Goal: Information Seeking & Learning: Learn about a topic

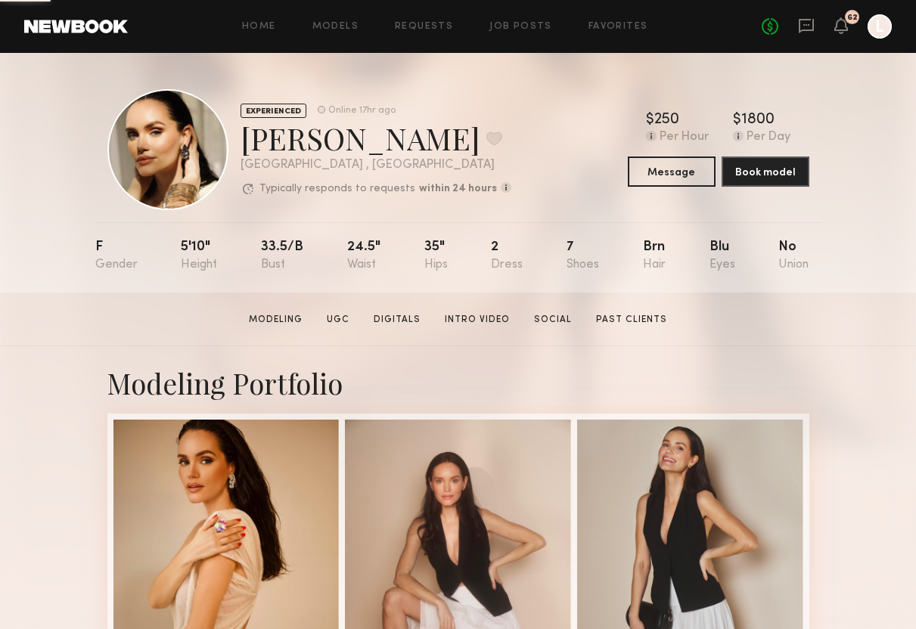
click at [526, 32] on div "Home Models Requests Job Posts Favorites Sign Out No fees up to $5,000 62 L" at bounding box center [510, 26] width 764 height 24
click at [521, 20] on div "Home Models Requests Job Posts Favorites Sign Out No fees up to $5,000 62 L" at bounding box center [510, 26] width 764 height 24
click at [525, 28] on link "Job Posts" at bounding box center [520, 27] width 63 height 10
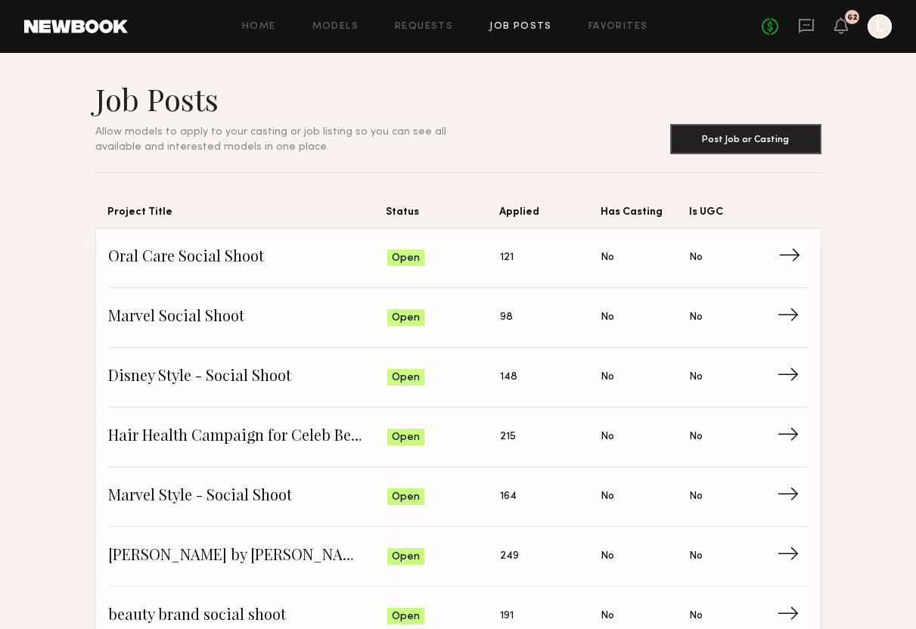
click at [293, 260] on span "Oral Care Social Shoot" at bounding box center [247, 258] width 279 height 23
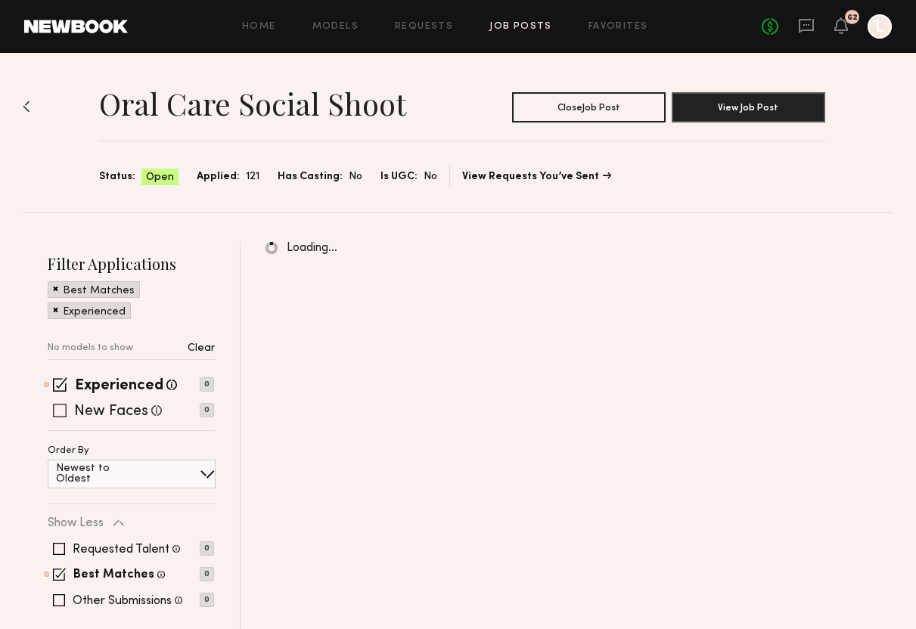
click at [60, 411] on span at bounding box center [60, 411] width 14 height 14
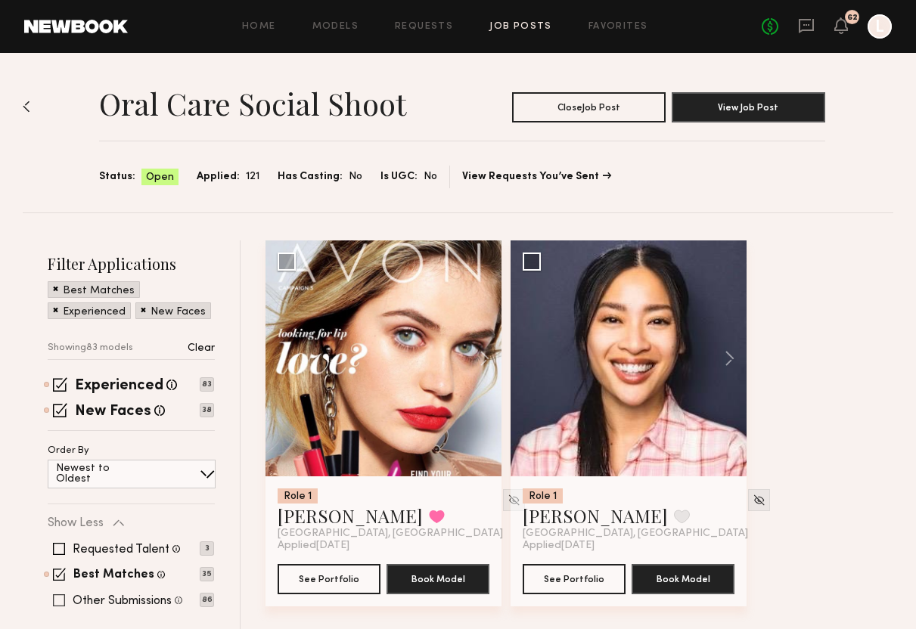
click at [60, 599] on span at bounding box center [59, 600] width 12 height 12
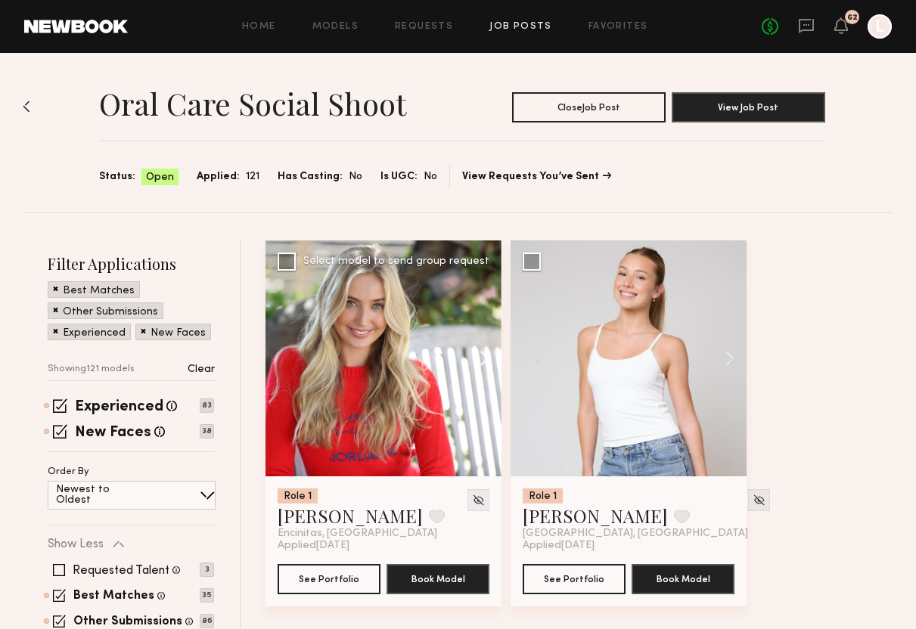
click at [484, 358] on button at bounding box center [477, 358] width 48 height 236
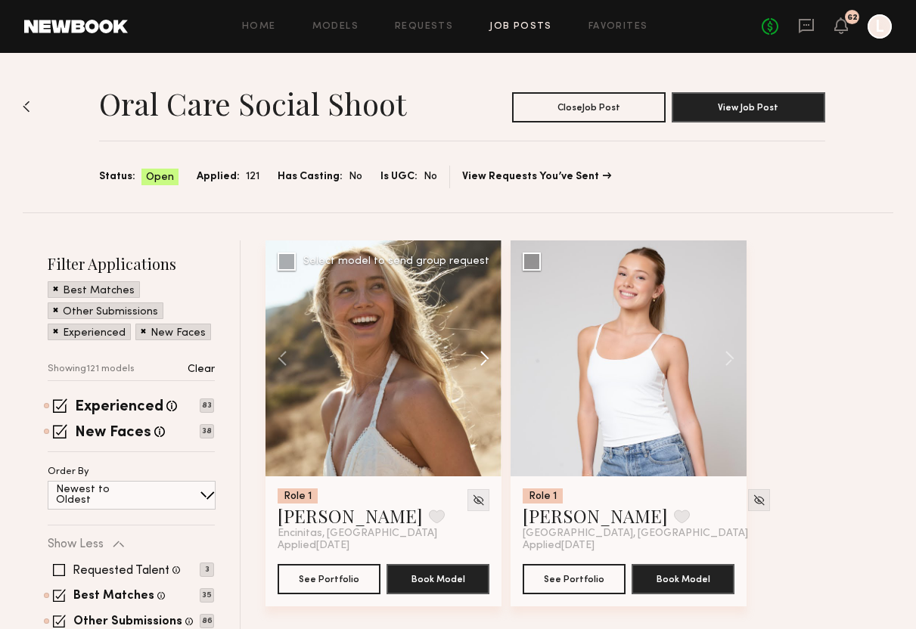
click at [484, 358] on button at bounding box center [477, 358] width 48 height 236
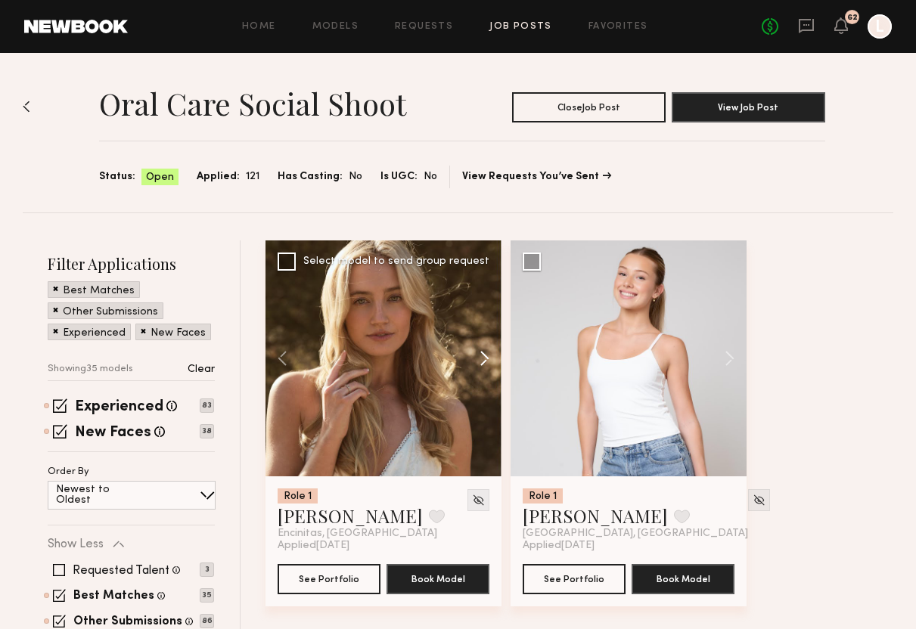
click at [484, 358] on button at bounding box center [477, 358] width 48 height 236
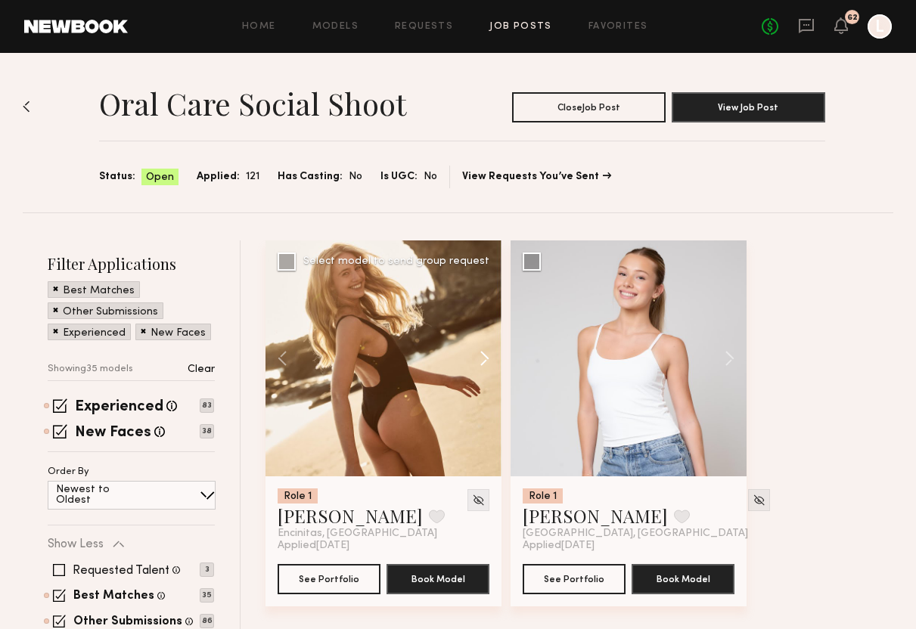
click at [484, 358] on button at bounding box center [477, 358] width 48 height 236
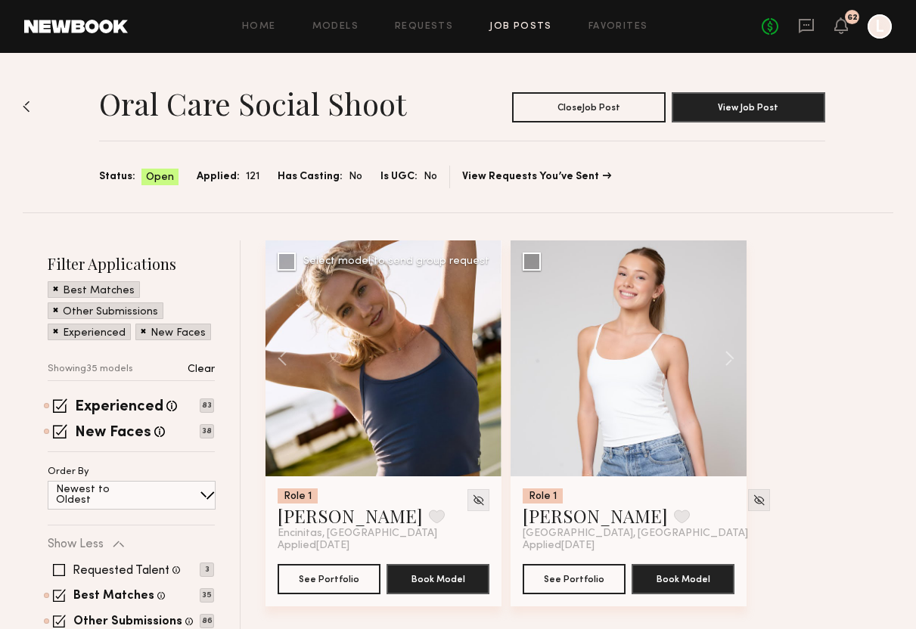
click at [484, 358] on div at bounding box center [383, 358] width 236 height 236
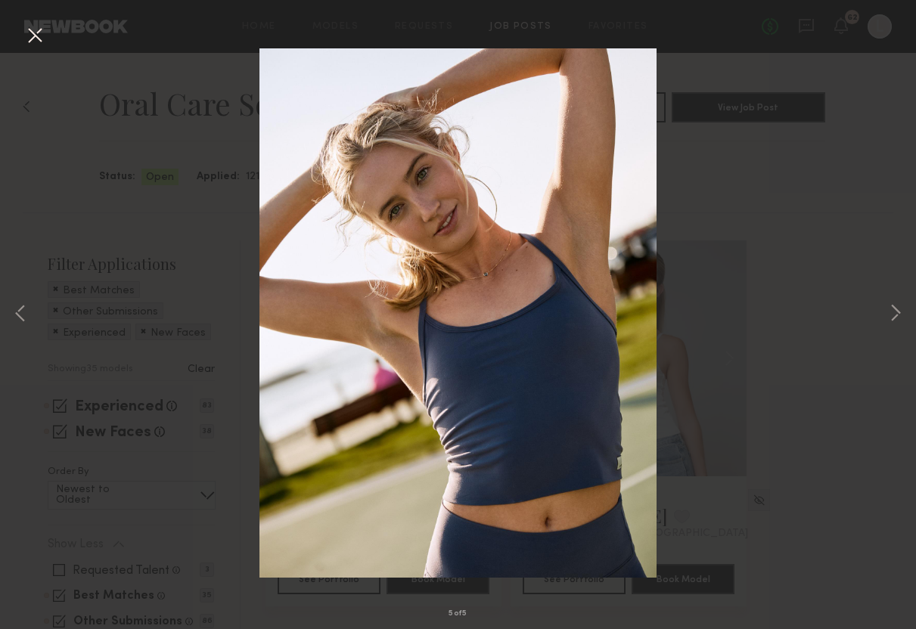
click at [38, 47] on button at bounding box center [35, 36] width 24 height 27
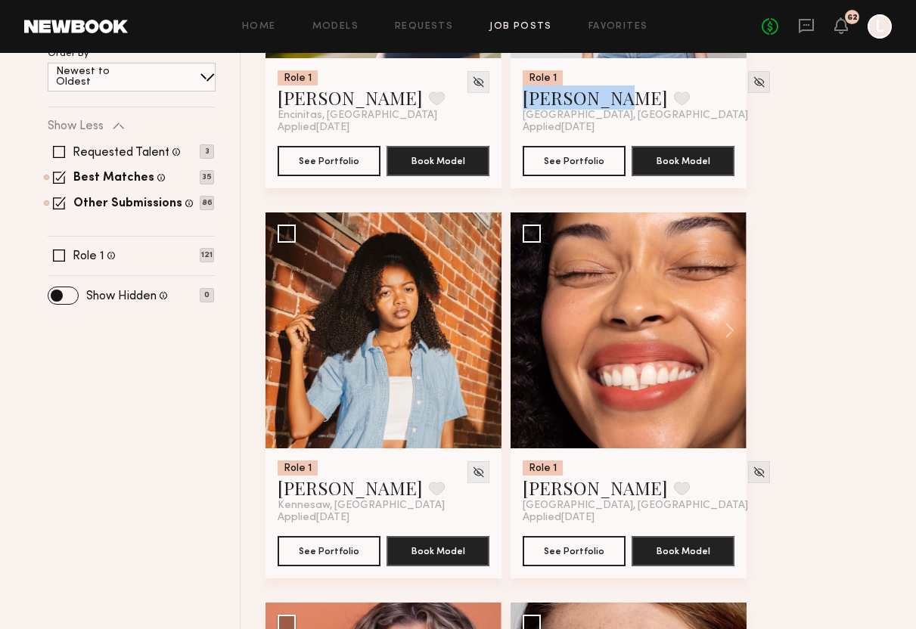
scroll to position [422, 0]
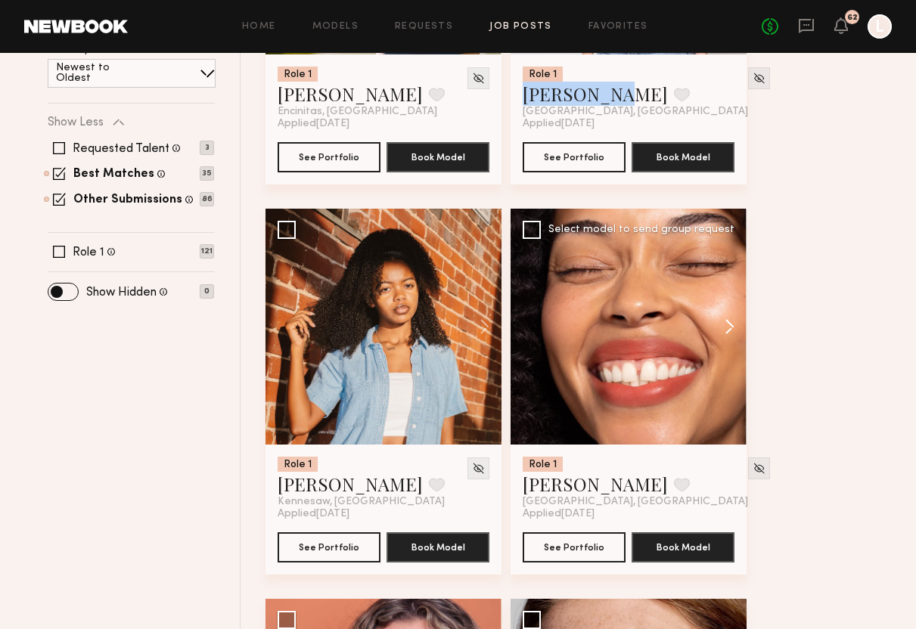
click at [729, 324] on button at bounding box center [722, 327] width 48 height 236
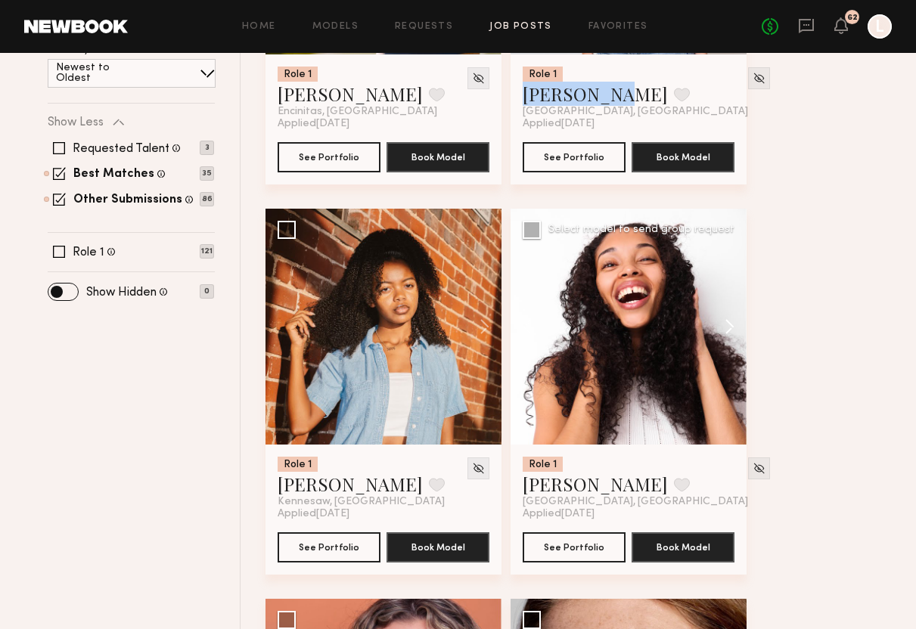
click at [729, 324] on button at bounding box center [722, 327] width 48 height 236
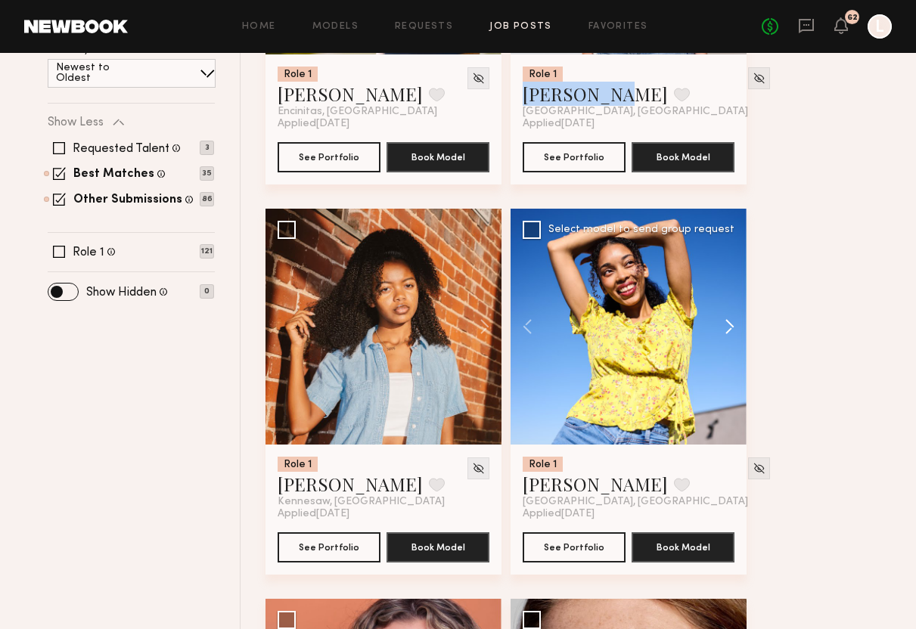
click at [729, 324] on button at bounding box center [722, 327] width 48 height 236
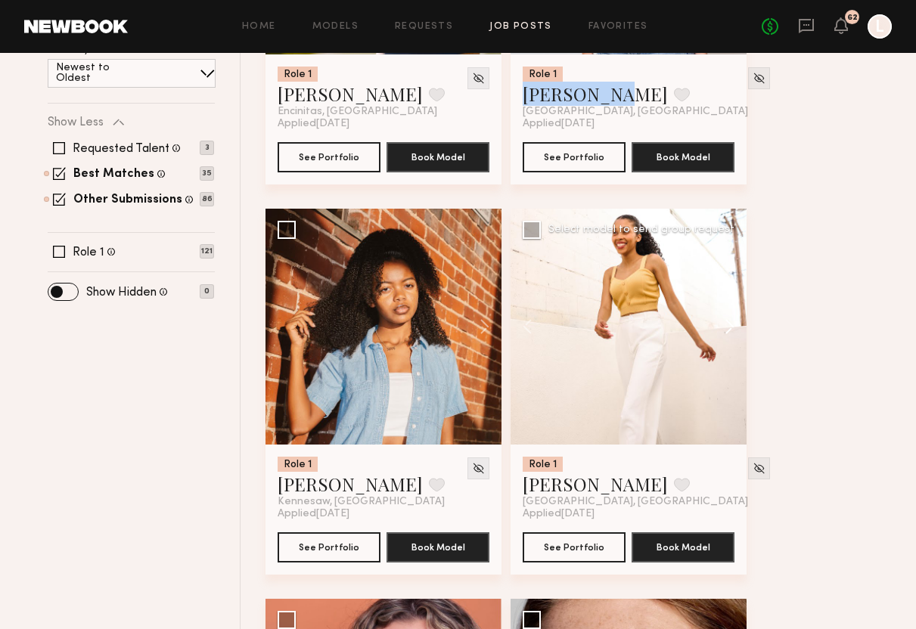
click at [729, 324] on button at bounding box center [722, 327] width 48 height 236
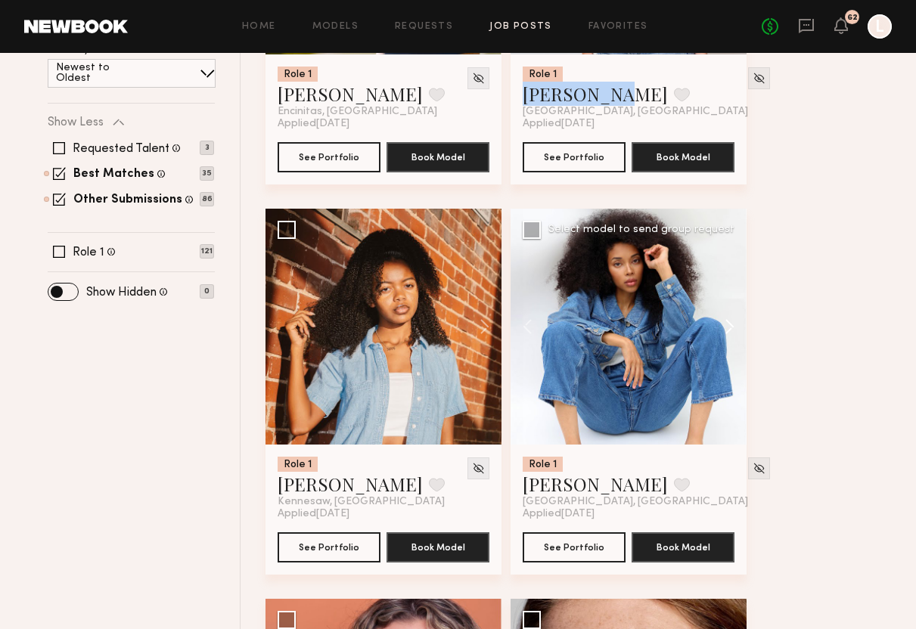
click at [729, 324] on button at bounding box center [722, 327] width 48 height 236
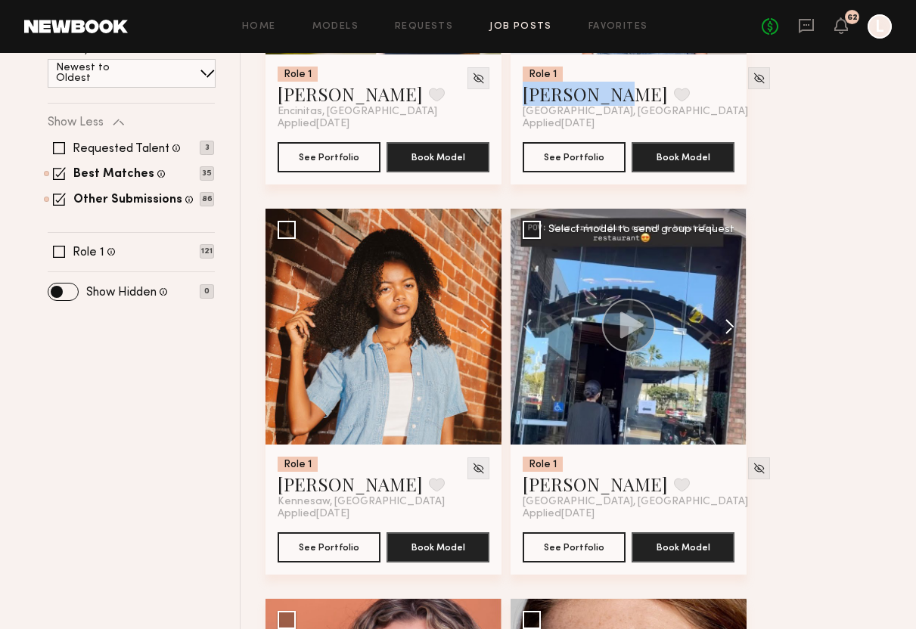
click at [729, 324] on button at bounding box center [722, 327] width 48 height 236
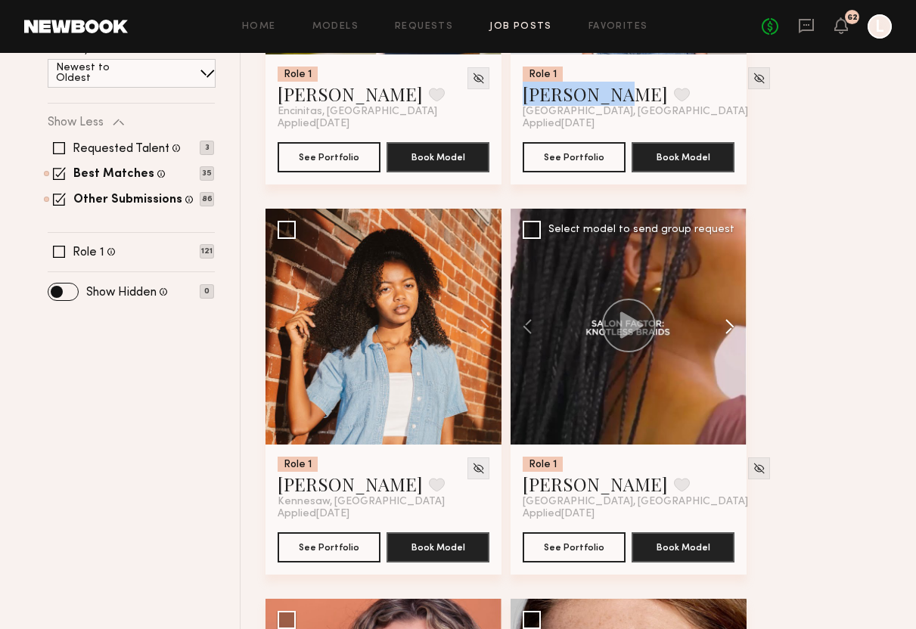
click at [729, 324] on button at bounding box center [722, 327] width 48 height 236
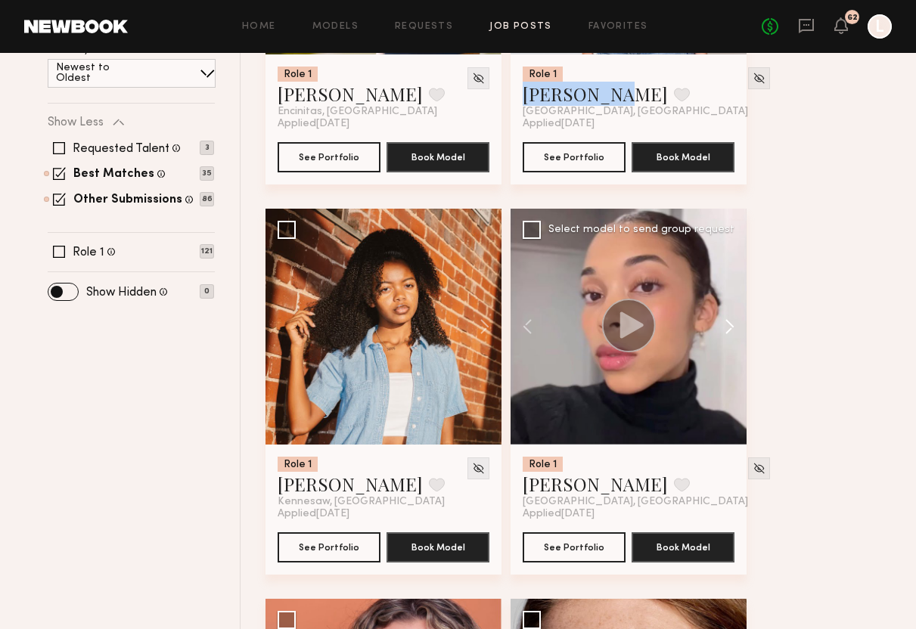
click at [729, 324] on button at bounding box center [722, 327] width 48 height 236
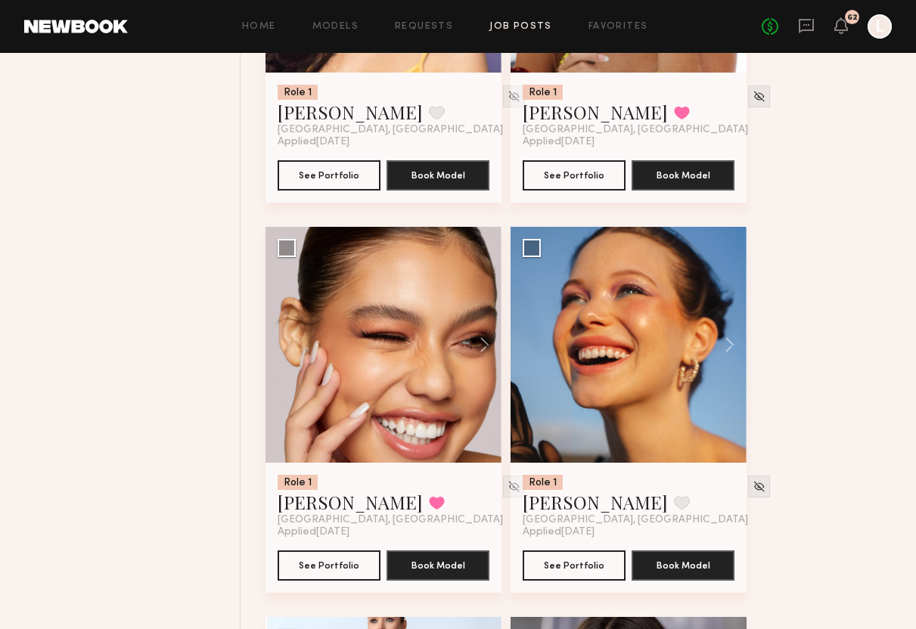
scroll to position [2383, 0]
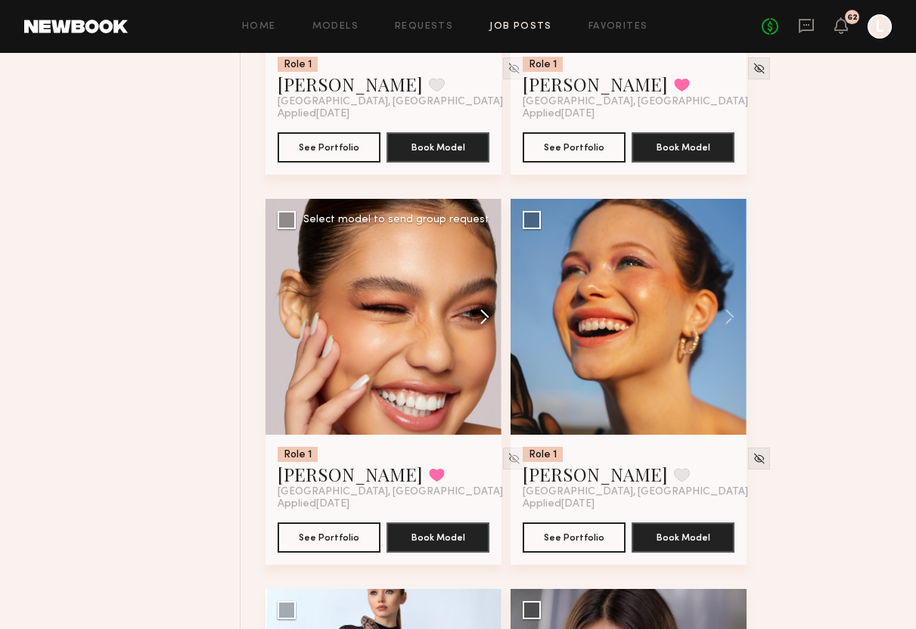
click at [485, 319] on button at bounding box center [477, 317] width 48 height 236
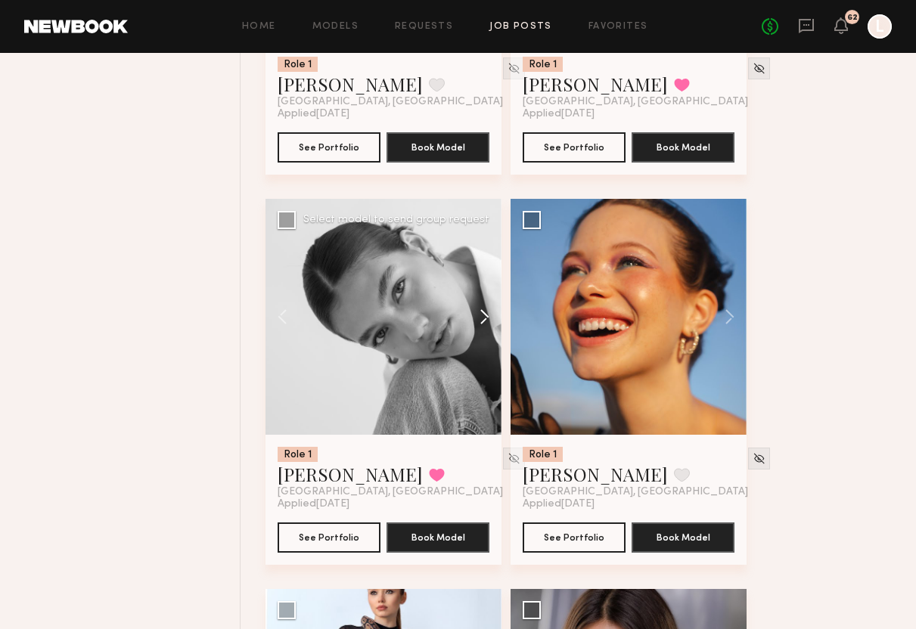
click at [485, 319] on button at bounding box center [477, 317] width 48 height 236
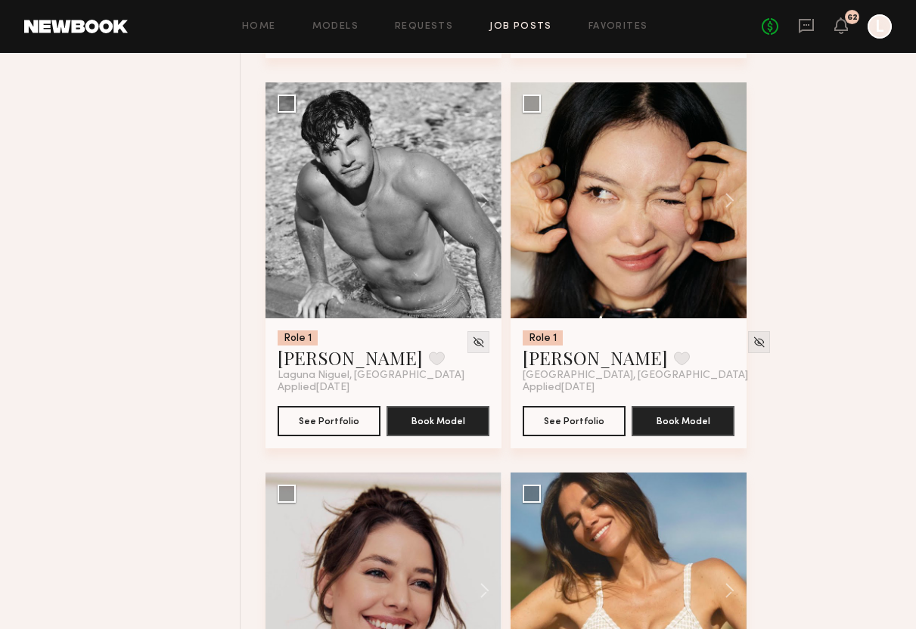
scroll to position [7568, 0]
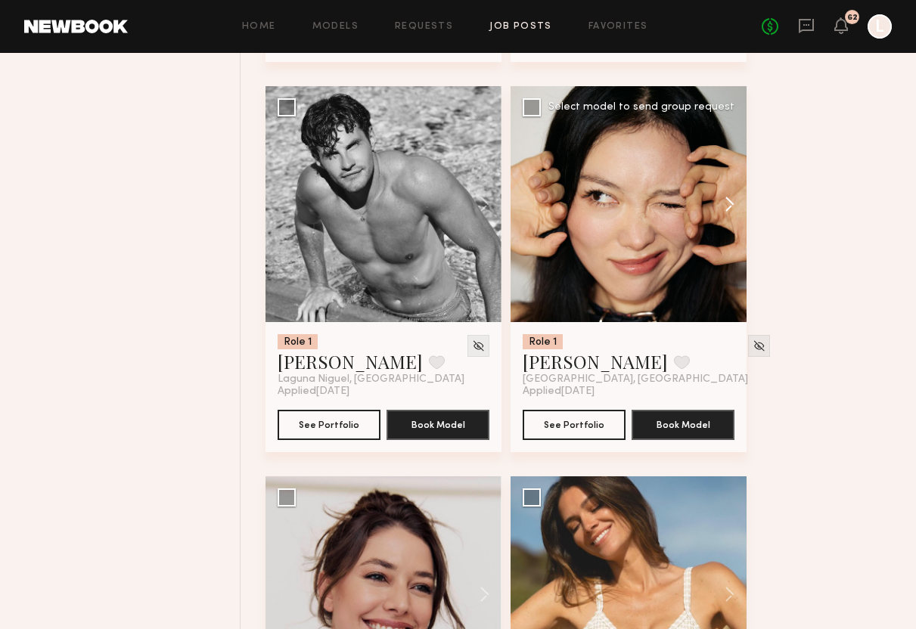
click at [735, 212] on button at bounding box center [722, 204] width 48 height 236
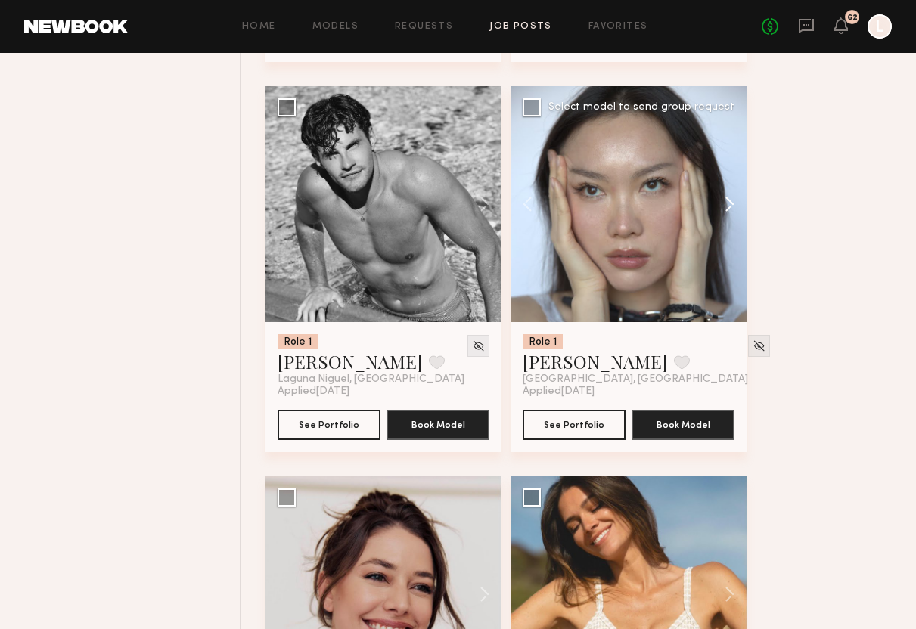
click at [735, 212] on button at bounding box center [722, 204] width 48 height 236
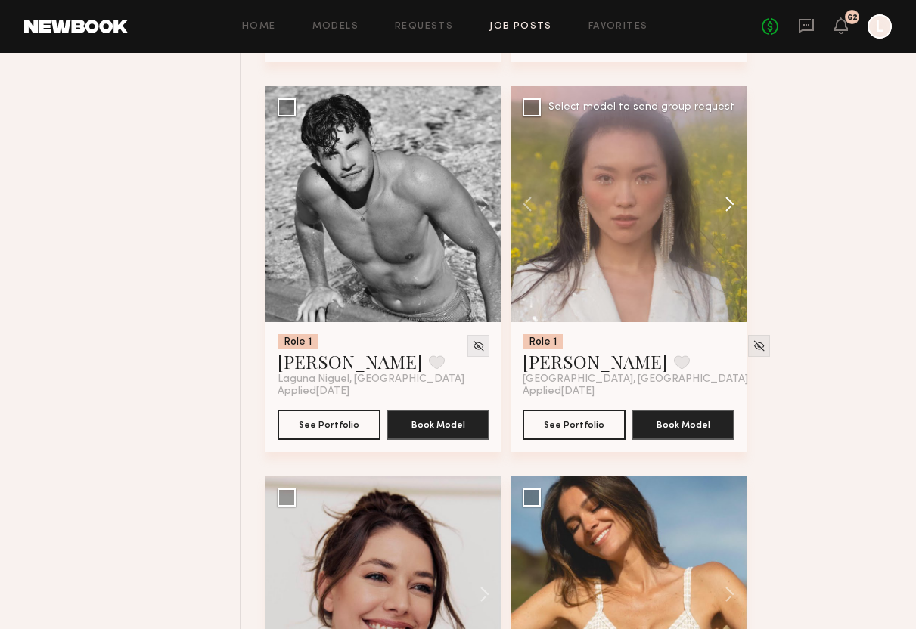
click at [735, 212] on button at bounding box center [722, 204] width 48 height 236
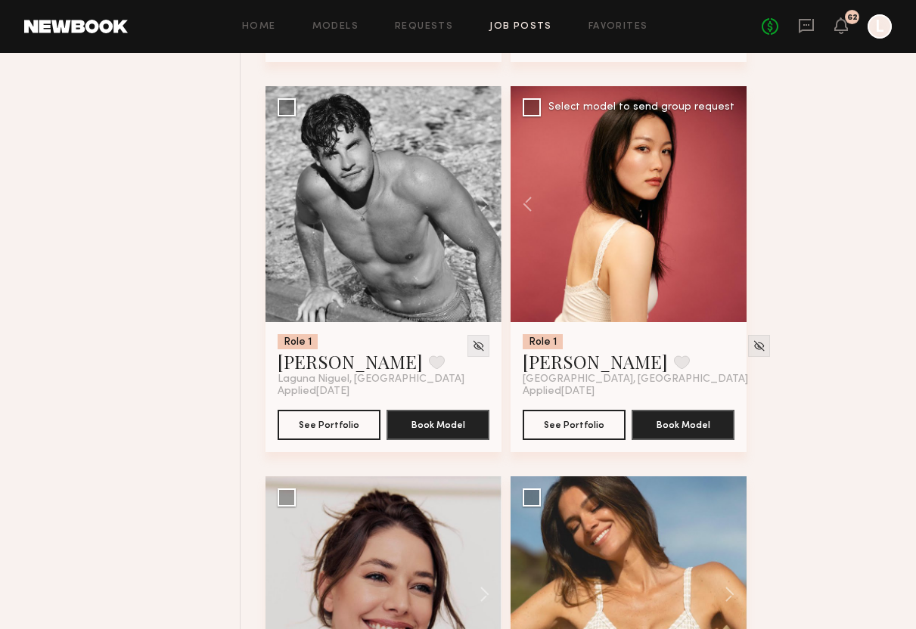
click at [735, 212] on div at bounding box center [628, 204] width 236 height 236
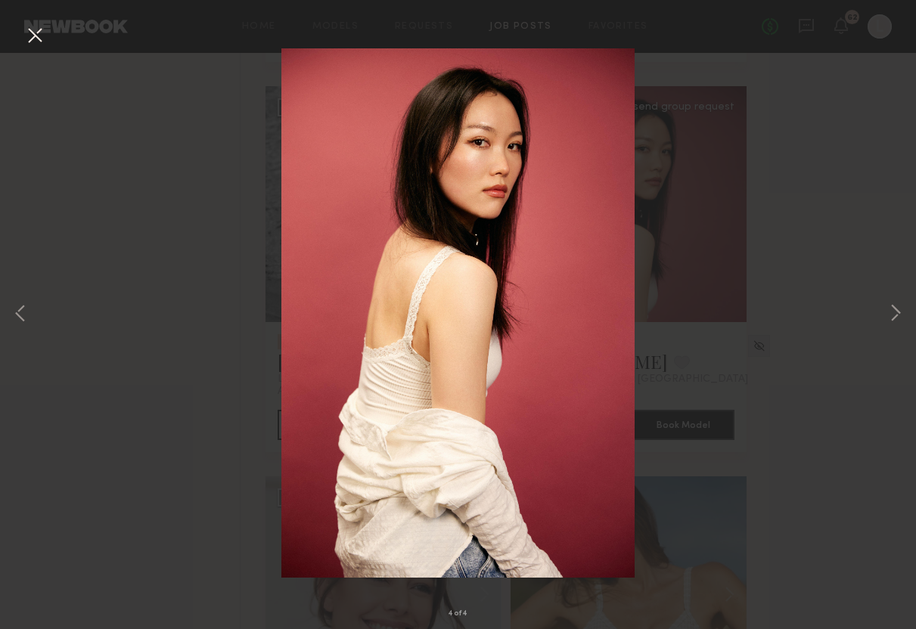
click at [31, 43] on button at bounding box center [35, 36] width 24 height 27
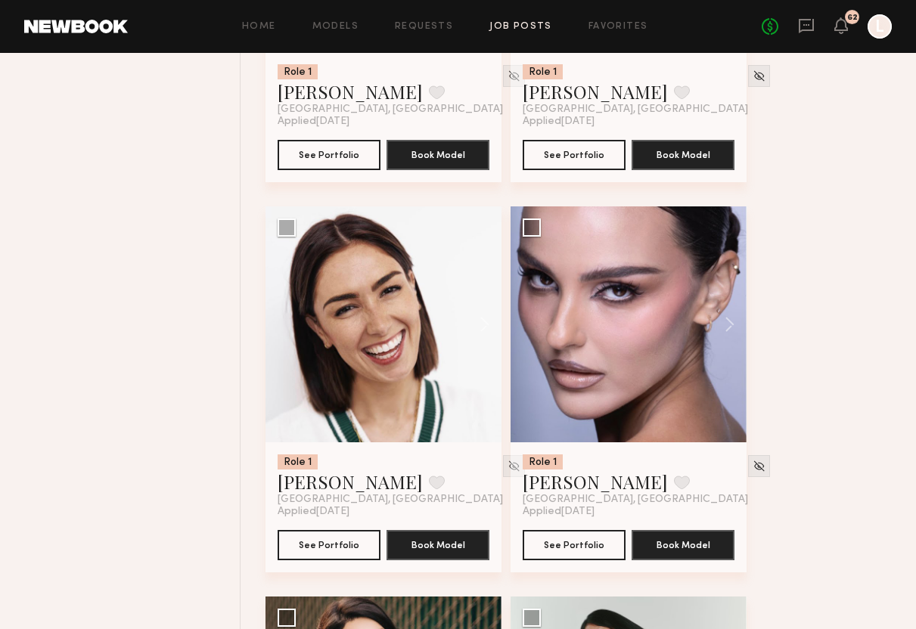
scroll to position [9400, 0]
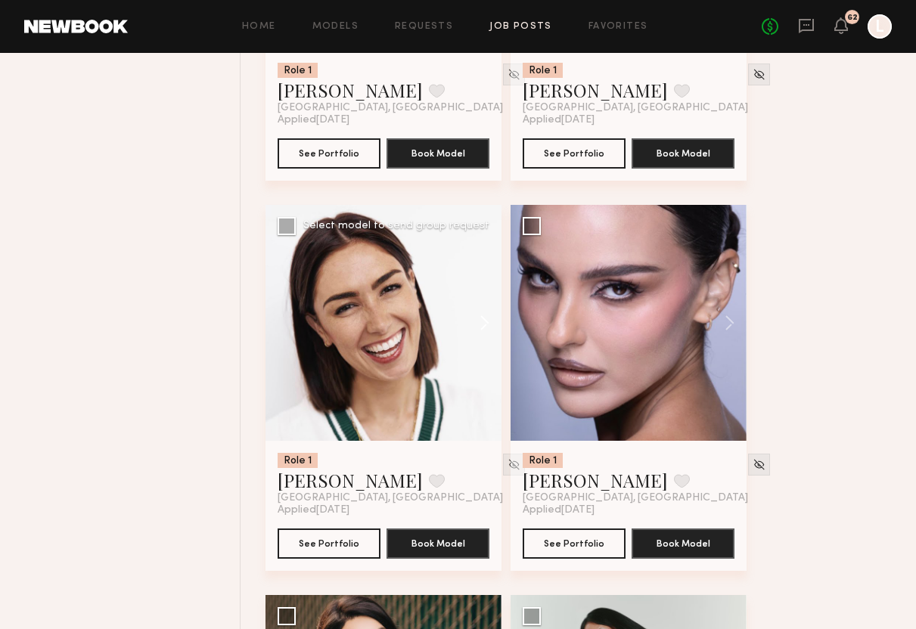
click at [481, 332] on button at bounding box center [477, 323] width 48 height 236
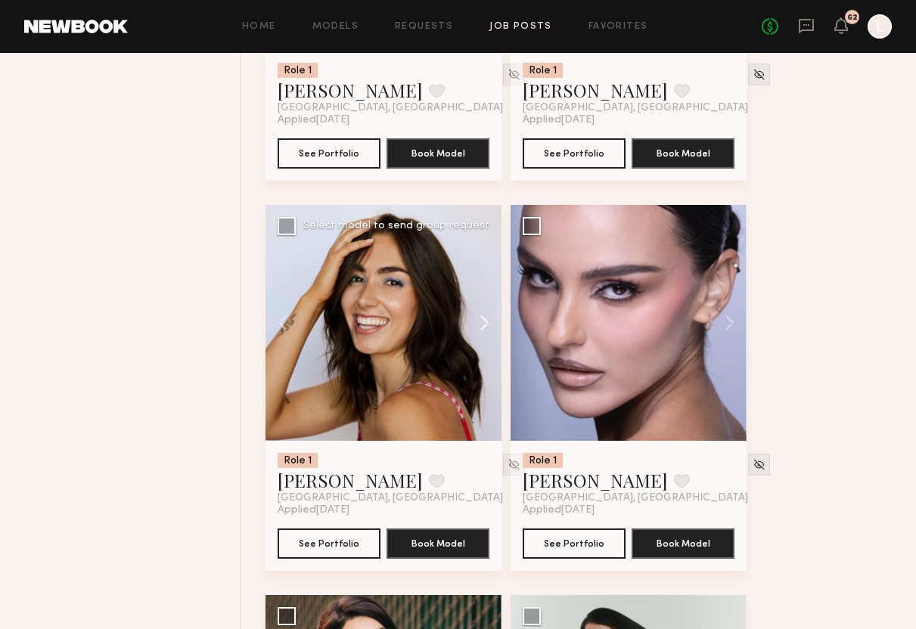
click at [481, 332] on button at bounding box center [477, 323] width 48 height 236
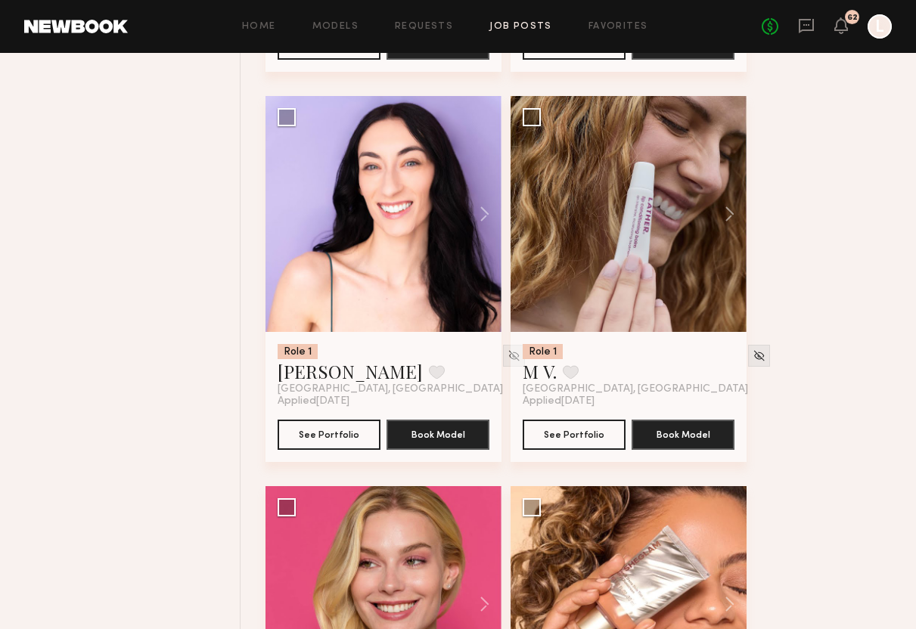
scroll to position [18092, 0]
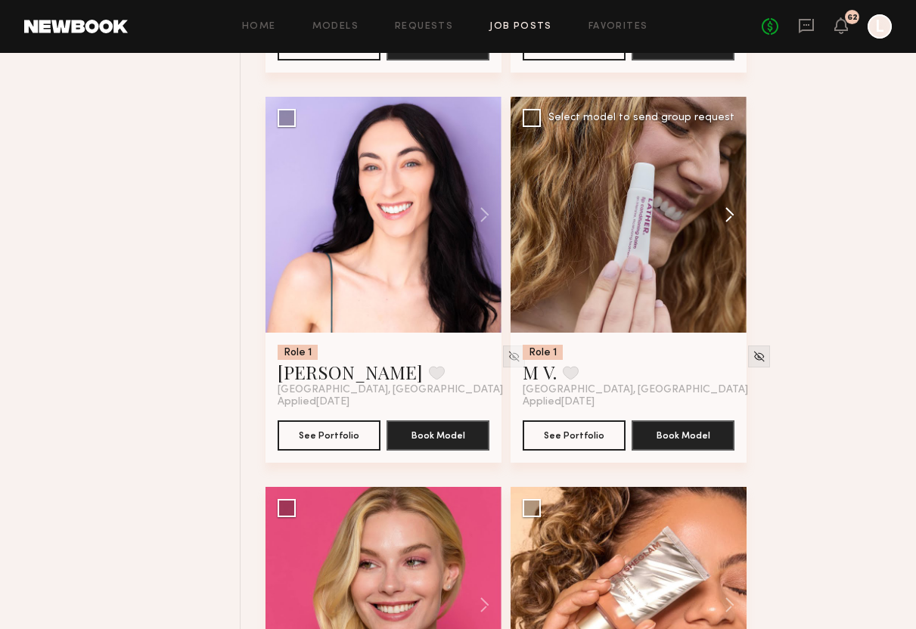
click at [729, 230] on button at bounding box center [722, 215] width 48 height 236
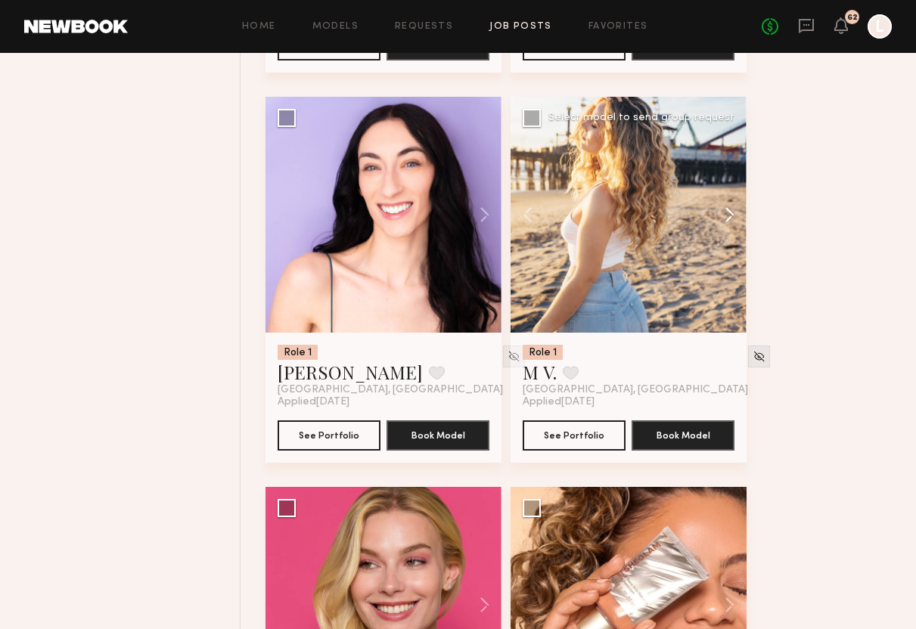
click at [729, 230] on button at bounding box center [722, 215] width 48 height 236
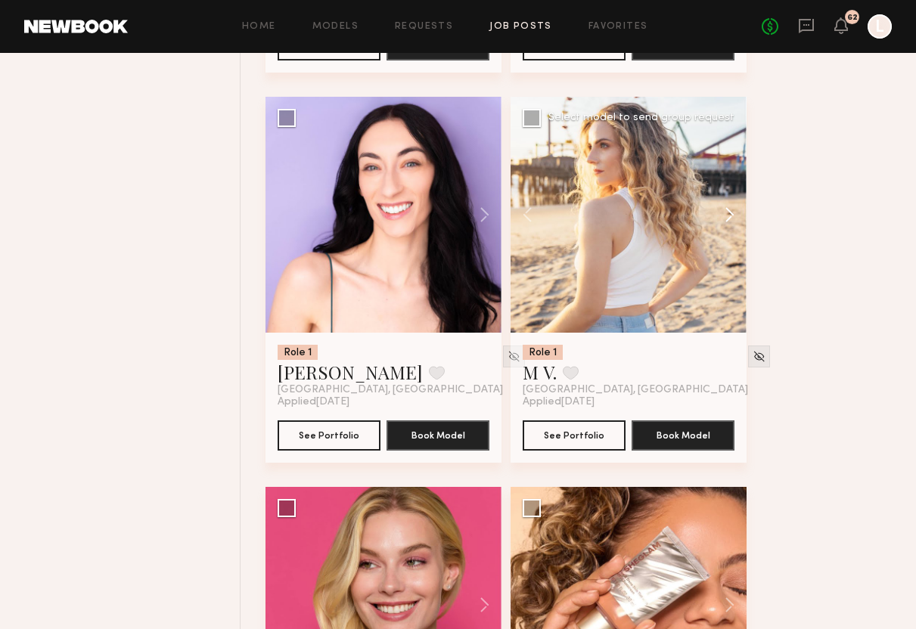
click at [729, 230] on button at bounding box center [722, 215] width 48 height 236
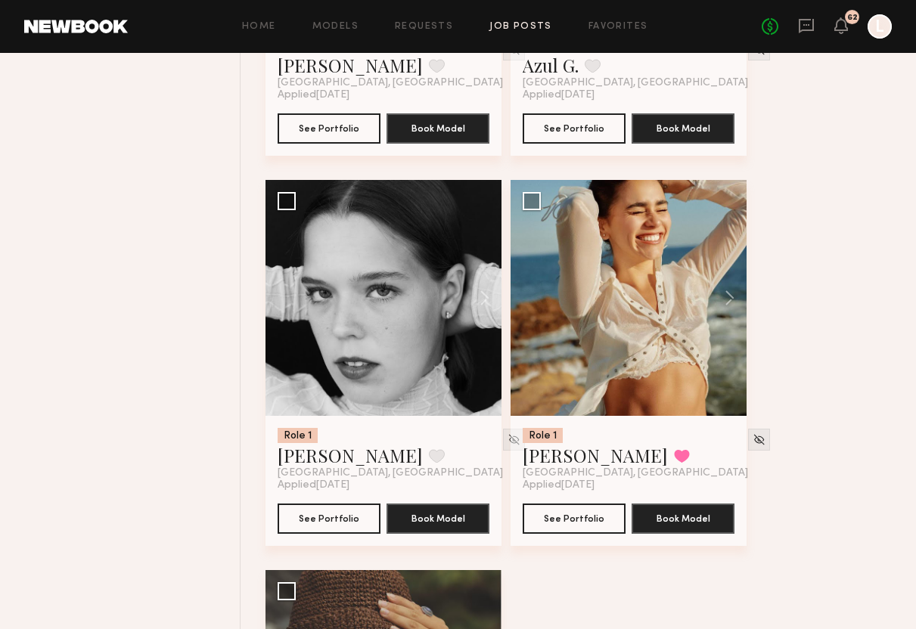
scroll to position [19183, 0]
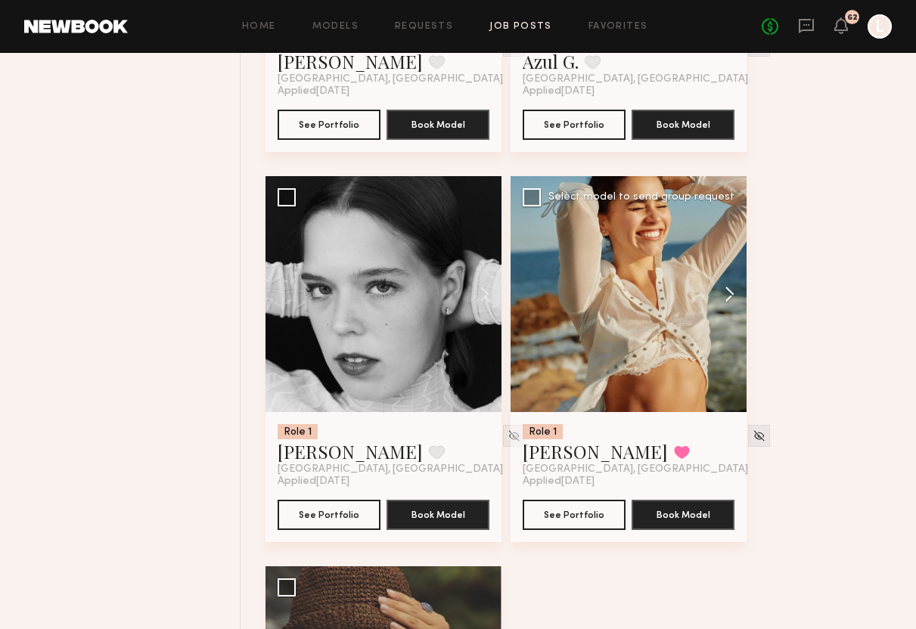
click at [724, 317] on button at bounding box center [722, 294] width 48 height 236
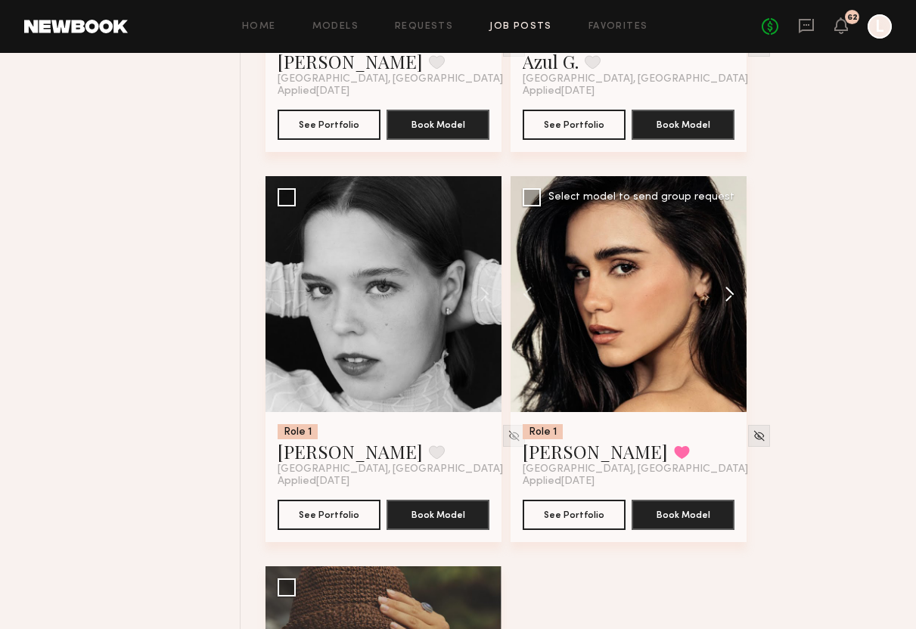
click at [724, 317] on button at bounding box center [722, 294] width 48 height 236
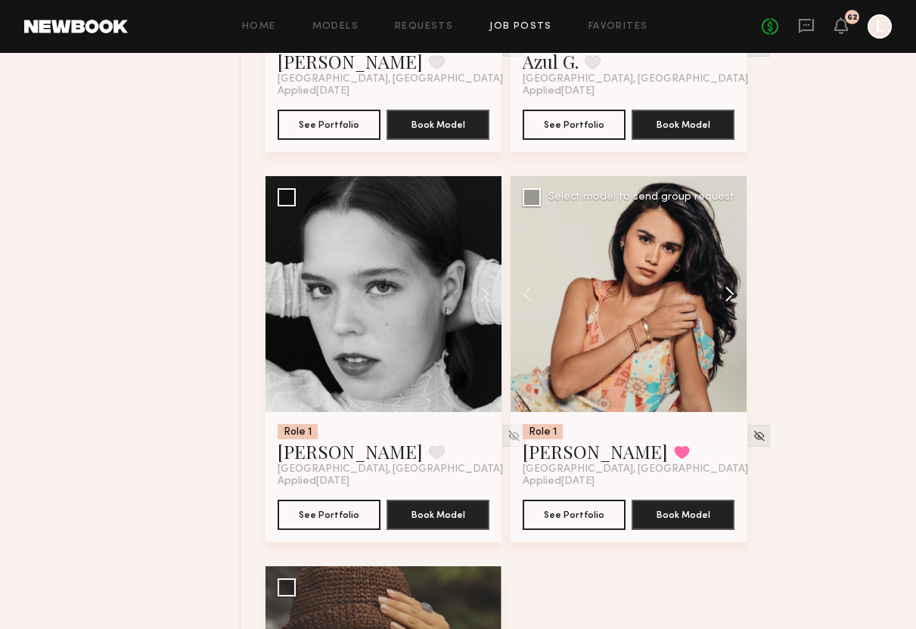
click at [724, 317] on button at bounding box center [722, 294] width 48 height 236
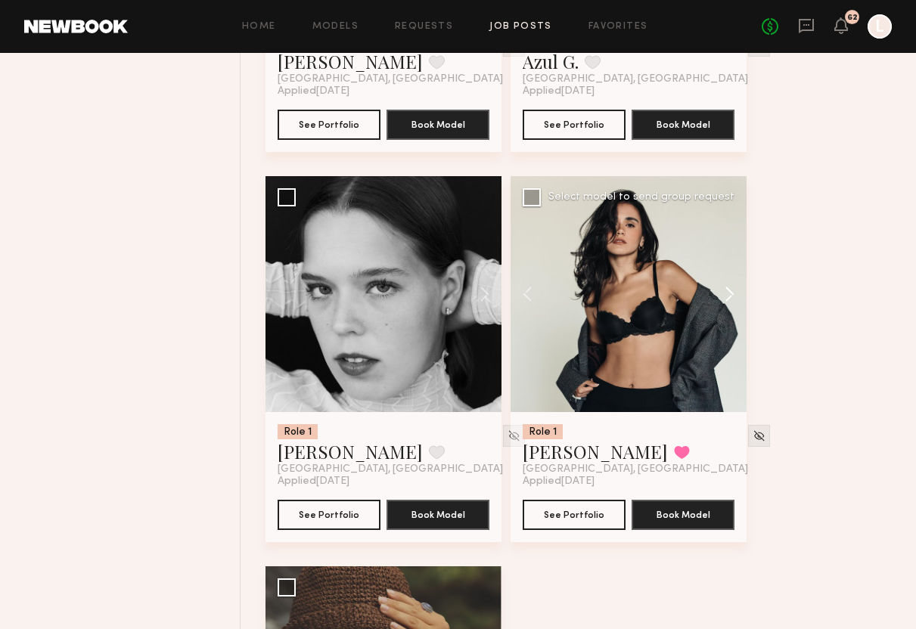
click at [724, 317] on button at bounding box center [722, 294] width 48 height 236
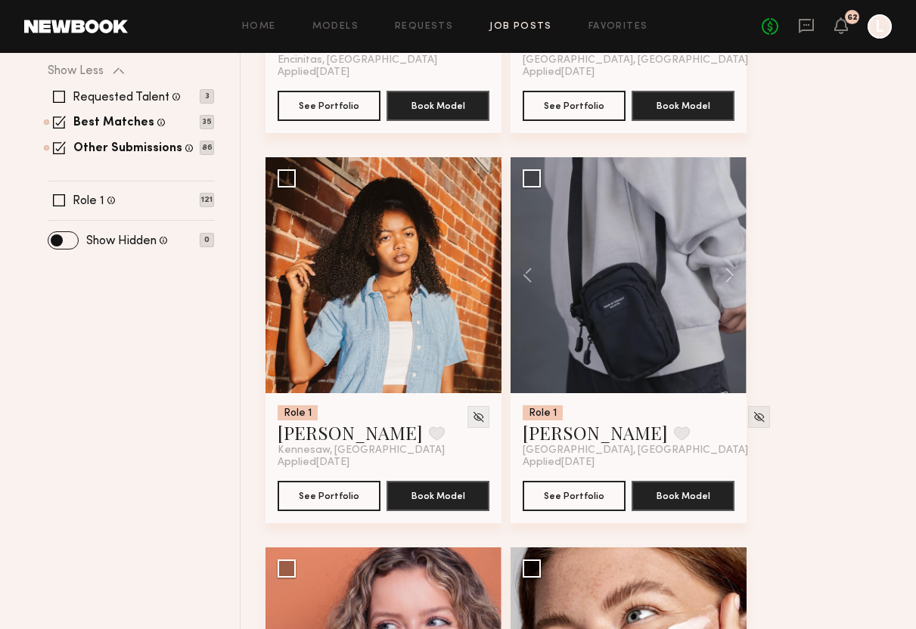
scroll to position [0, 0]
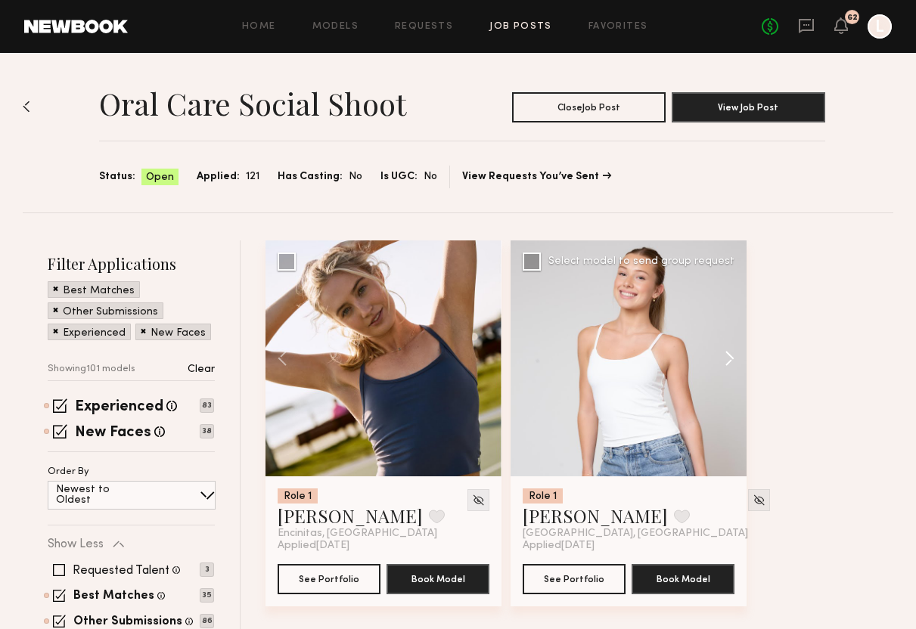
click at [734, 361] on button at bounding box center [722, 358] width 48 height 236
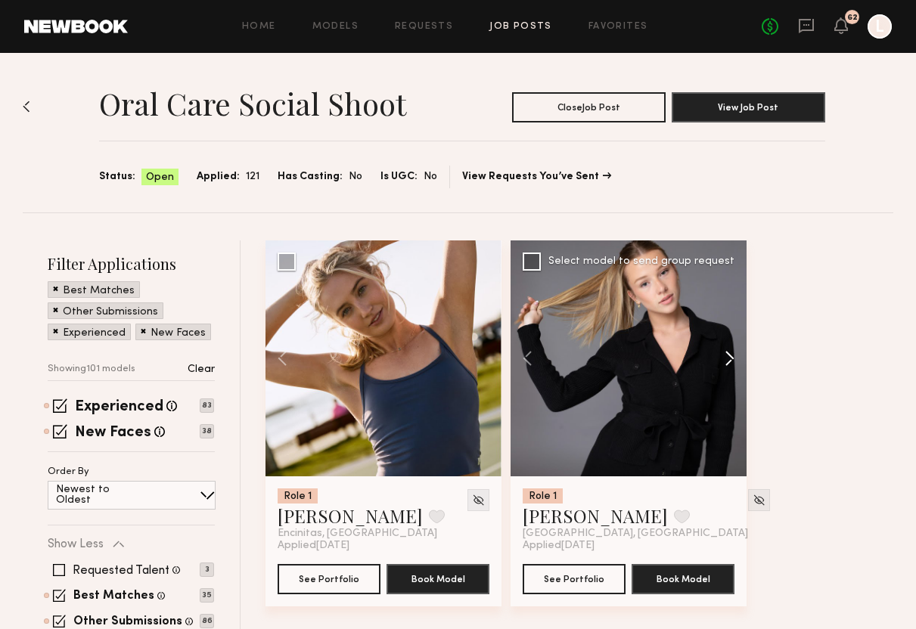
click at [734, 361] on button at bounding box center [722, 358] width 48 height 236
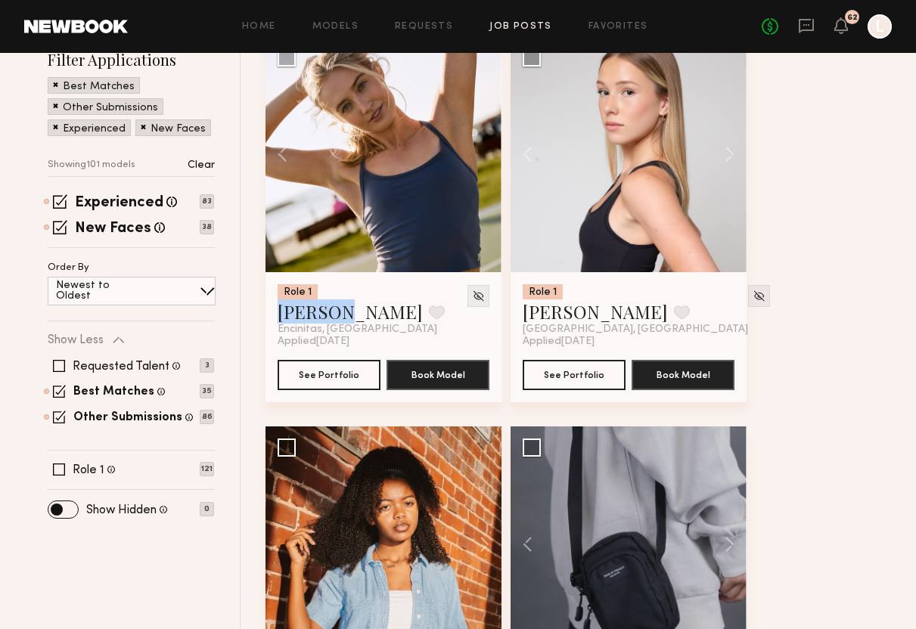
scroll to position [206, 0]
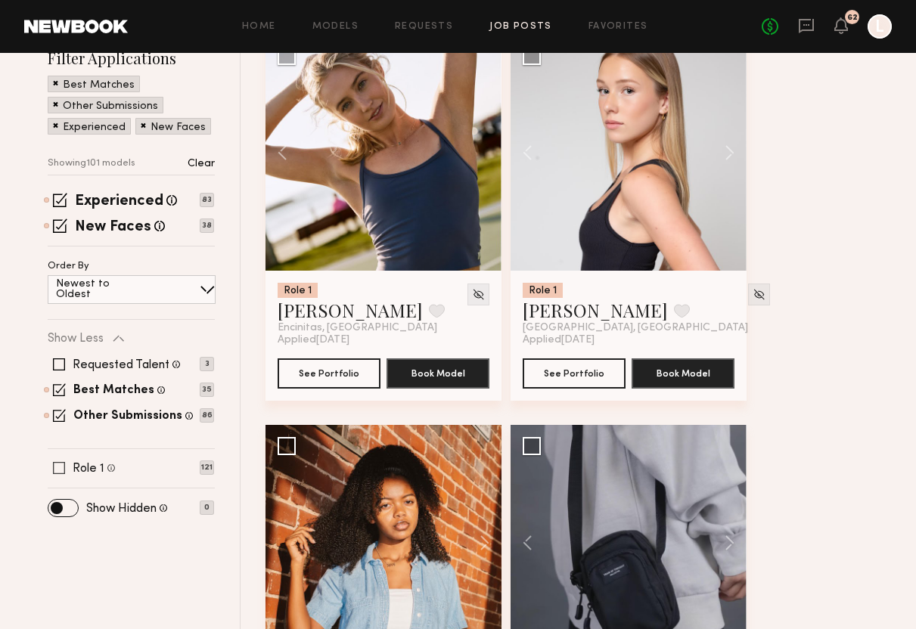
click at [63, 467] on span at bounding box center [59, 468] width 12 height 12
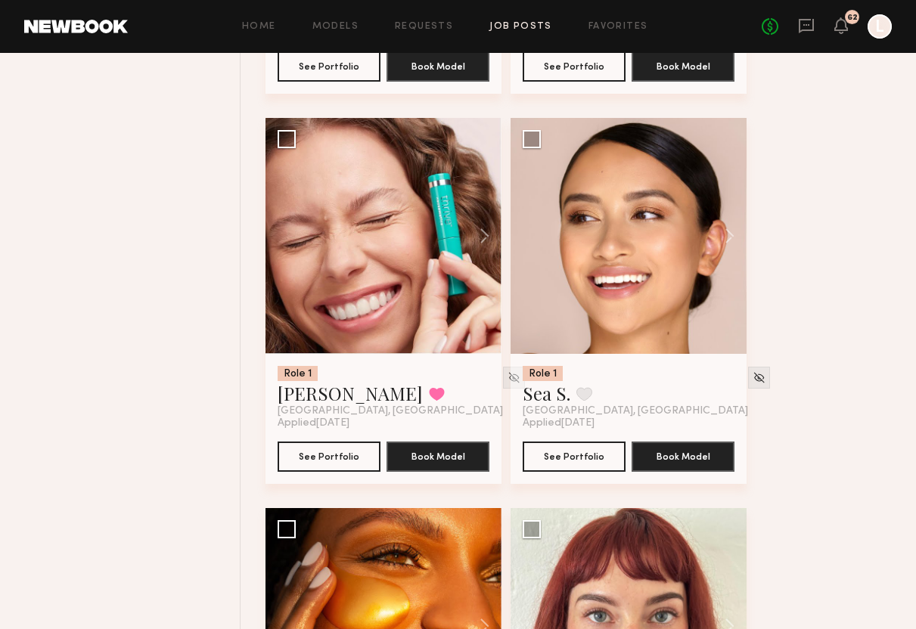
scroll to position [2848, 0]
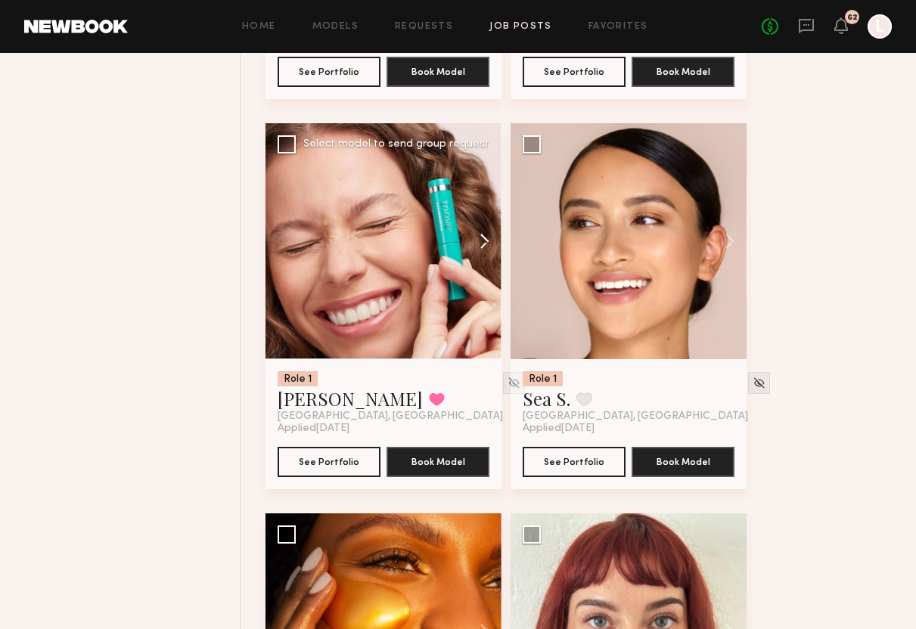
click at [481, 245] on button at bounding box center [477, 241] width 48 height 236
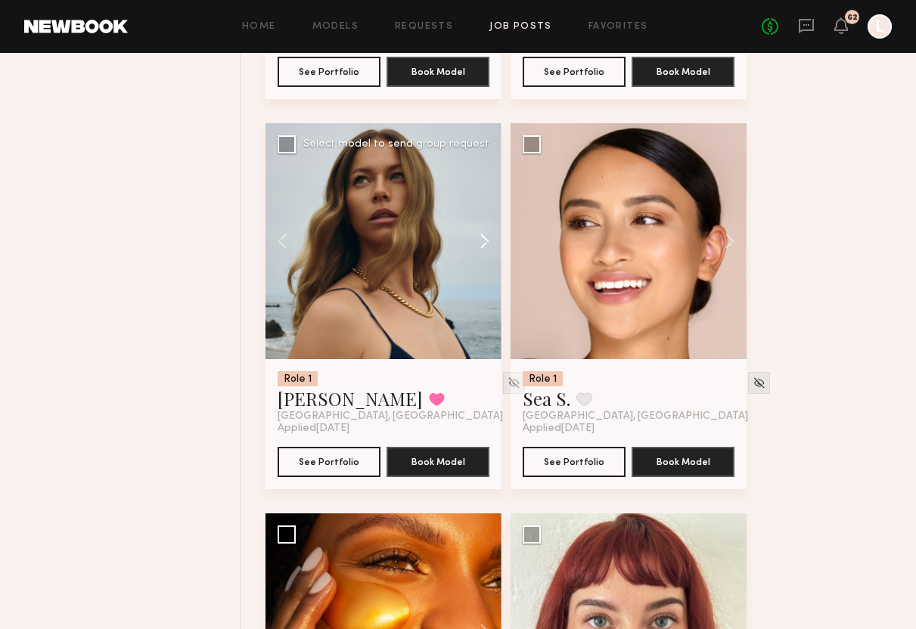
click at [481, 245] on button at bounding box center [477, 241] width 48 height 236
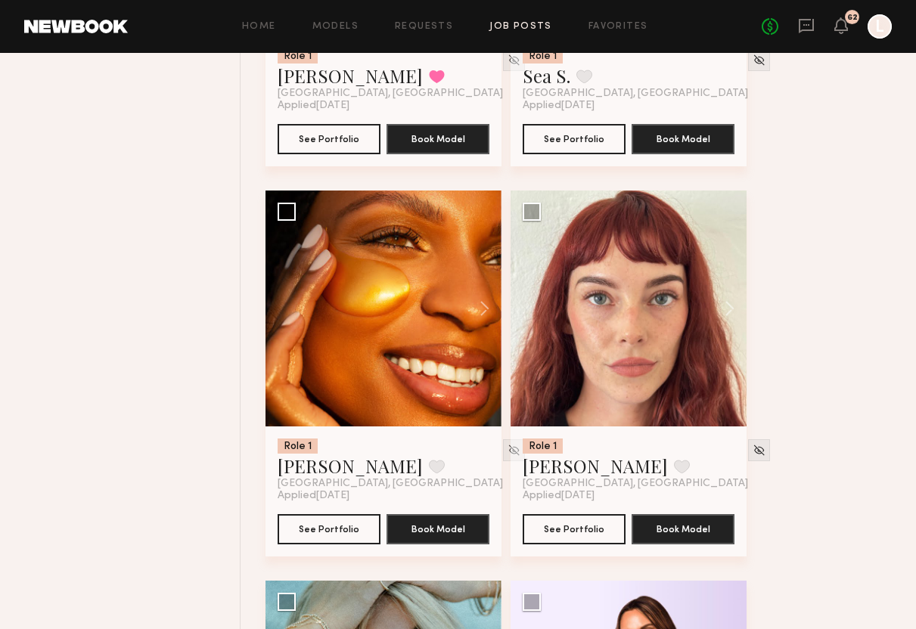
scroll to position [3176, 0]
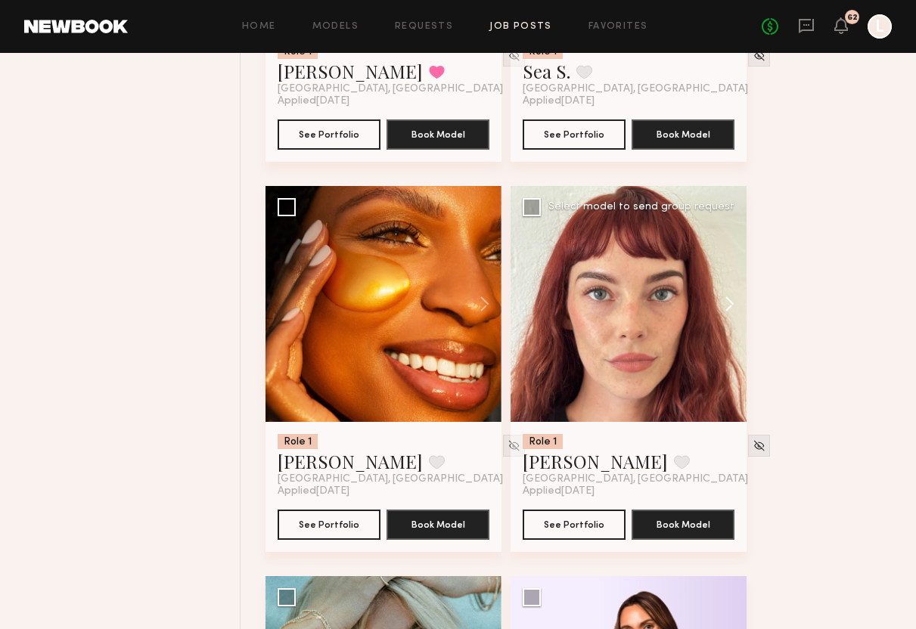
click at [730, 309] on button at bounding box center [722, 304] width 48 height 236
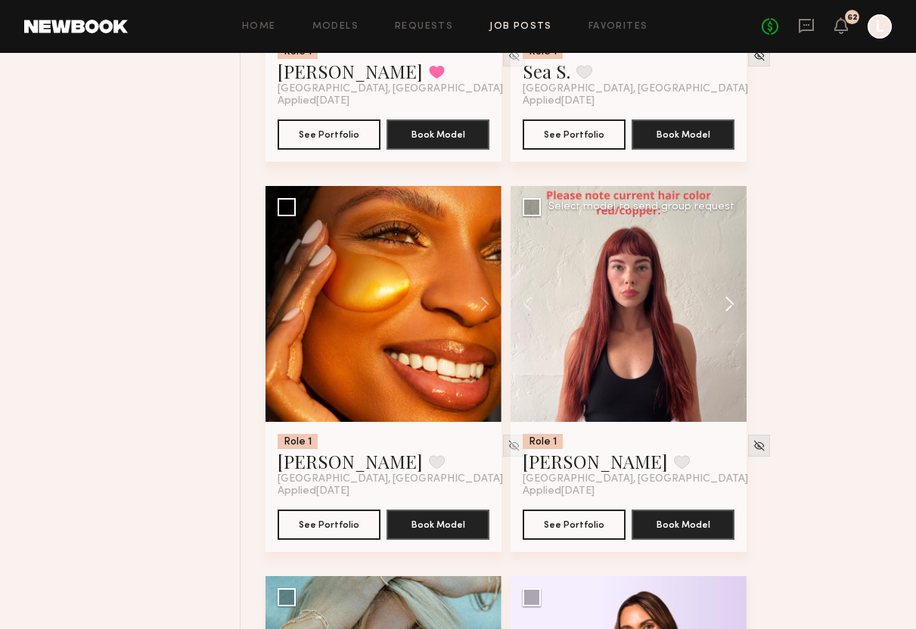
click at [730, 309] on button at bounding box center [722, 304] width 48 height 236
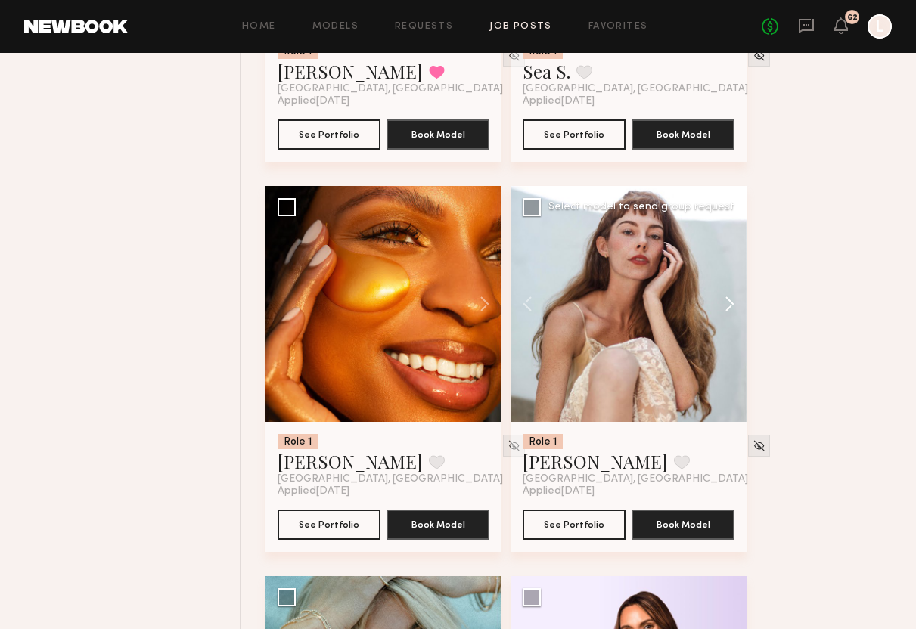
click at [730, 309] on button at bounding box center [722, 304] width 48 height 236
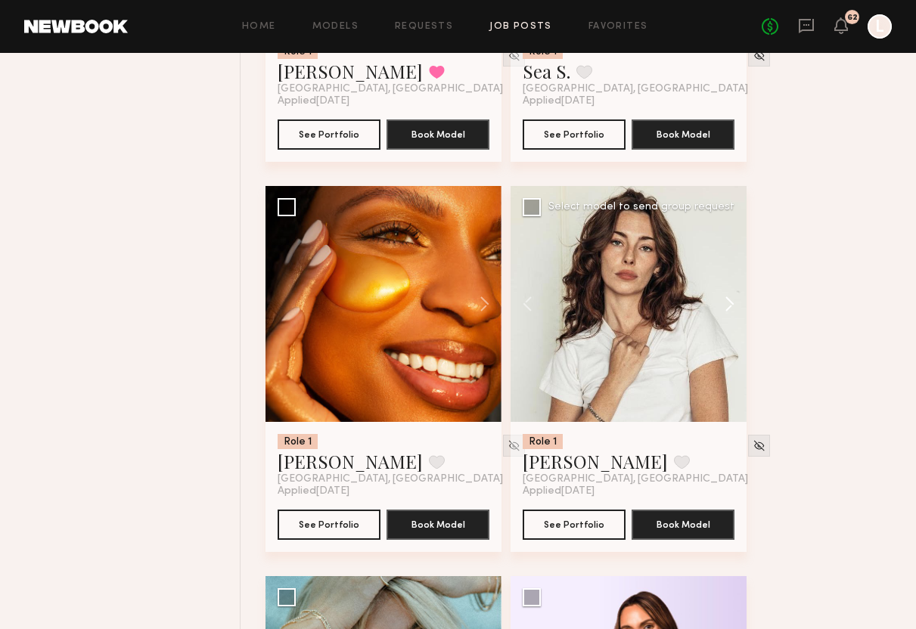
click at [730, 309] on button at bounding box center [722, 304] width 48 height 236
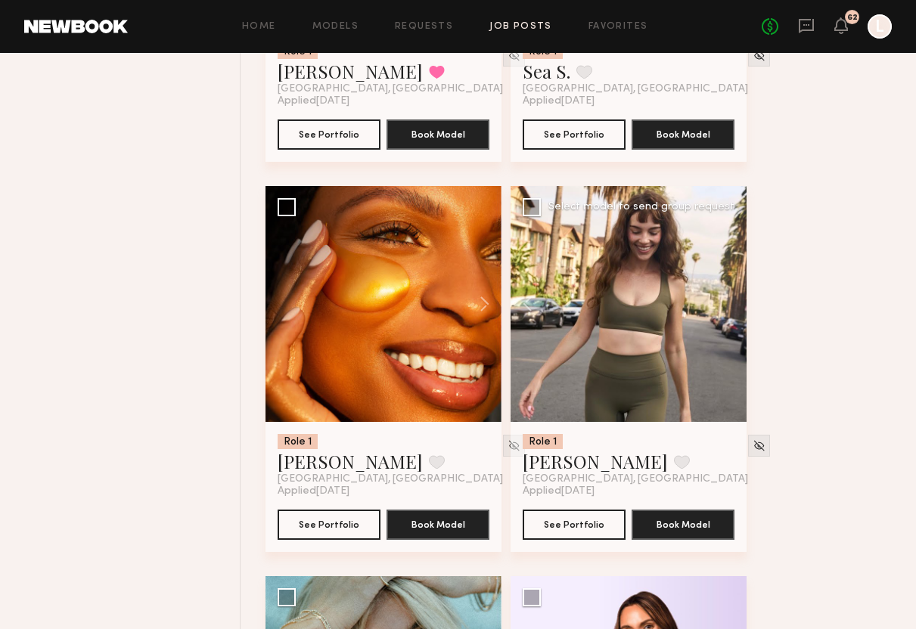
click at [730, 309] on div at bounding box center [628, 304] width 236 height 236
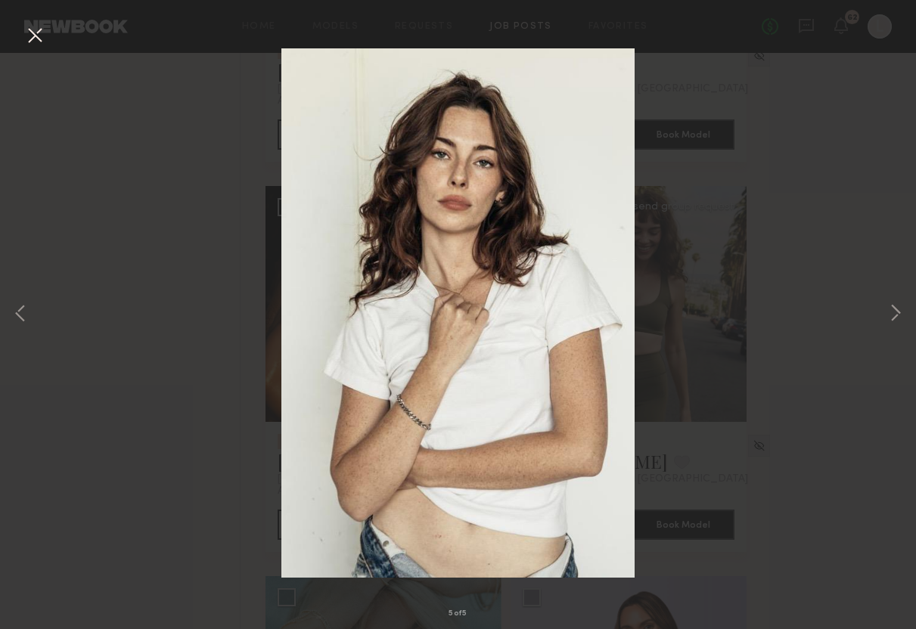
click at [45, 39] on button at bounding box center [35, 36] width 24 height 27
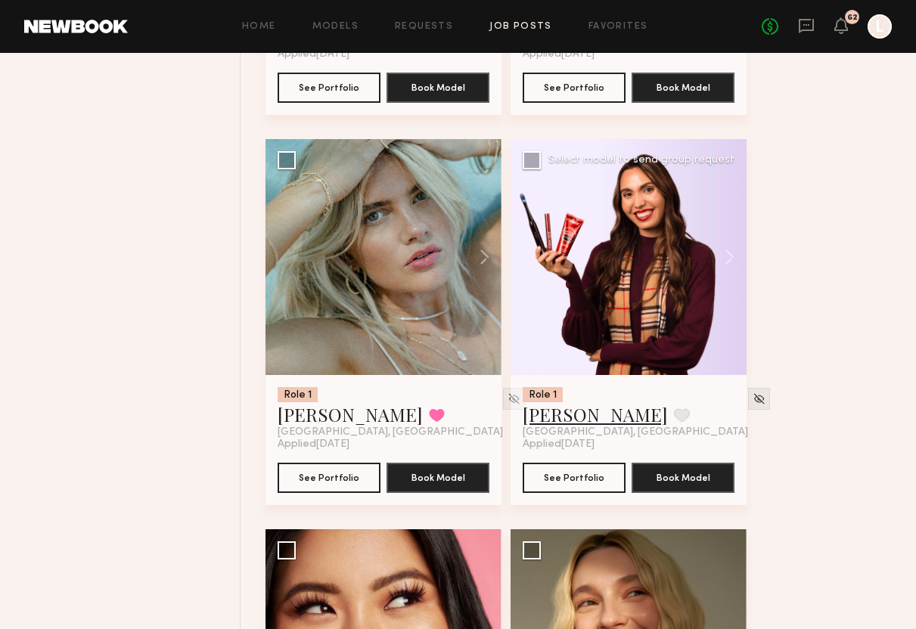
scroll to position [3605, 0]
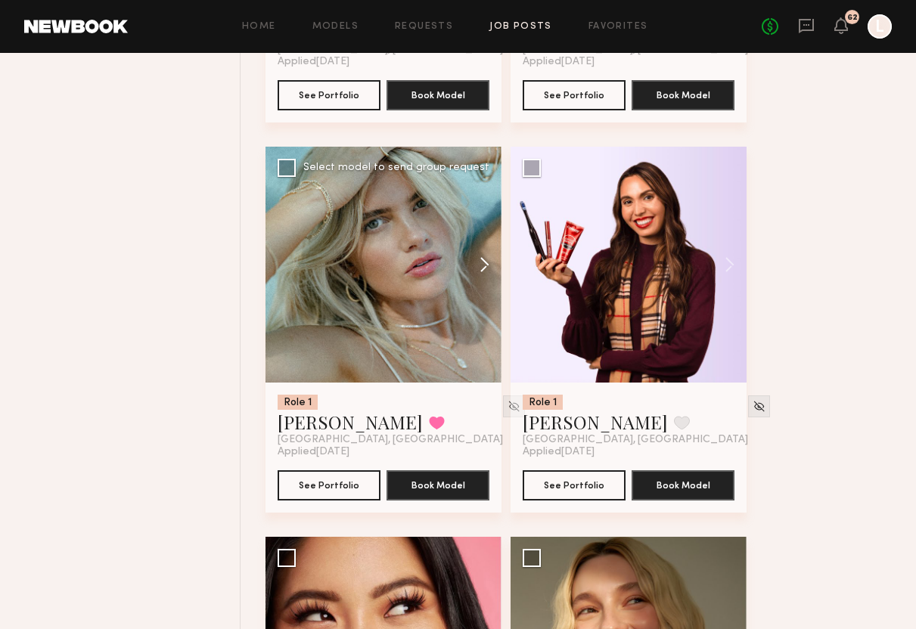
click at [482, 265] on button at bounding box center [477, 265] width 48 height 236
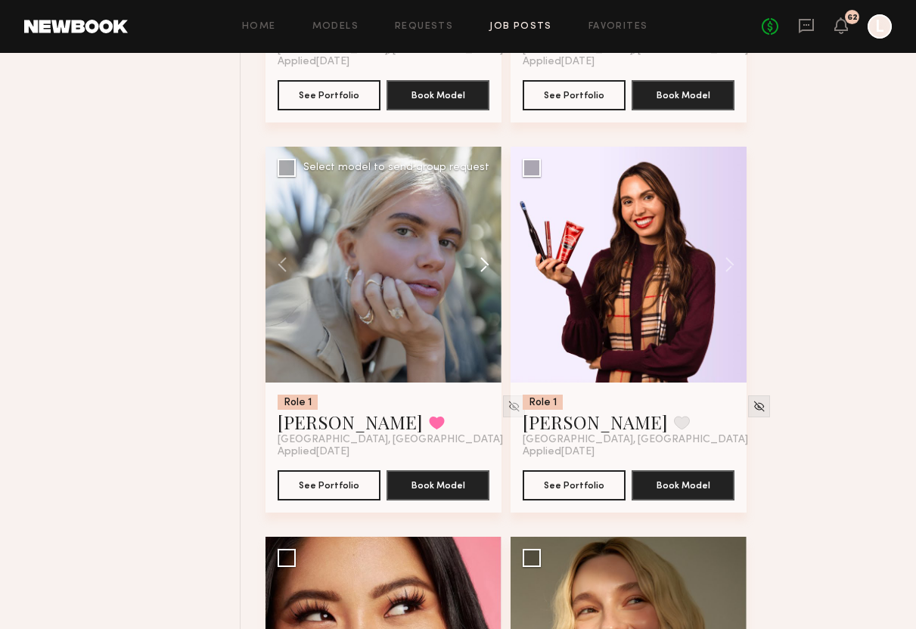
click at [482, 265] on button at bounding box center [477, 265] width 48 height 236
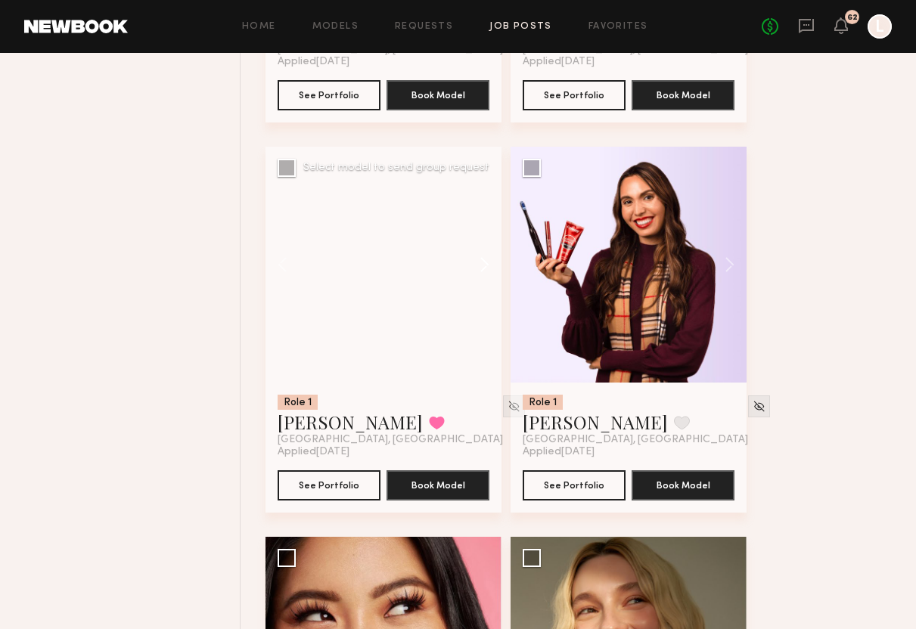
click at [482, 265] on button at bounding box center [477, 265] width 48 height 236
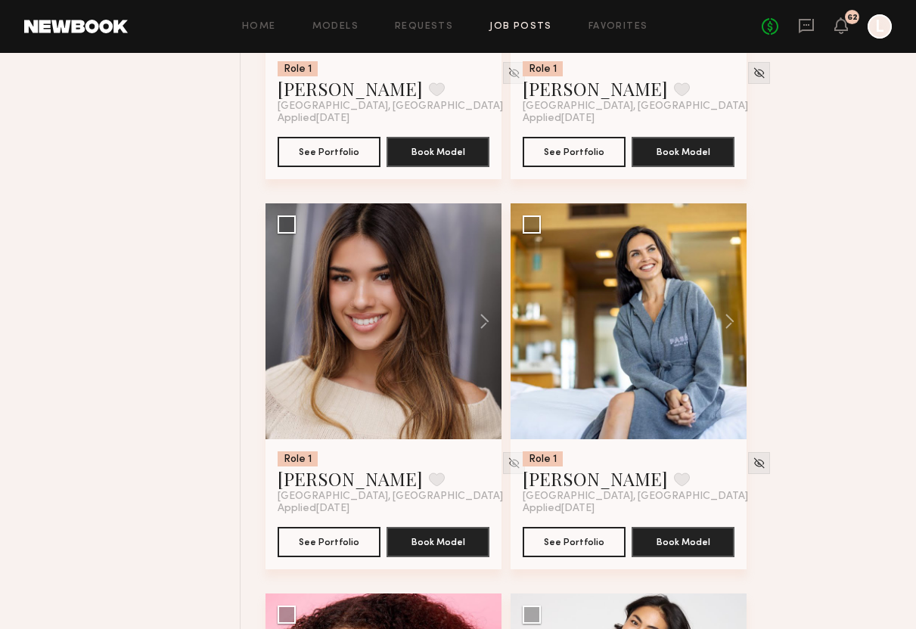
scroll to position [8232, 0]
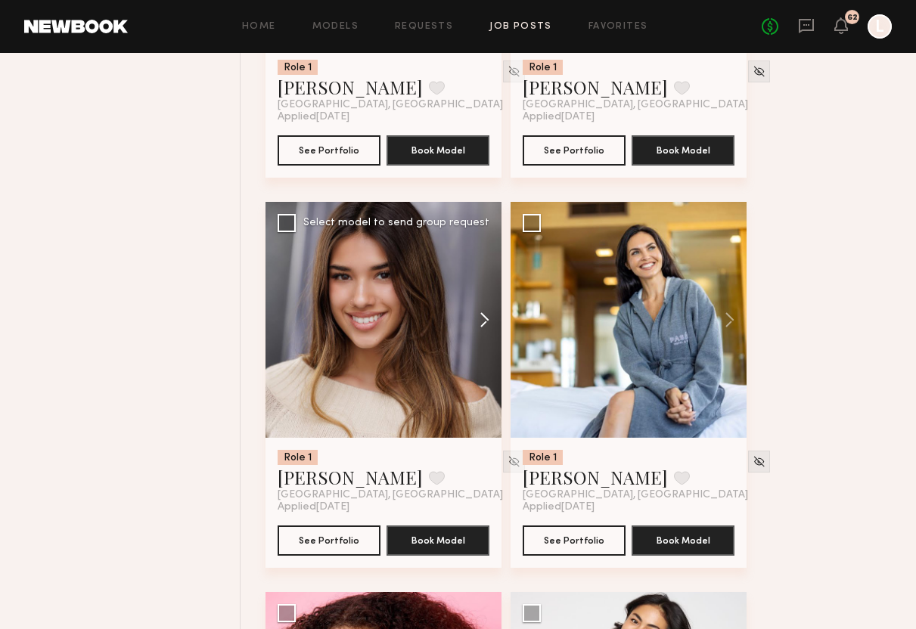
click at [485, 322] on button at bounding box center [477, 320] width 48 height 236
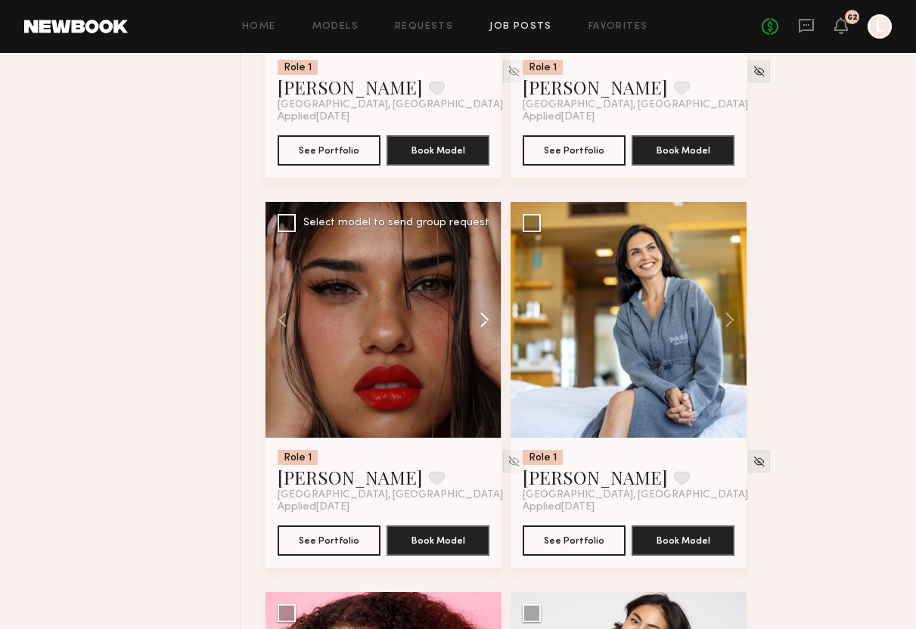
click at [485, 322] on button at bounding box center [477, 320] width 48 height 236
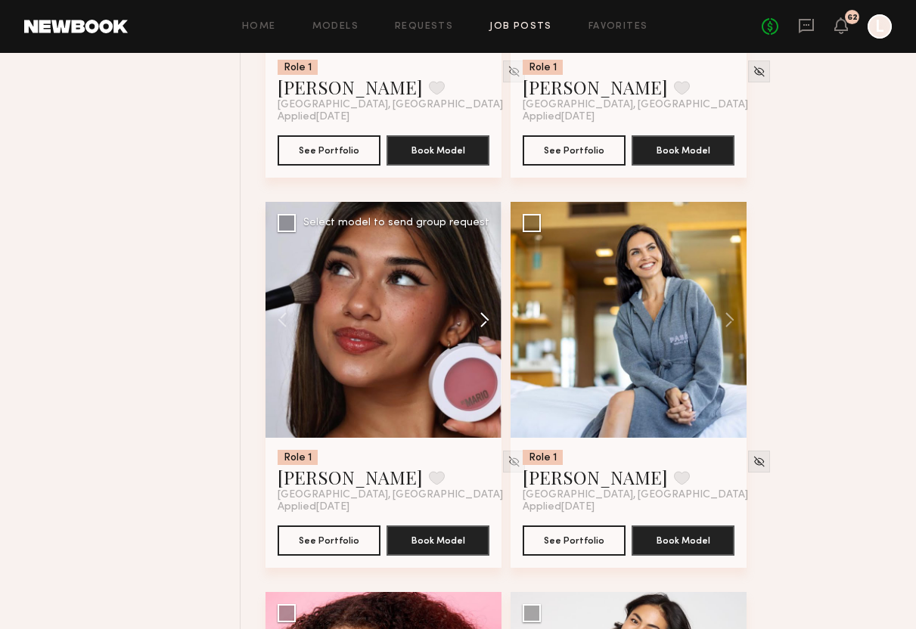
click at [485, 322] on button at bounding box center [477, 320] width 48 height 236
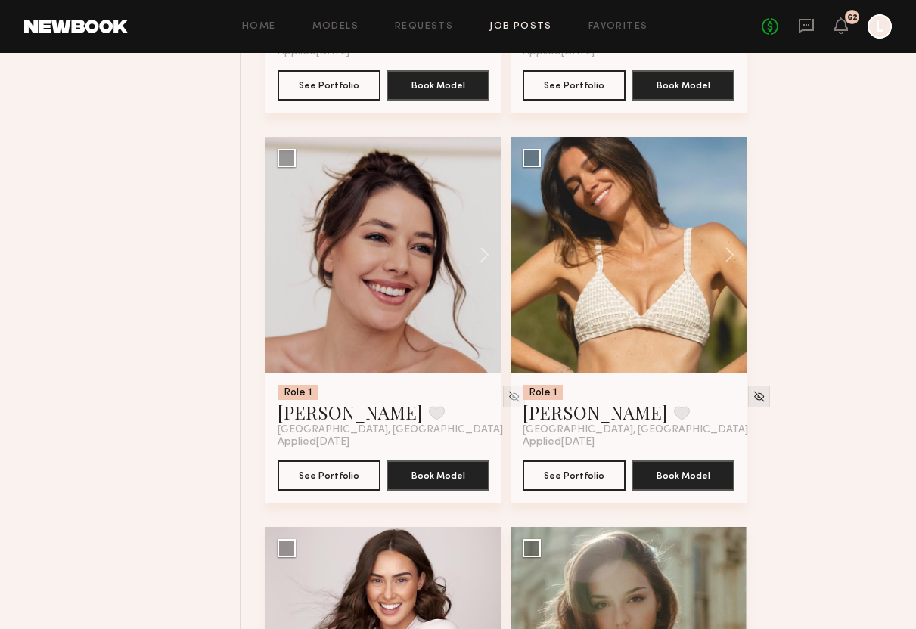
scroll to position [9857, 0]
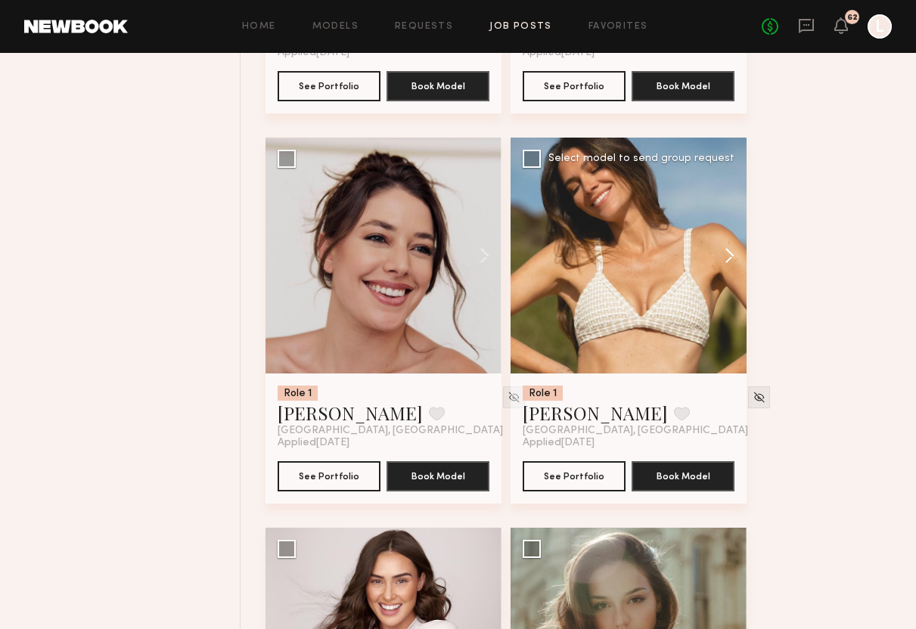
click at [728, 260] on button at bounding box center [722, 256] width 48 height 236
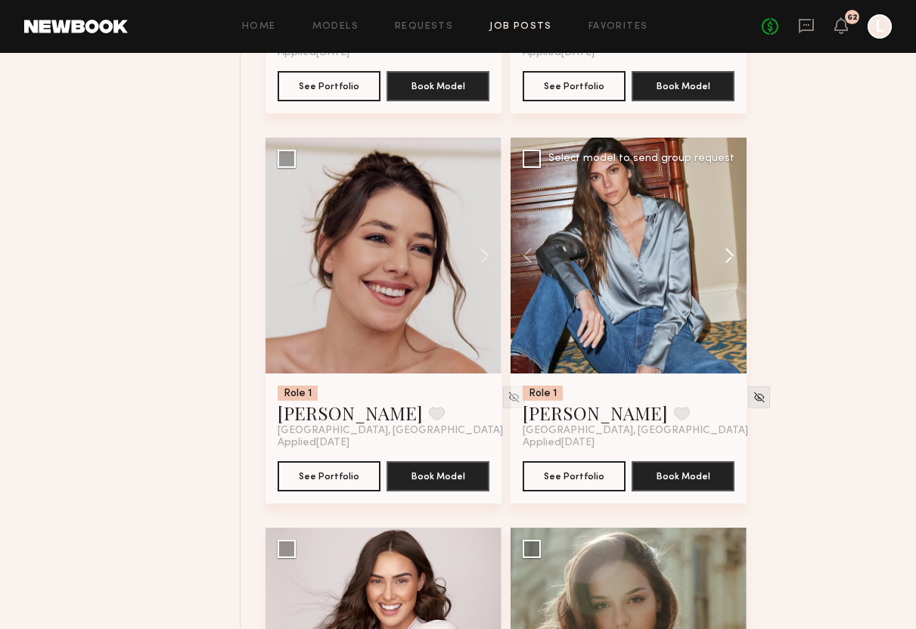
click at [728, 260] on button at bounding box center [722, 256] width 48 height 236
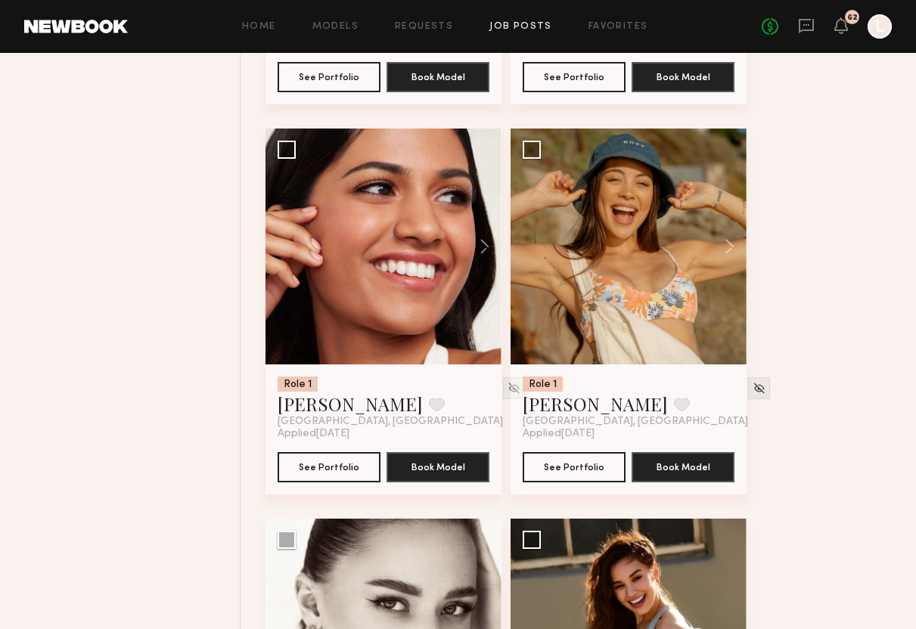
scroll to position [11403, 0]
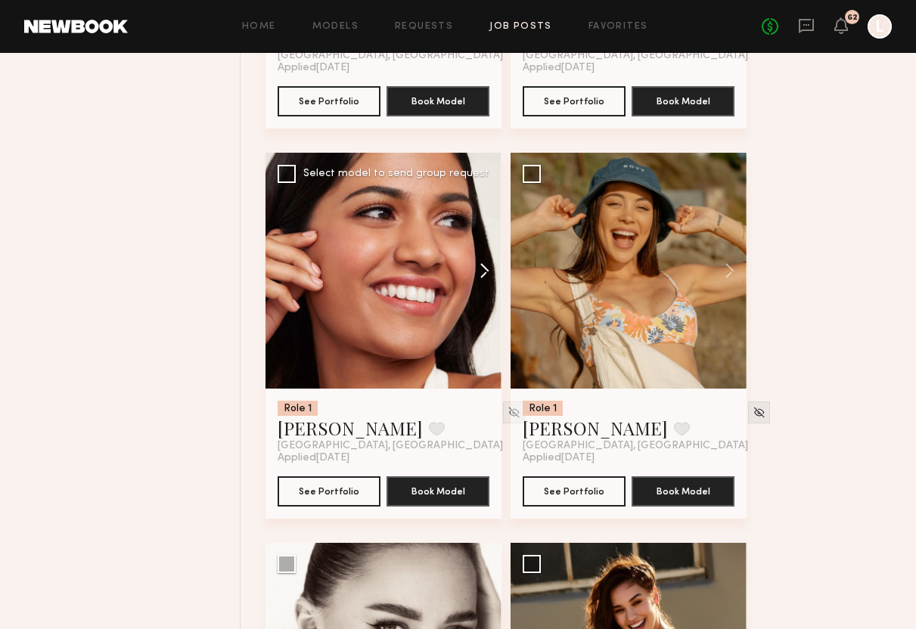
click at [482, 283] on button at bounding box center [477, 271] width 48 height 236
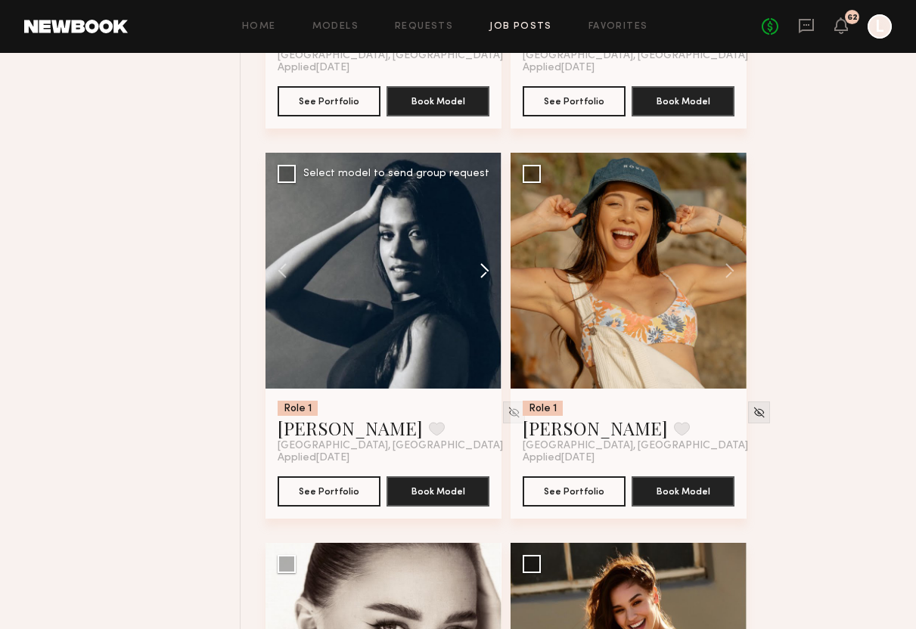
click at [482, 283] on button at bounding box center [477, 271] width 48 height 236
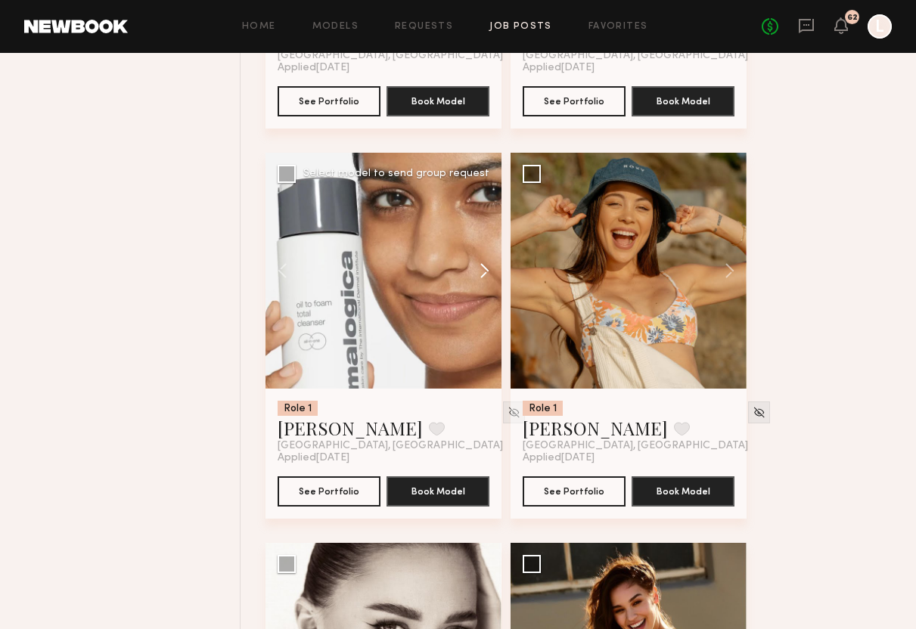
click at [482, 283] on button at bounding box center [477, 271] width 48 height 236
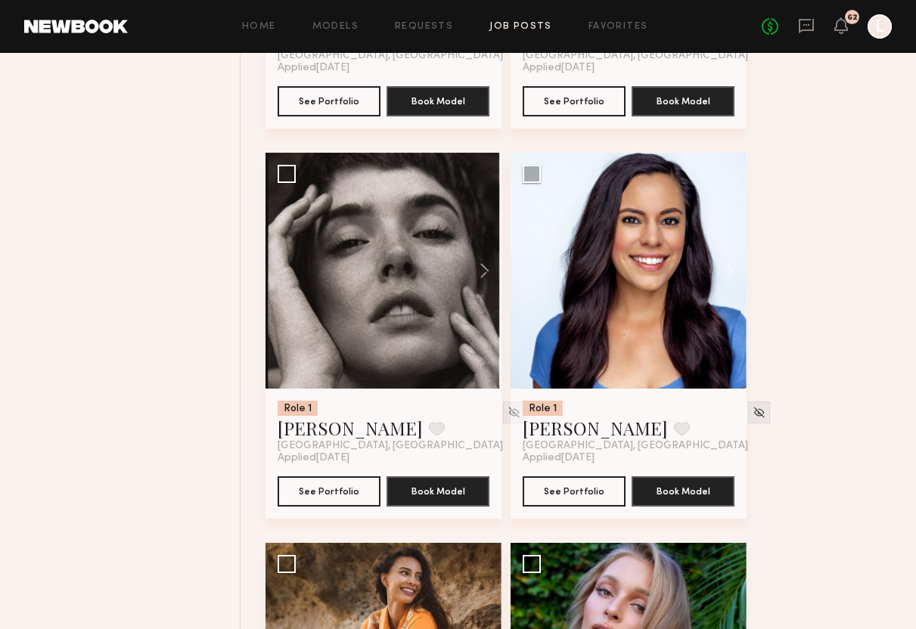
scroll to position [13744, 0]
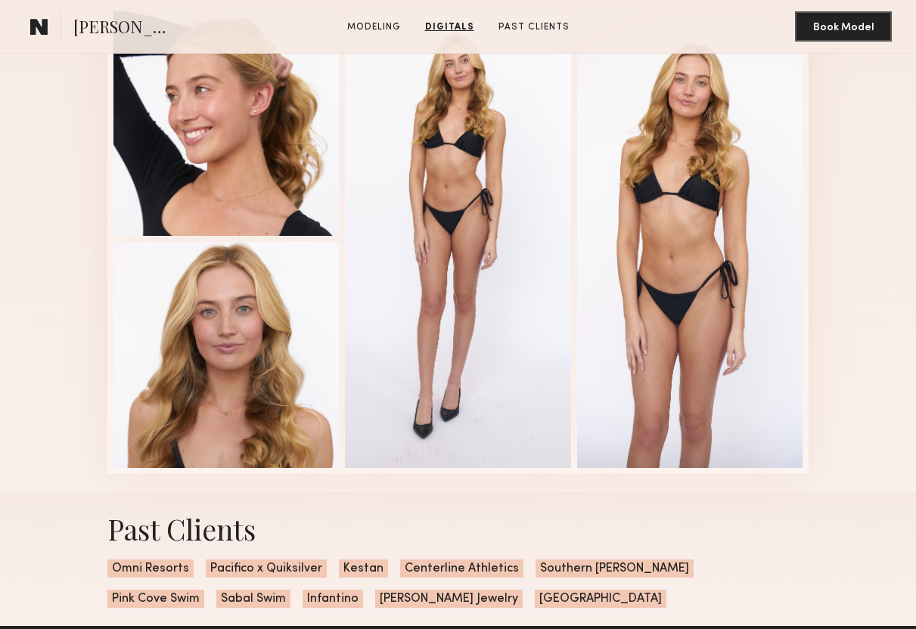
scroll to position [1461, 0]
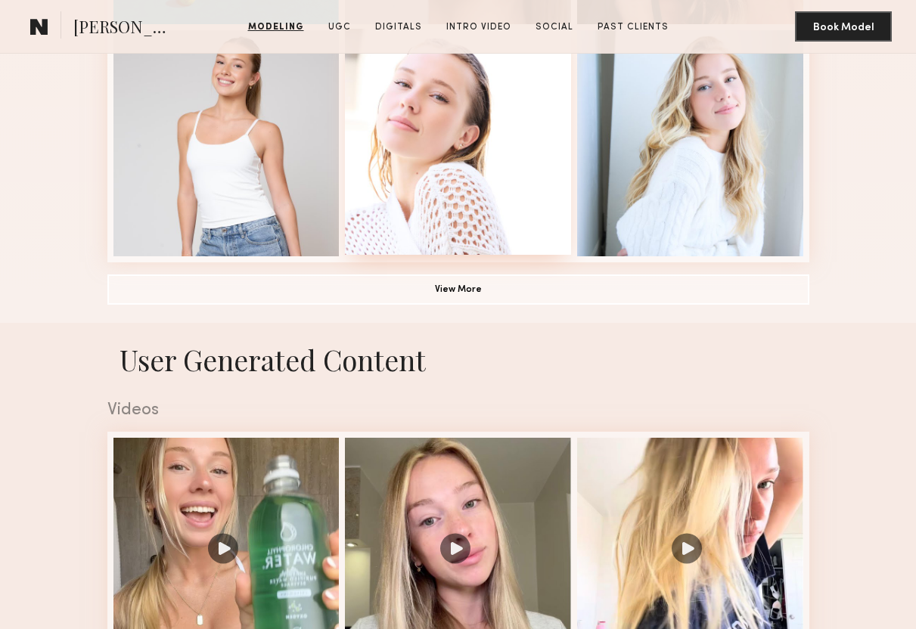
scroll to position [1084, 0]
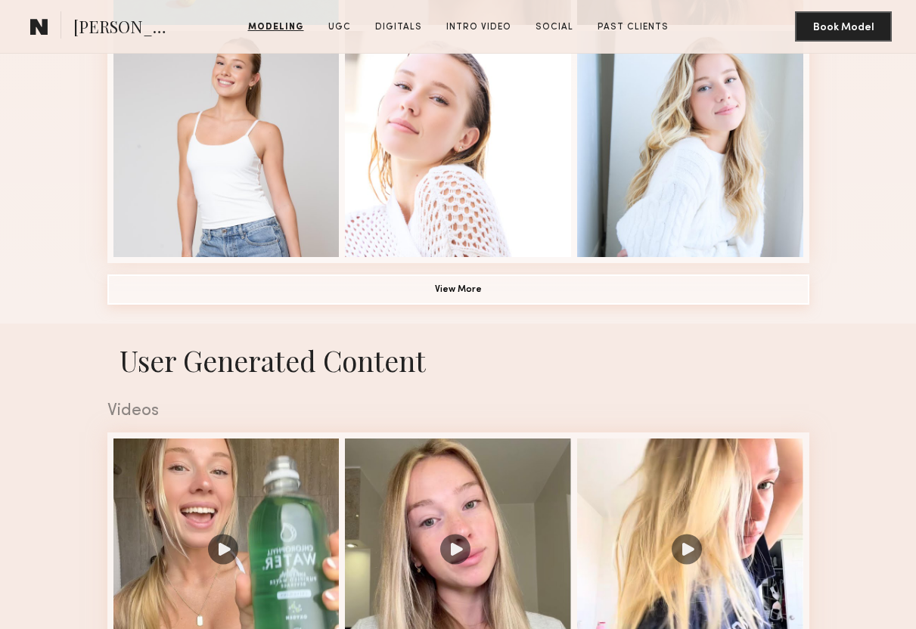
click at [451, 304] on button "View More" at bounding box center [458, 289] width 702 height 30
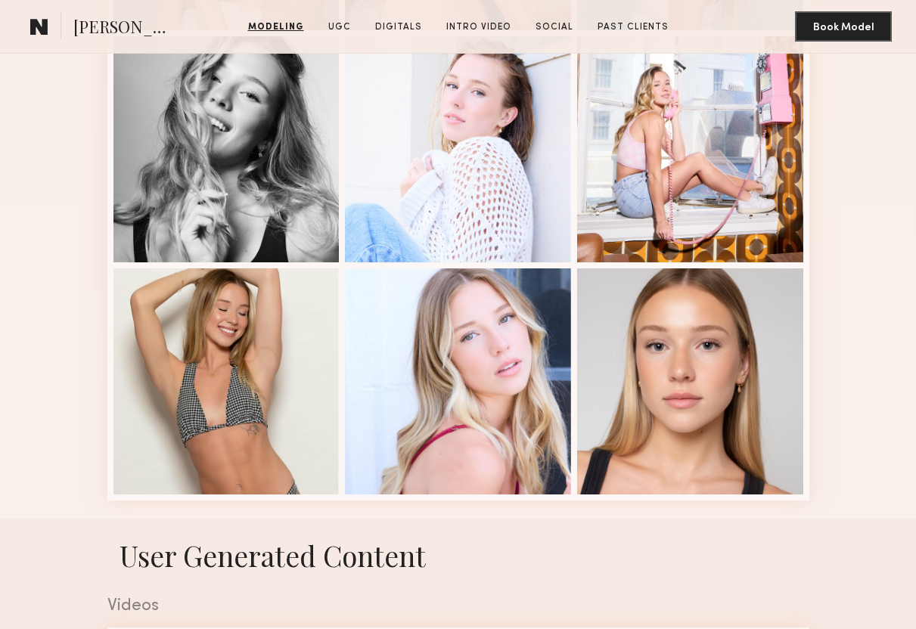
scroll to position [1546, 0]
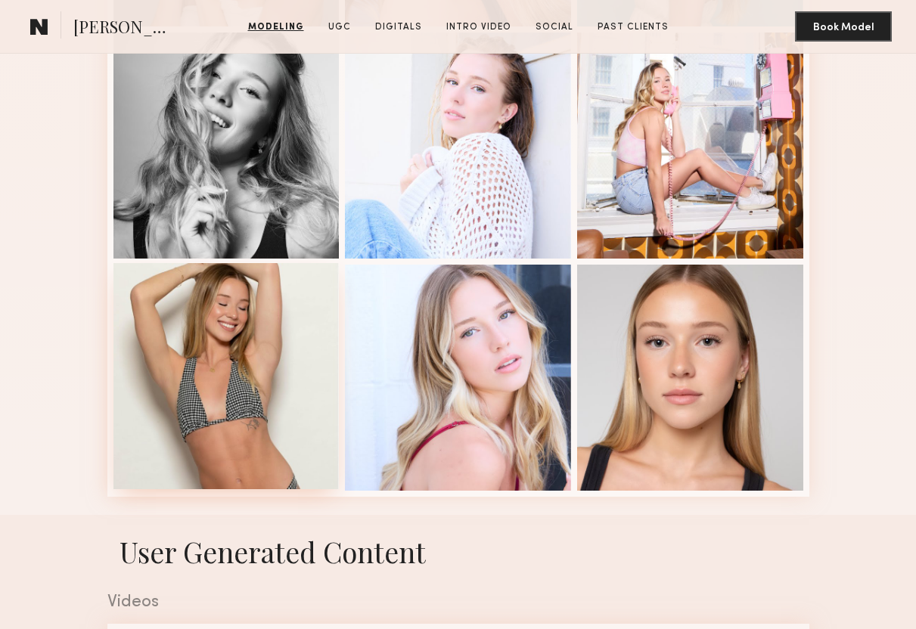
click at [249, 389] on div at bounding box center [226, 376] width 226 height 226
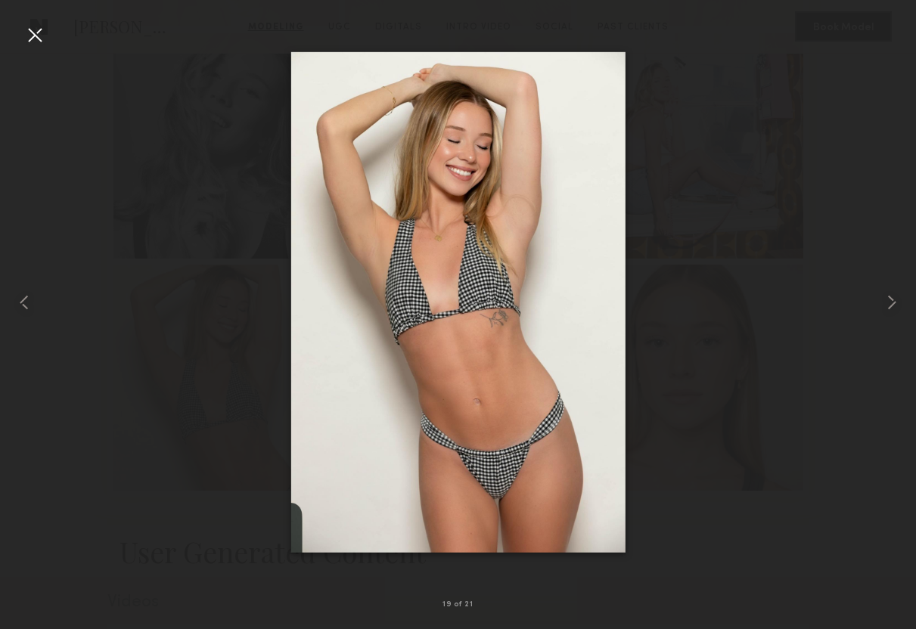
click at [34, 33] on div at bounding box center [35, 35] width 24 height 24
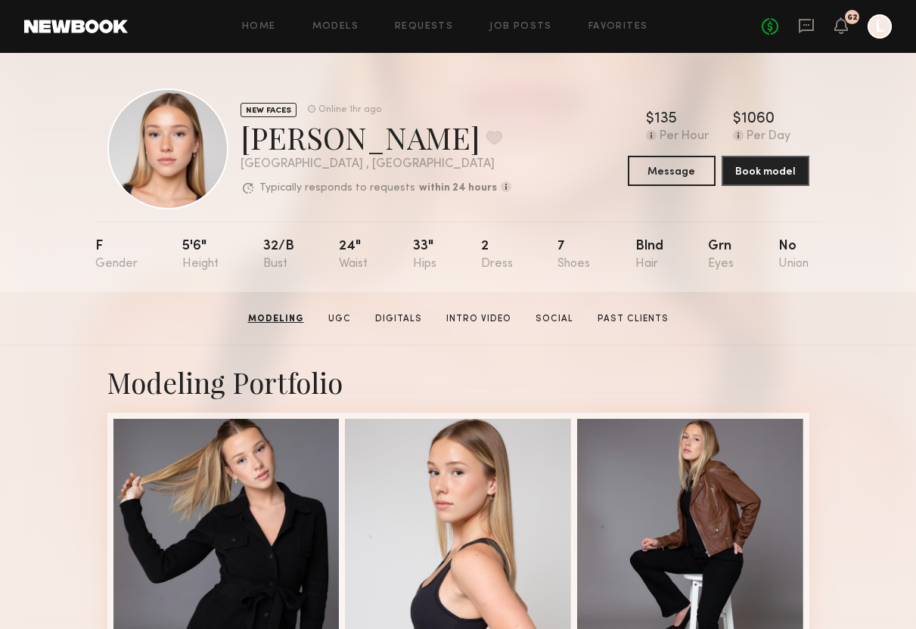
scroll to position [0, 0]
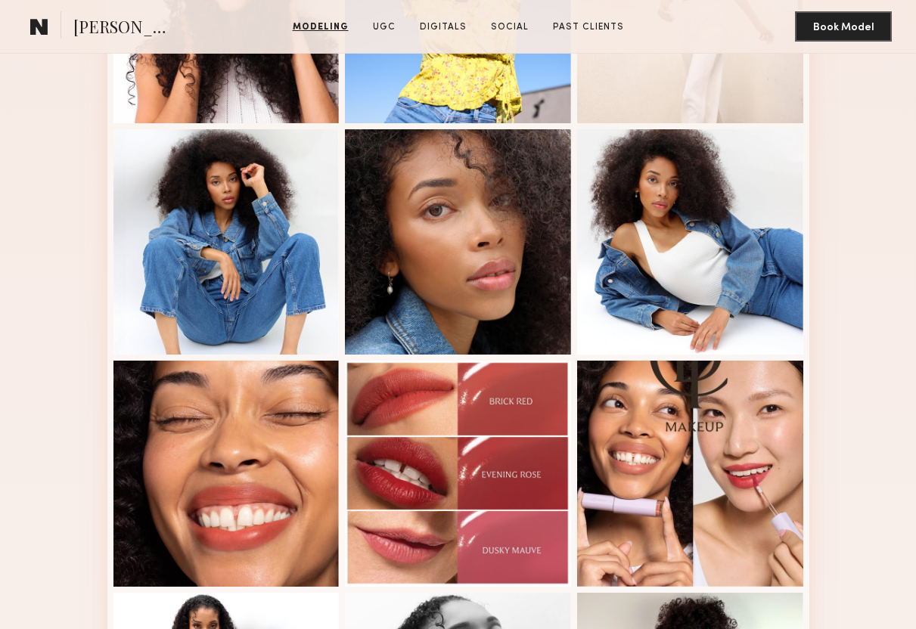
scroll to position [522, 0]
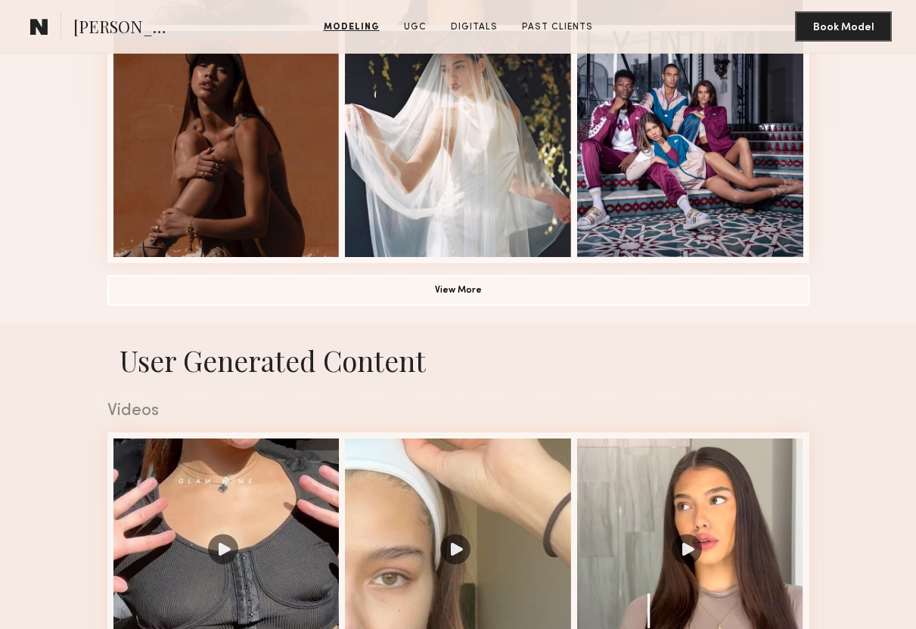
scroll to position [1102, 0]
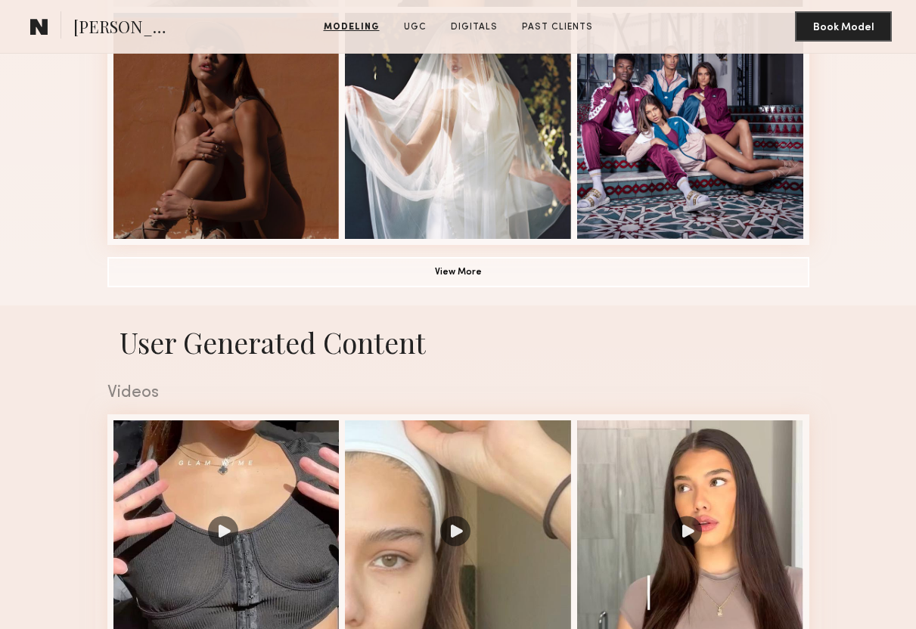
click at [467, 276] on button "View More" at bounding box center [458, 271] width 702 height 30
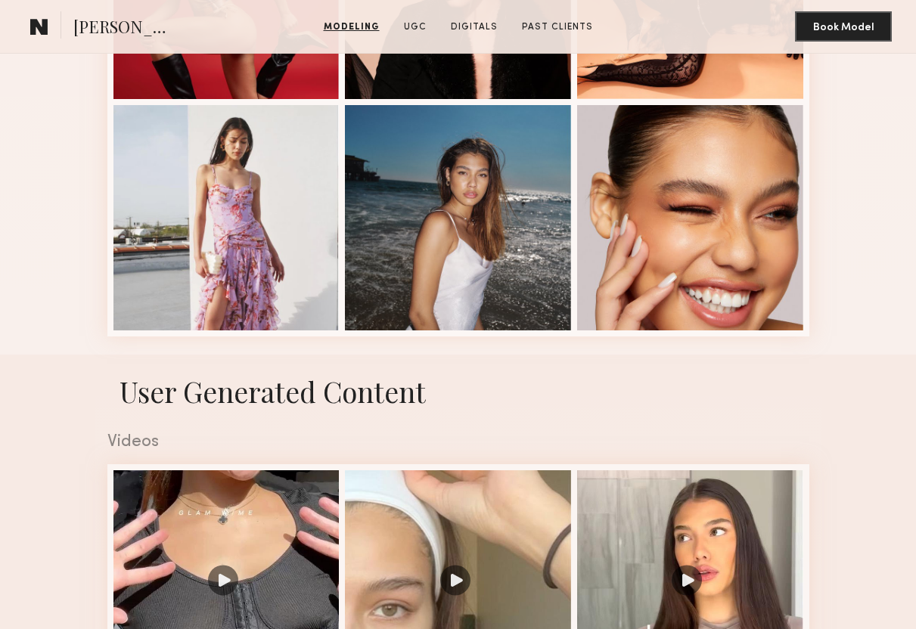
scroll to position [1924, 0]
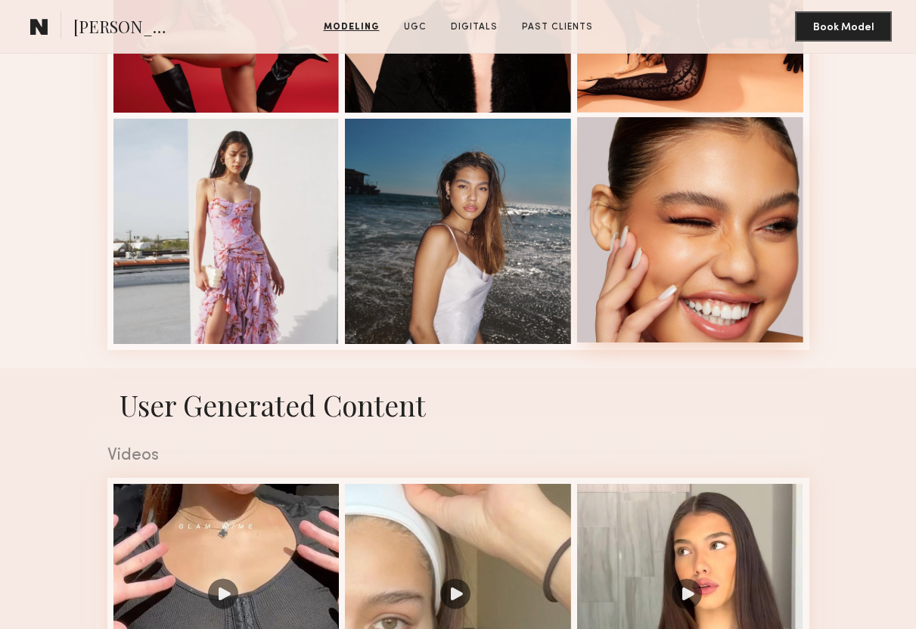
click at [699, 278] on div at bounding box center [690, 230] width 226 height 226
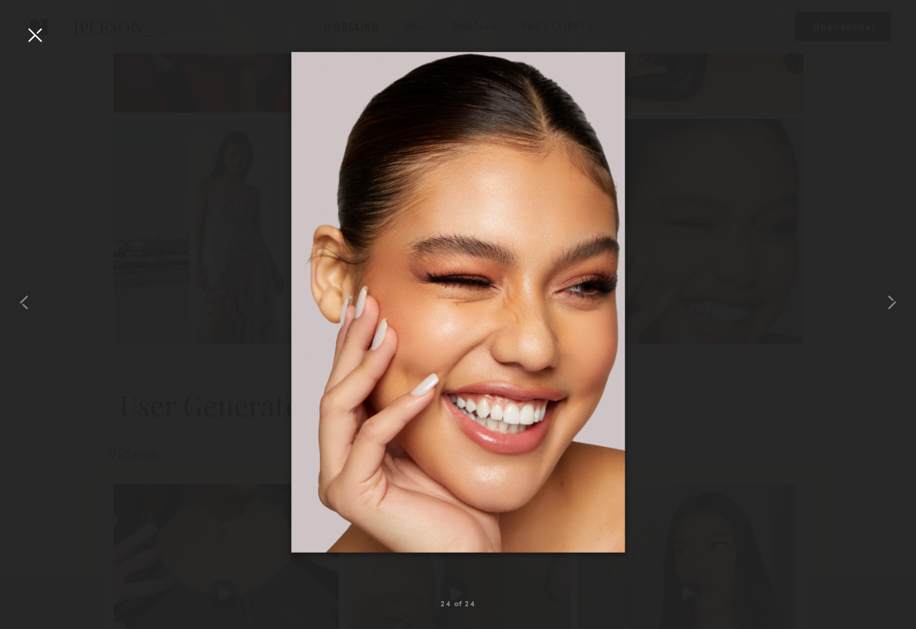
click at [34, 48] on div at bounding box center [18, 302] width 36 height 557
click at [36, 39] on div at bounding box center [35, 35] width 24 height 24
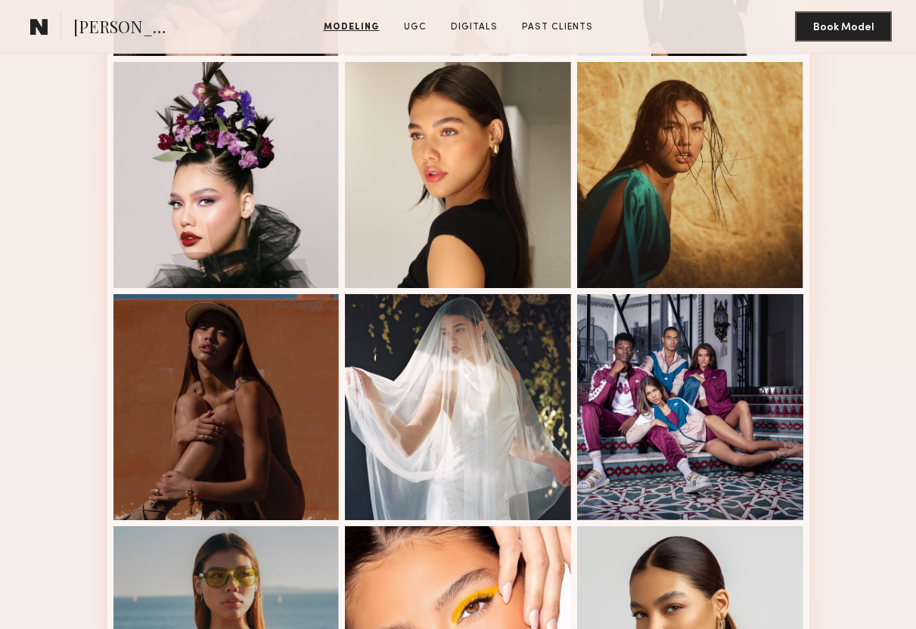
scroll to position [0, 0]
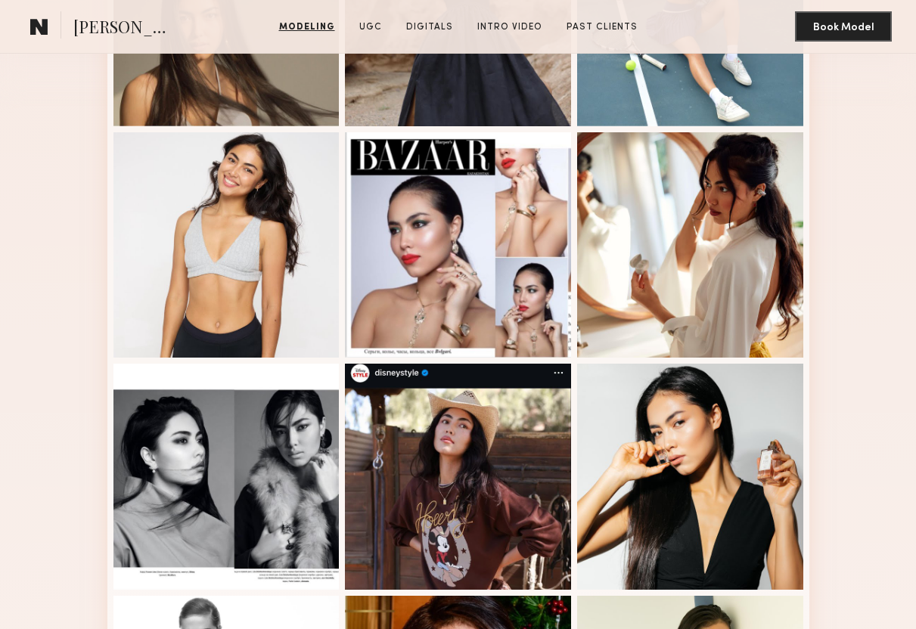
scroll to position [520, 0]
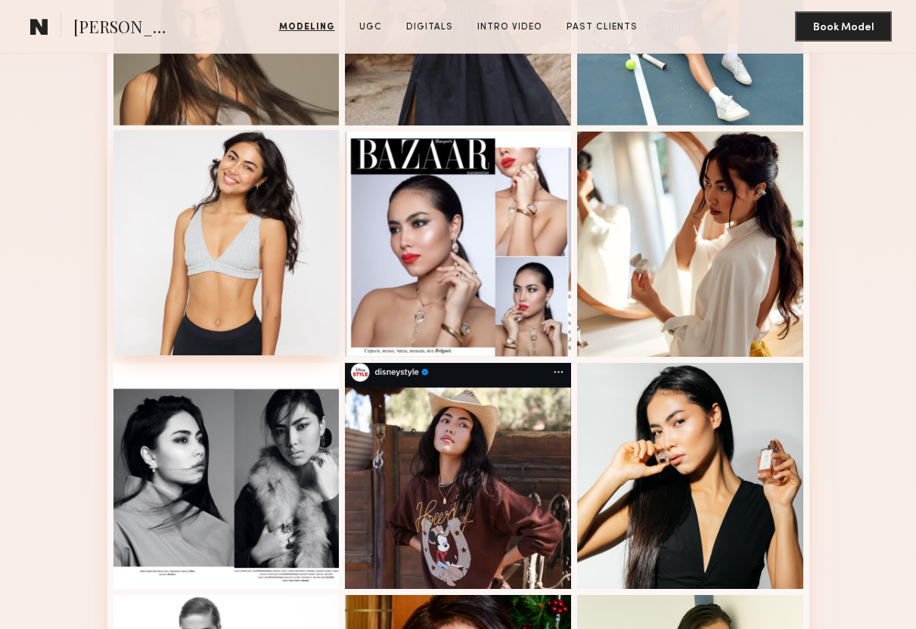
click at [233, 241] on div at bounding box center [226, 243] width 226 height 226
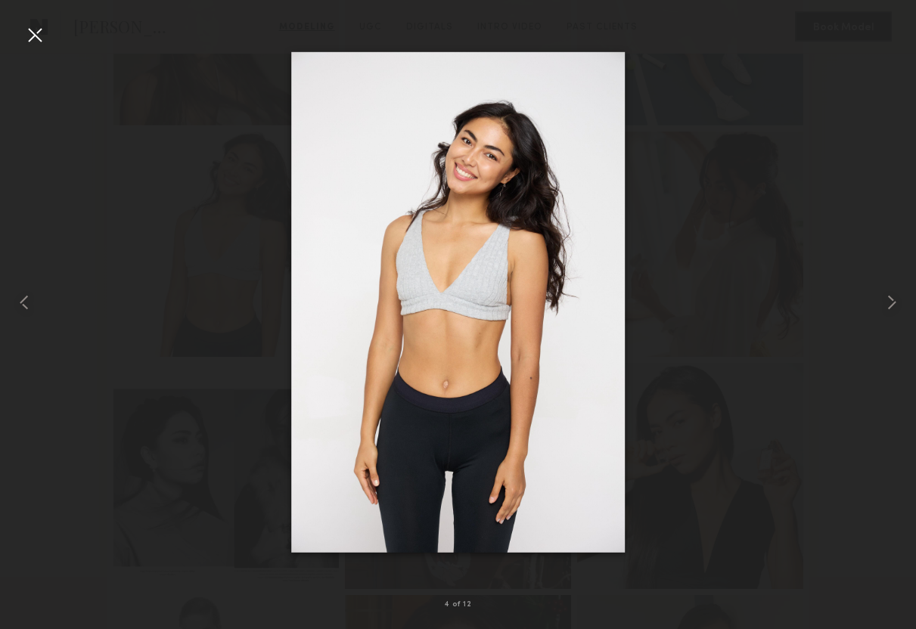
click at [41, 35] on div at bounding box center [35, 35] width 24 height 24
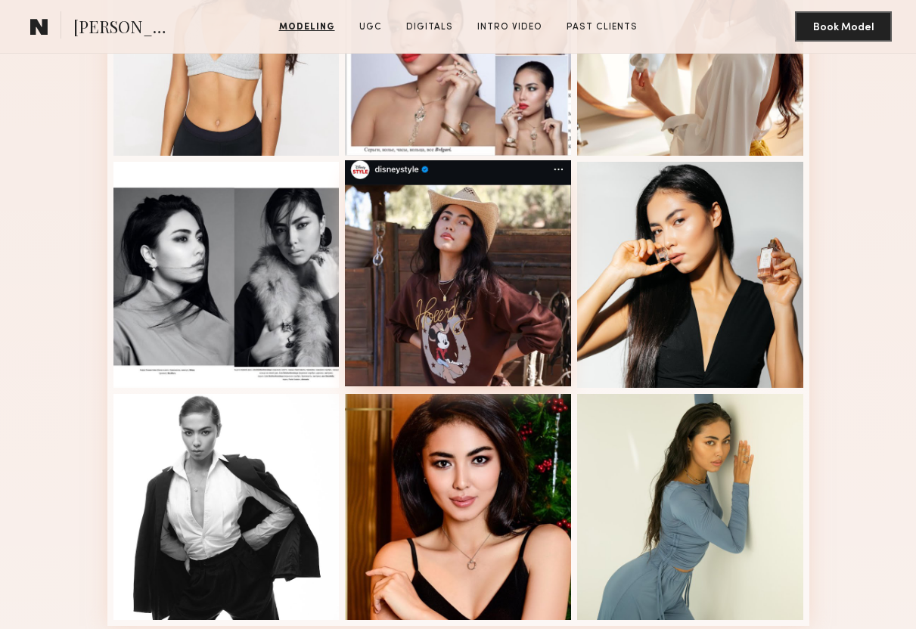
scroll to position [872, 0]
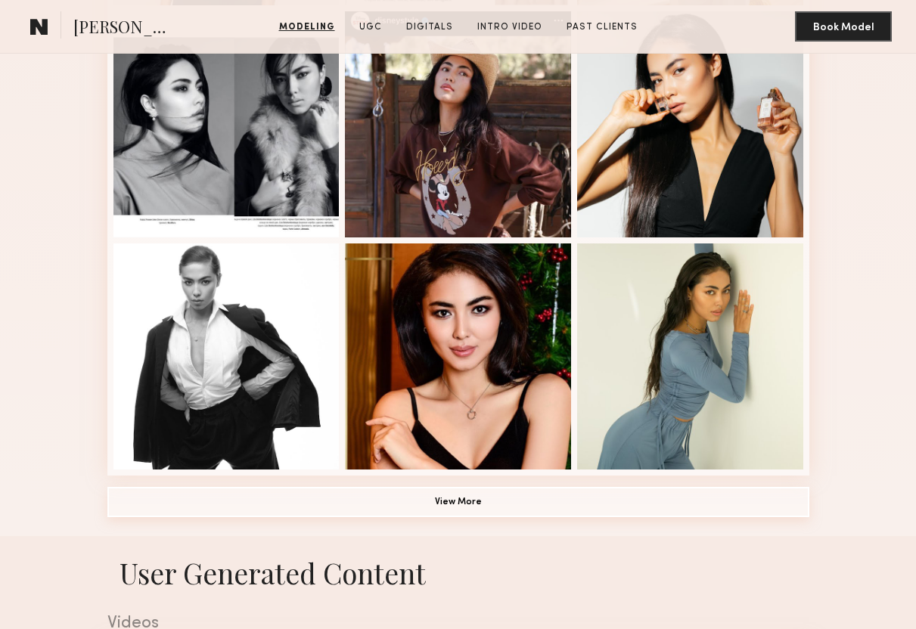
click at [455, 506] on button "View More" at bounding box center [458, 502] width 702 height 30
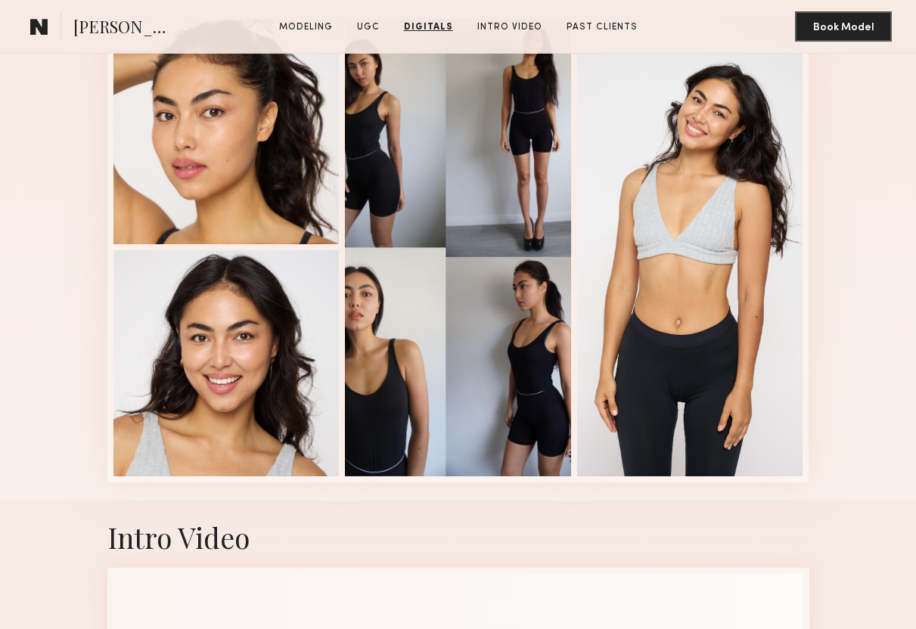
scroll to position [4392, 0]
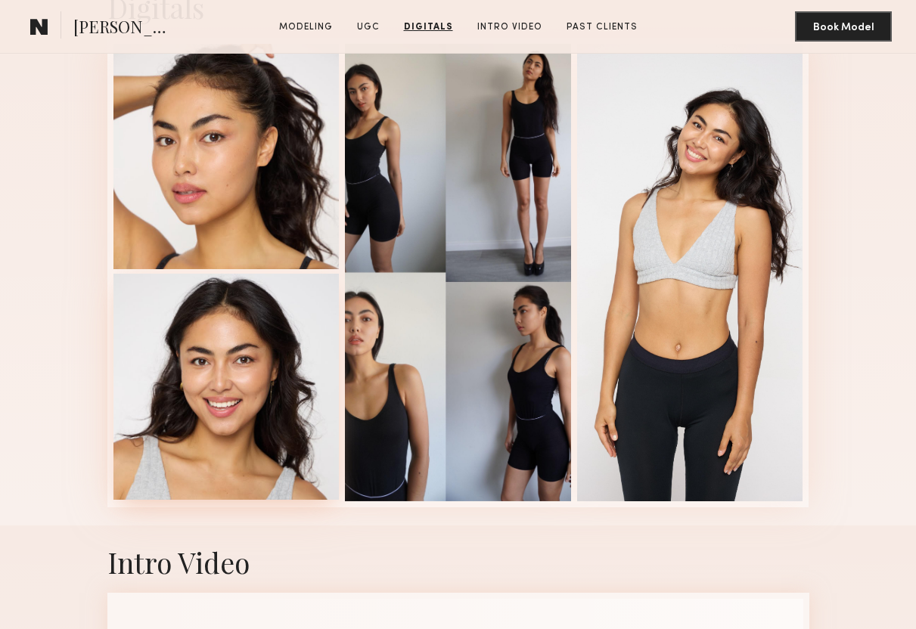
click at [240, 397] on div at bounding box center [226, 387] width 226 height 226
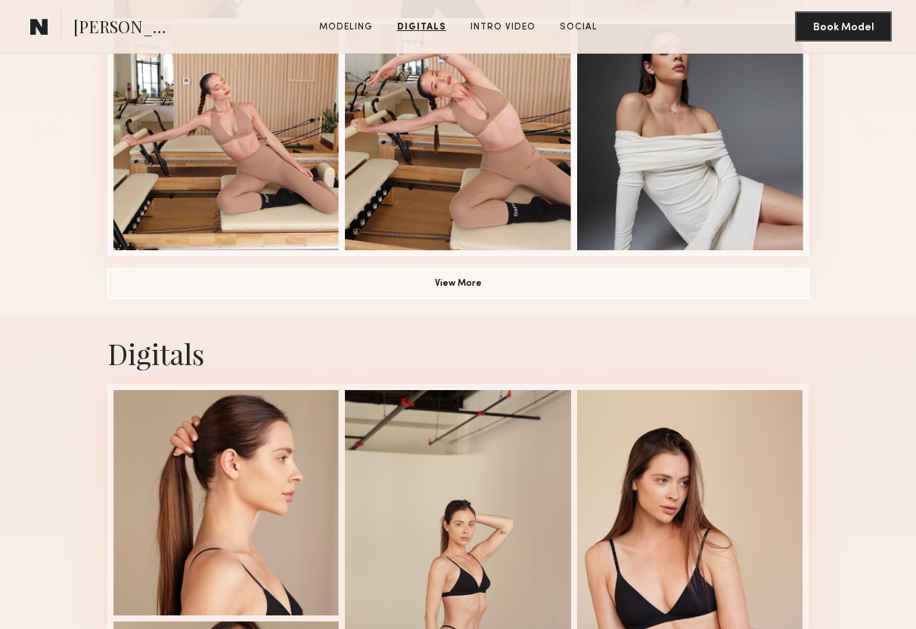
scroll to position [1088, 0]
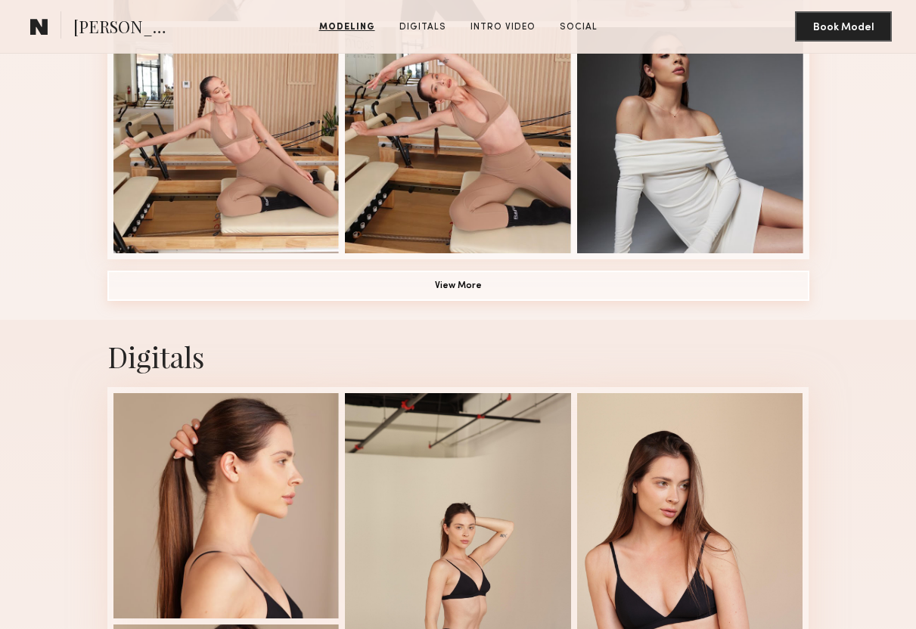
click at [476, 284] on button "View More" at bounding box center [458, 286] width 702 height 30
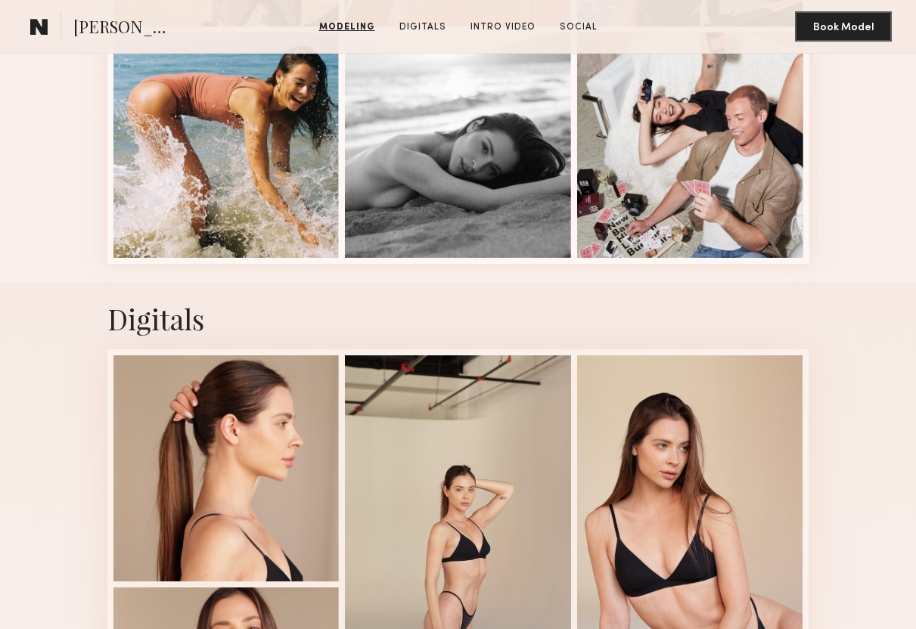
scroll to position [2008, 0]
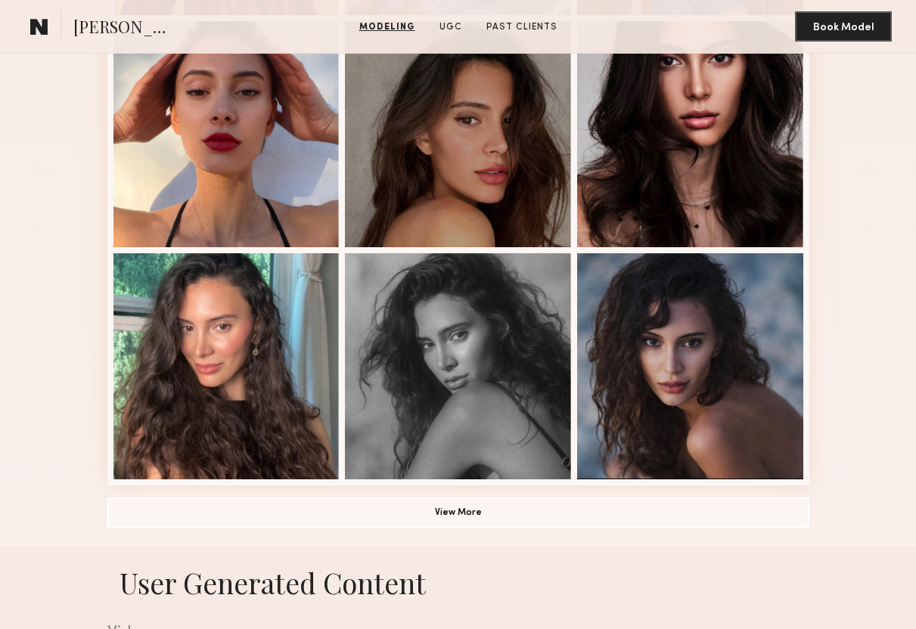
scroll to position [872, 0]
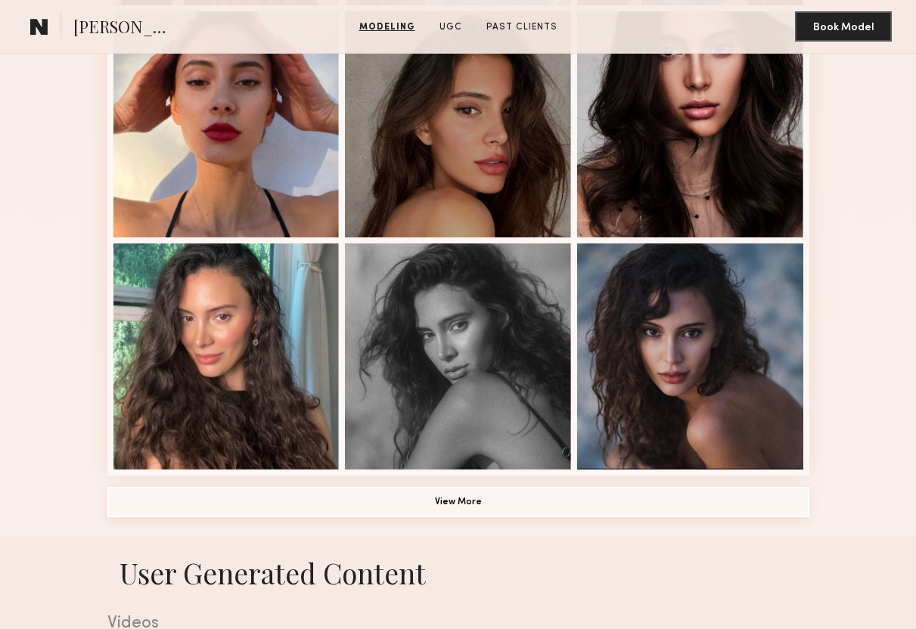
click at [484, 500] on button "View More" at bounding box center [458, 502] width 702 height 30
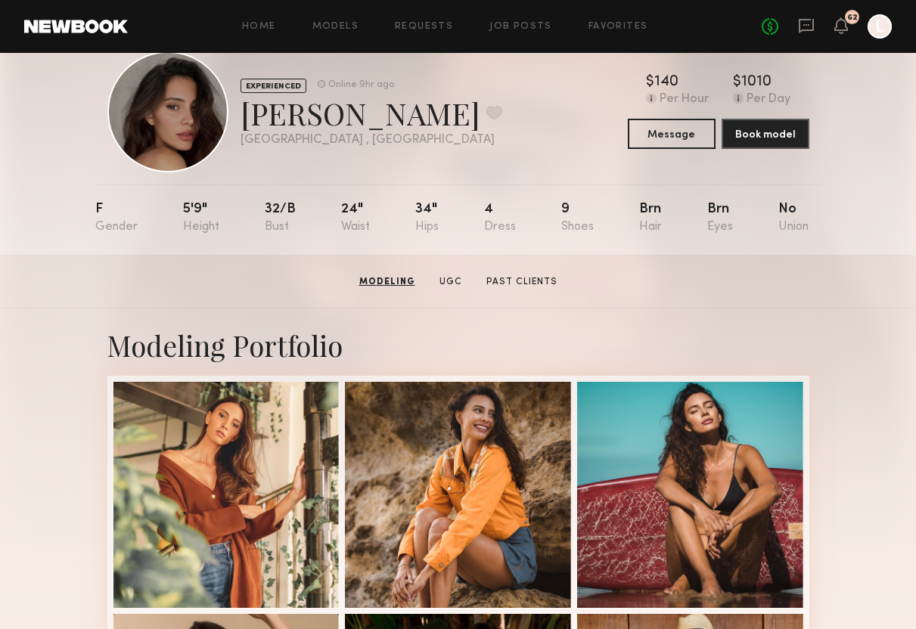
scroll to position [36, 0]
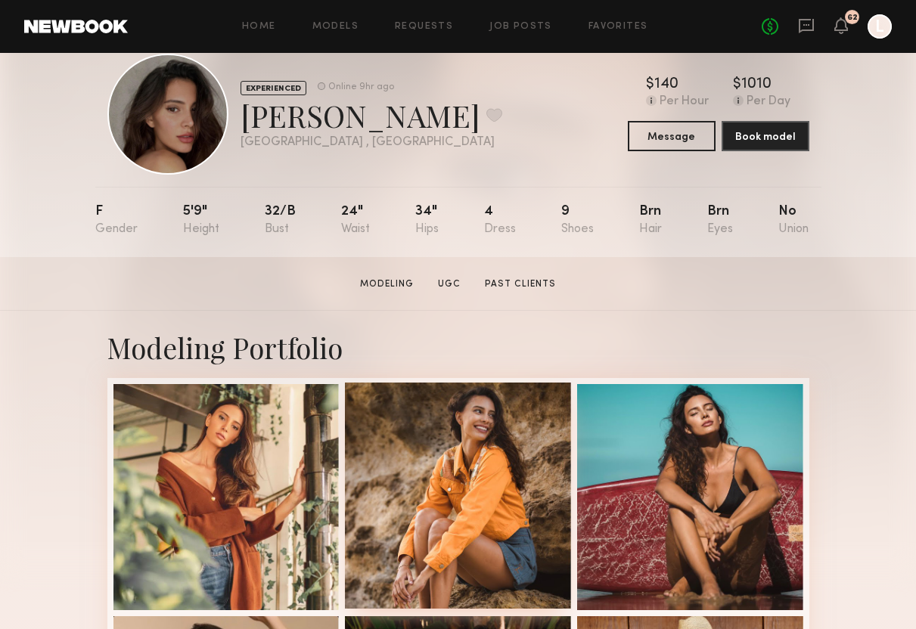
click at [469, 476] on div at bounding box center [458, 496] width 226 height 226
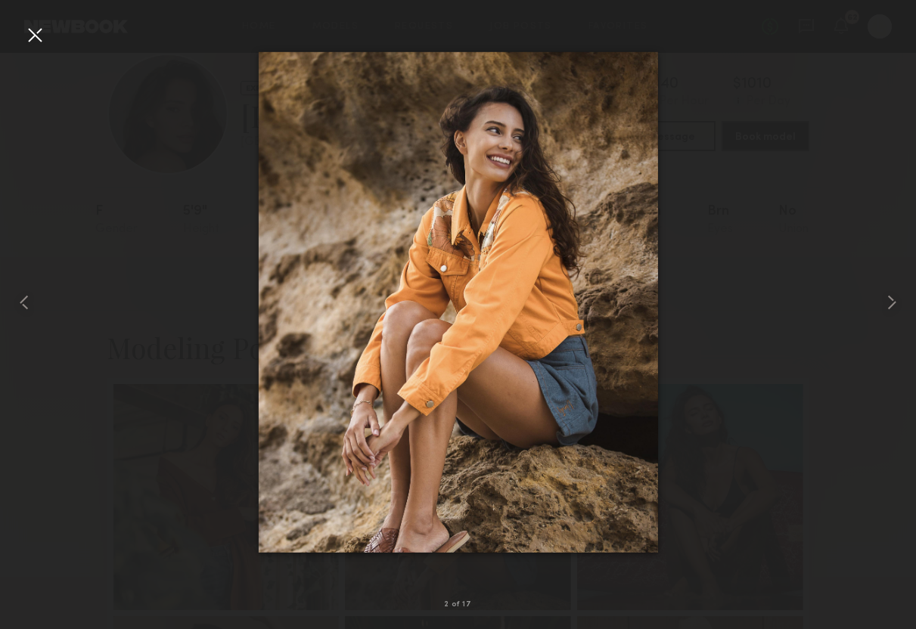
click at [42, 42] on div at bounding box center [35, 35] width 24 height 24
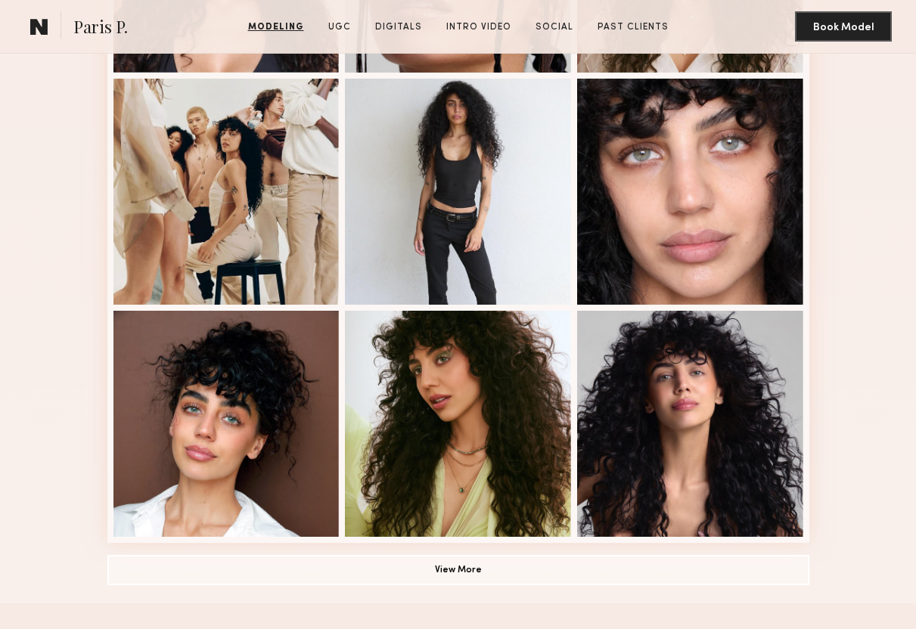
scroll to position [814, 0]
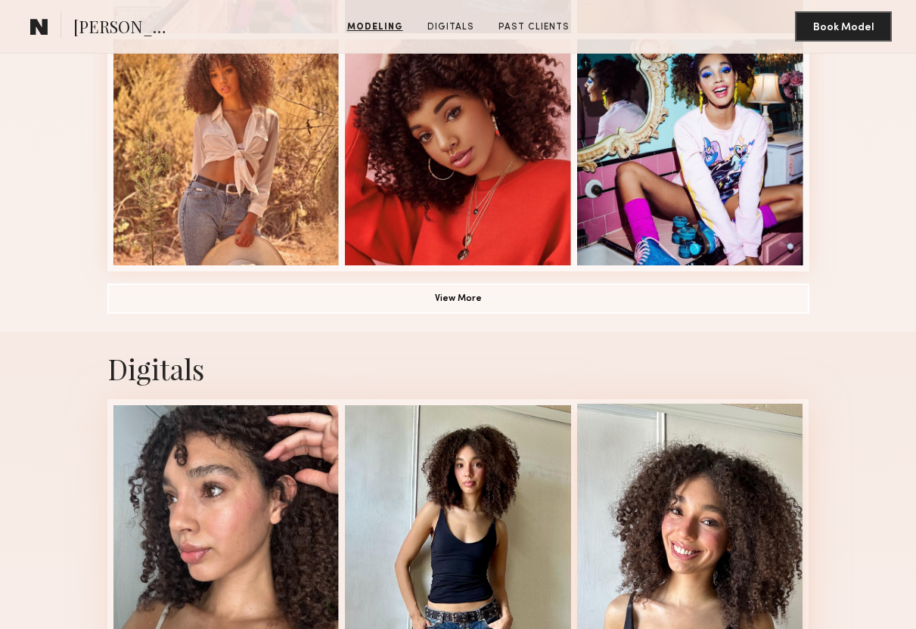
scroll to position [1070, 0]
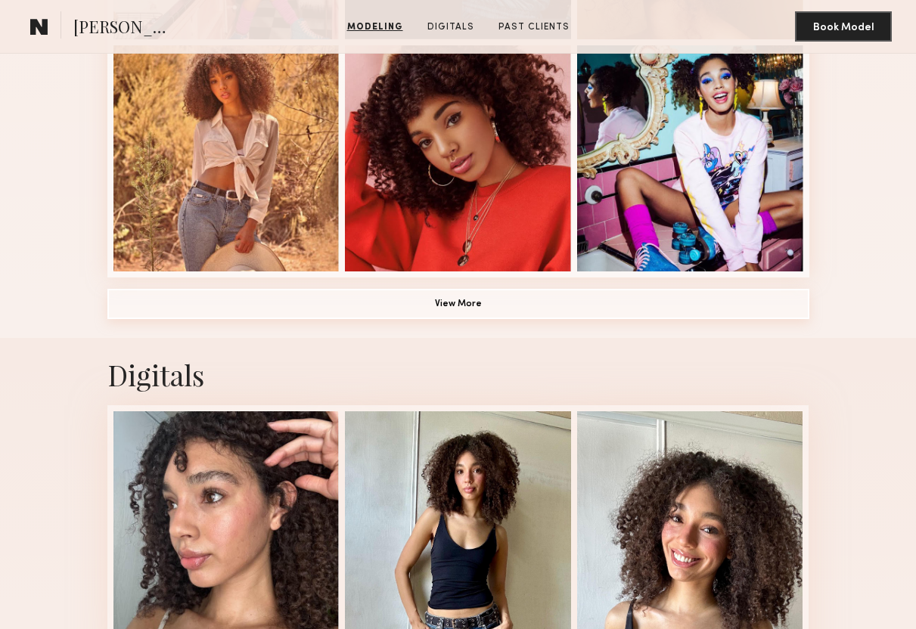
click at [543, 303] on button "View More" at bounding box center [458, 304] width 702 height 30
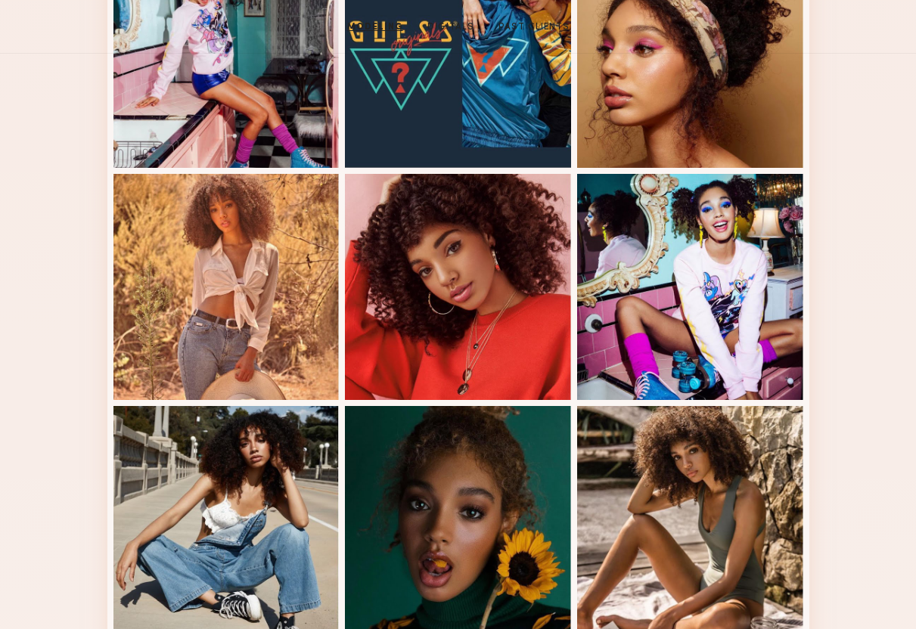
scroll to position [0, 0]
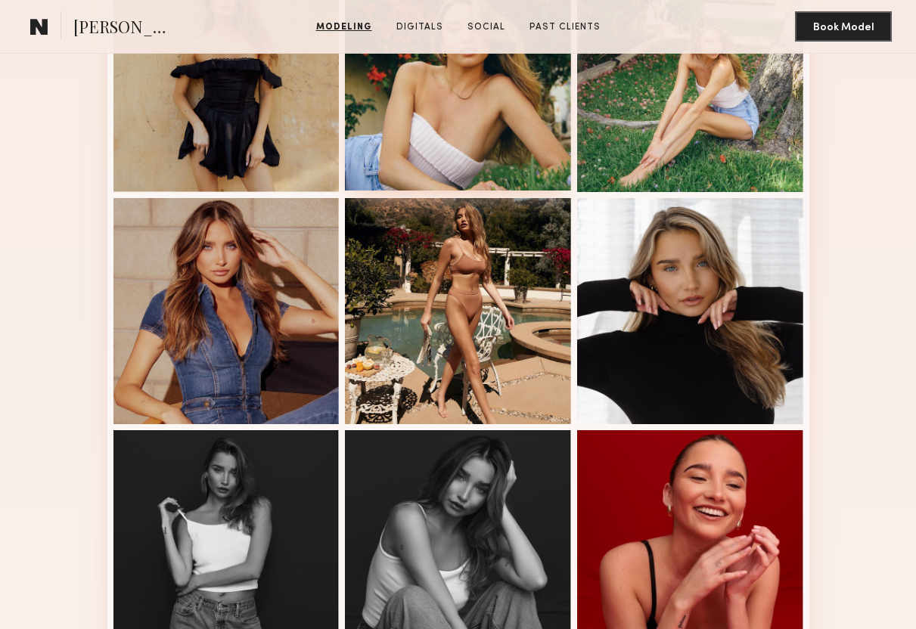
scroll to position [792, 0]
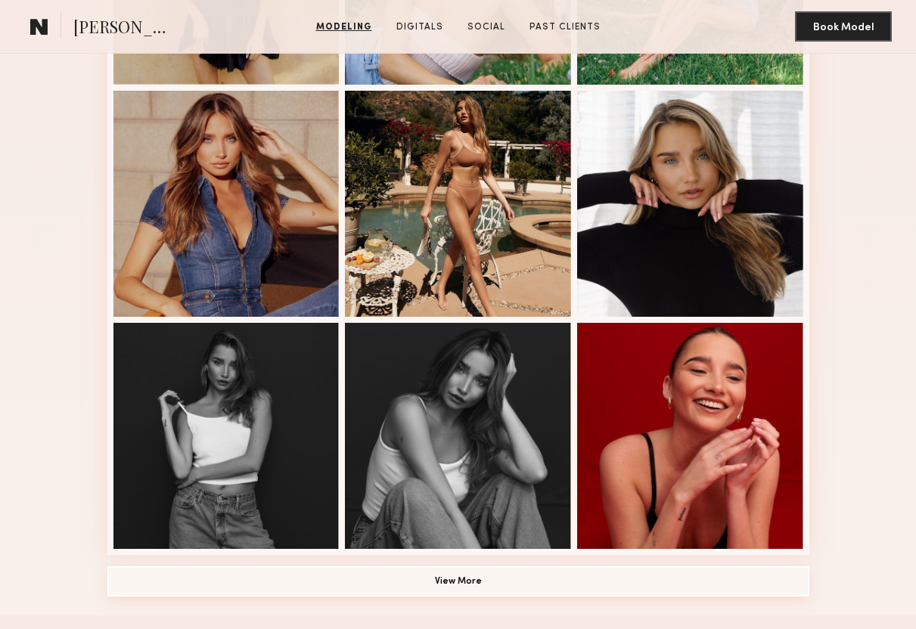
click at [449, 587] on button "View More" at bounding box center [458, 581] width 702 height 30
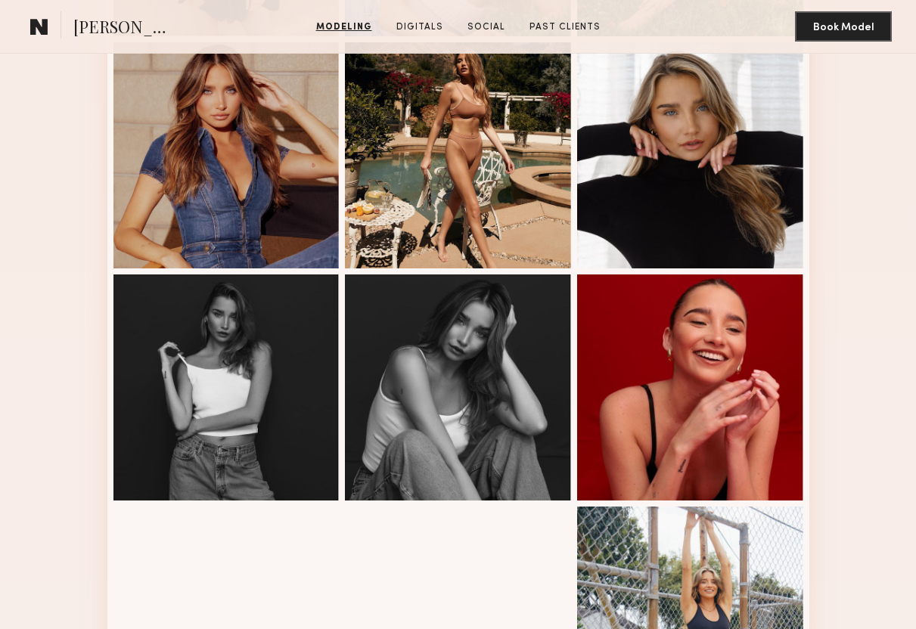
scroll to position [842, 0]
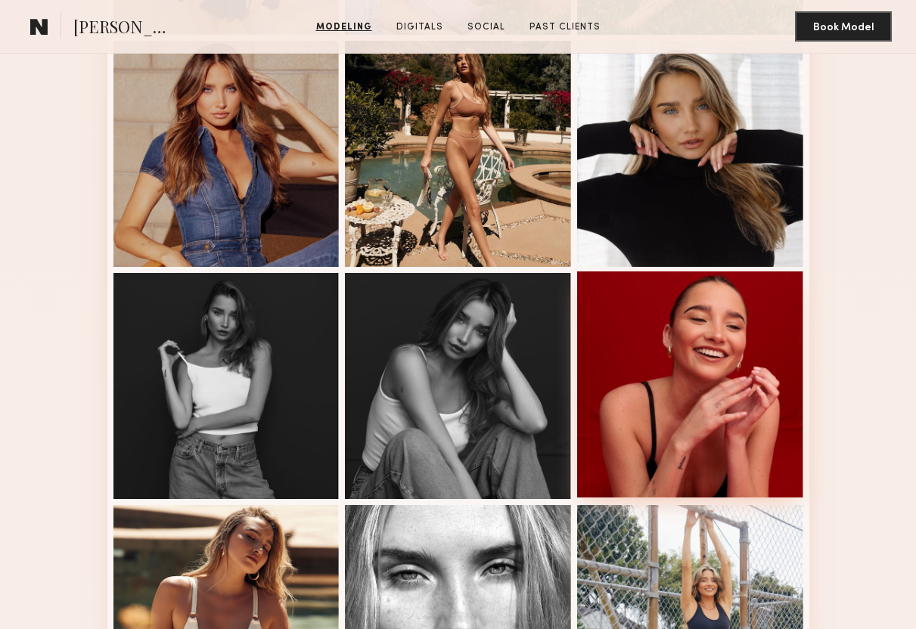
click at [695, 358] on div at bounding box center [690, 384] width 226 height 226
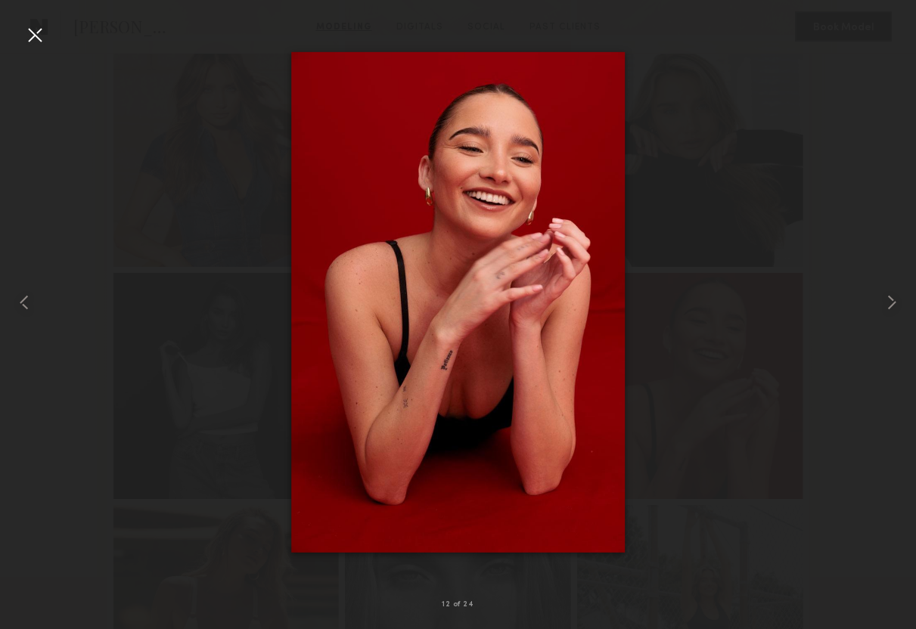
click at [40, 48] on div at bounding box center [458, 302] width 916 height 557
click at [23, 32] on div at bounding box center [35, 35] width 24 height 24
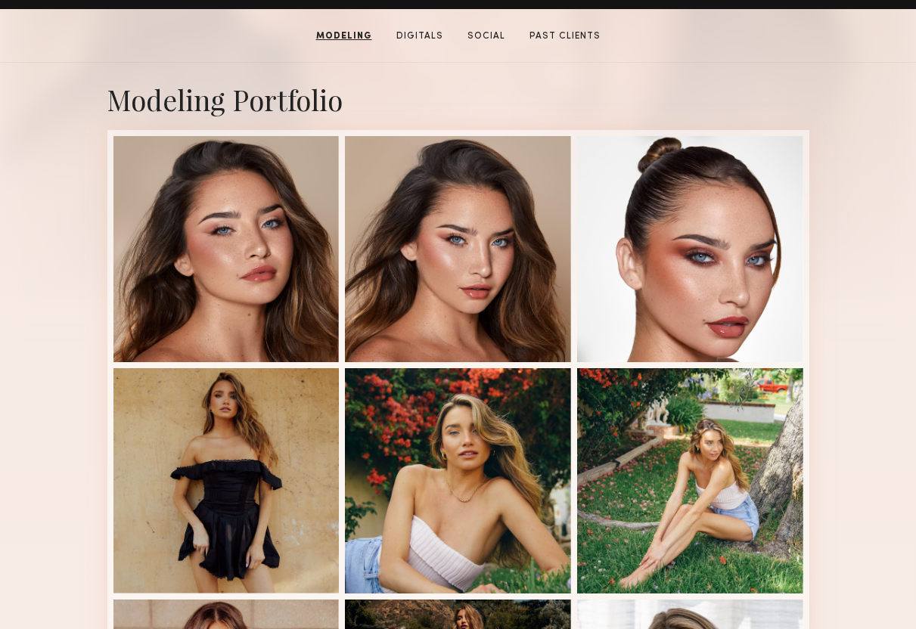
scroll to position [0, 0]
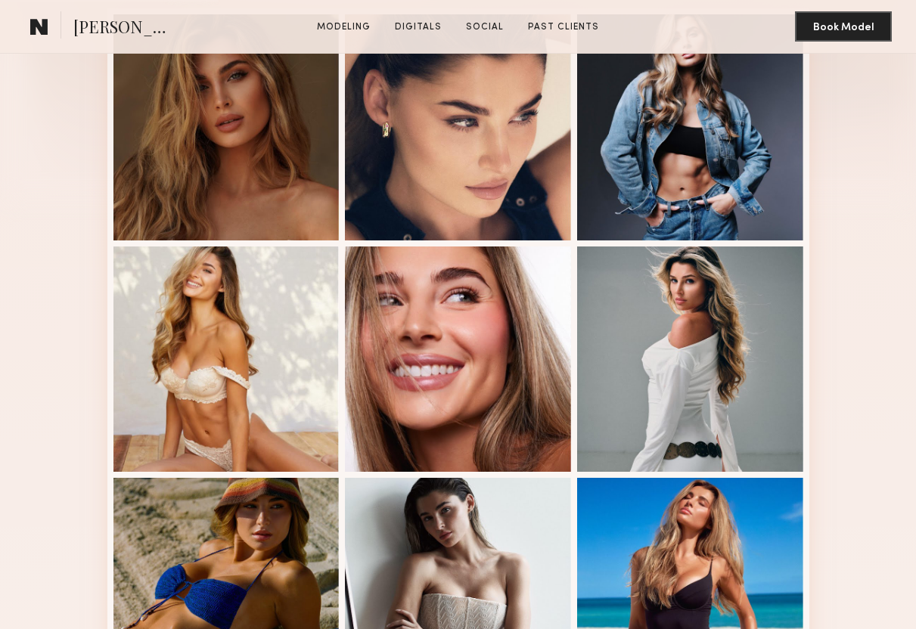
scroll to position [406, 0]
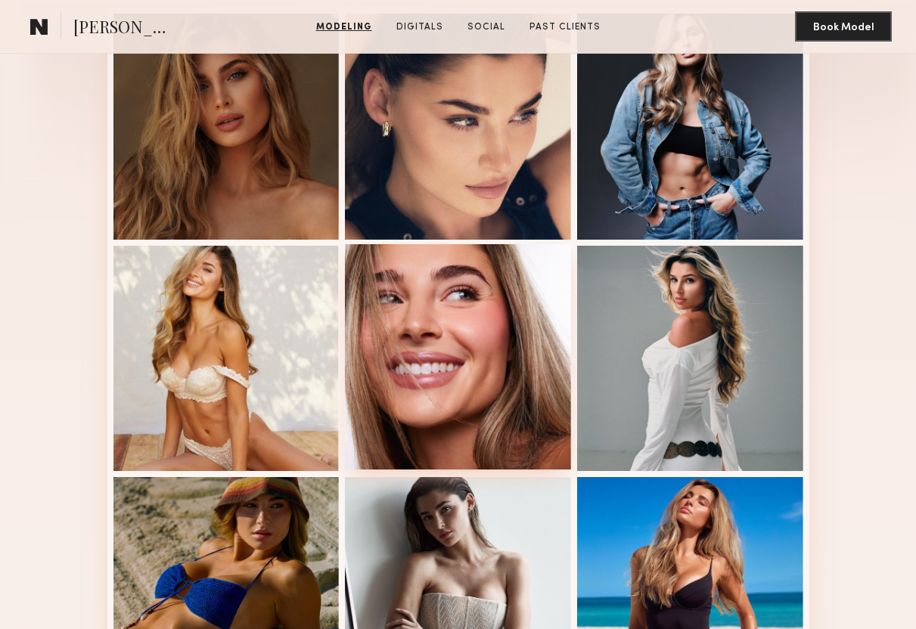
click at [483, 398] on div at bounding box center [458, 357] width 226 height 226
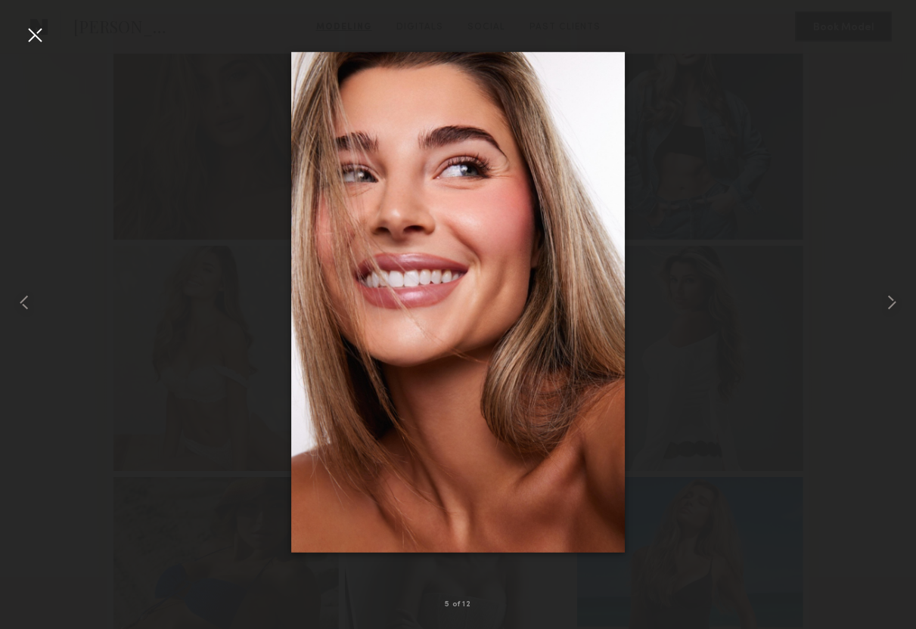
click at [24, 33] on div at bounding box center [35, 35] width 24 height 24
click at [43, 35] on div at bounding box center [35, 35] width 24 height 24
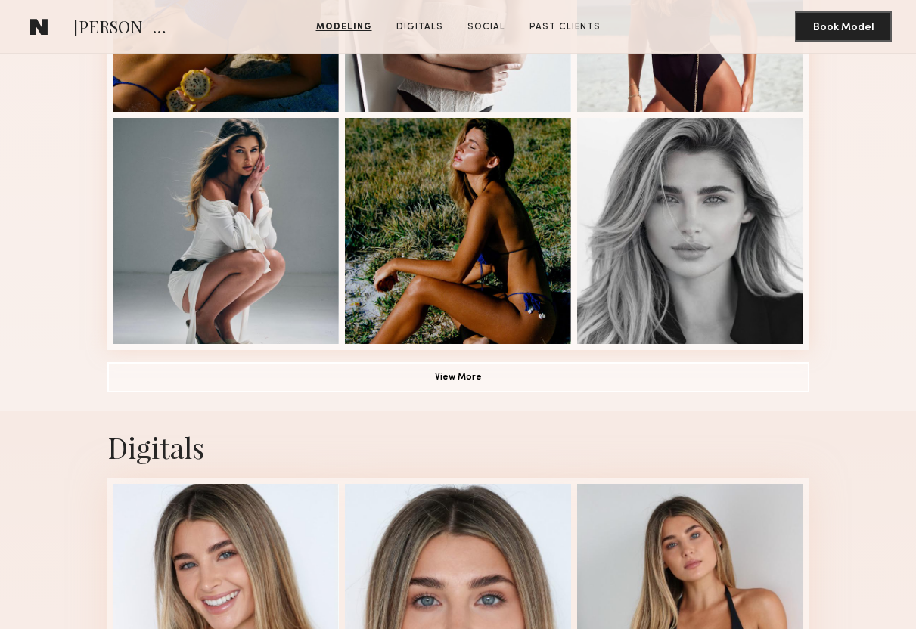
scroll to position [1421, 0]
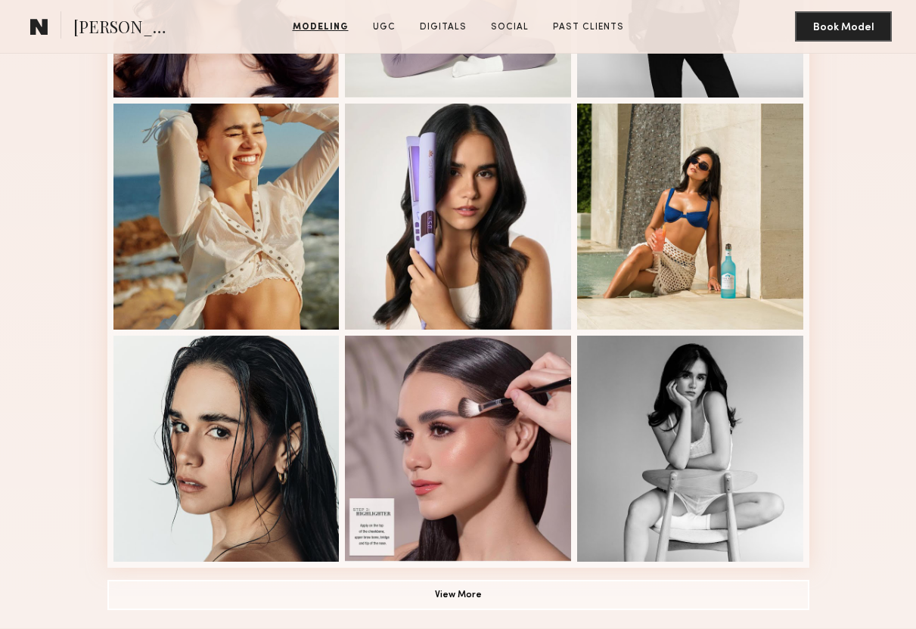
scroll to position [780, 0]
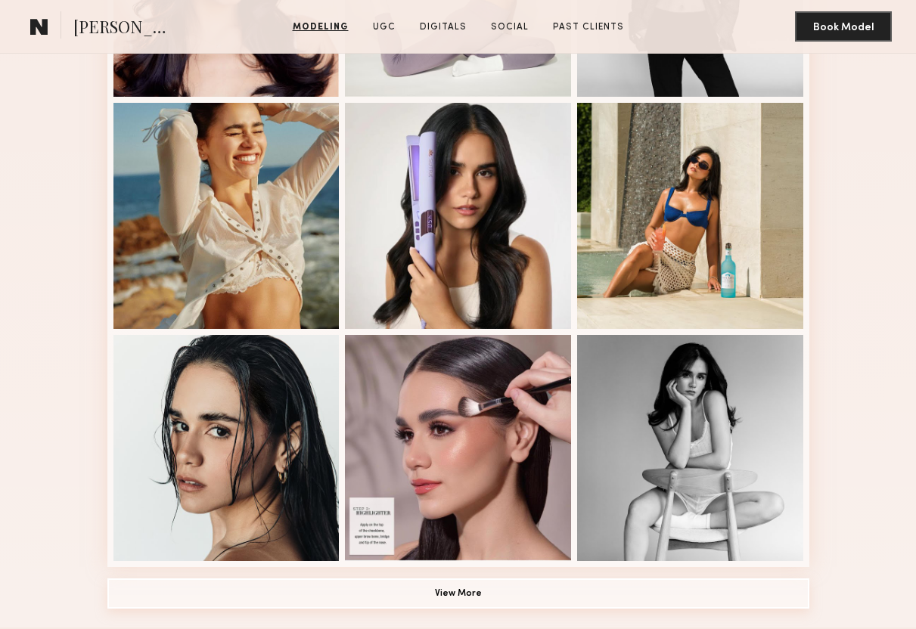
click at [455, 592] on button "View More" at bounding box center [458, 593] width 702 height 30
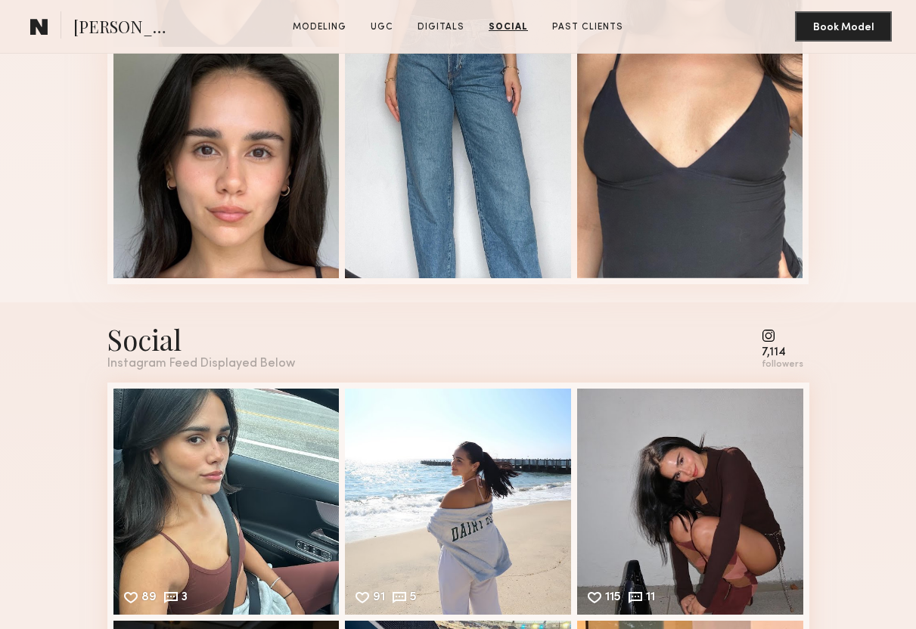
scroll to position [4379, 0]
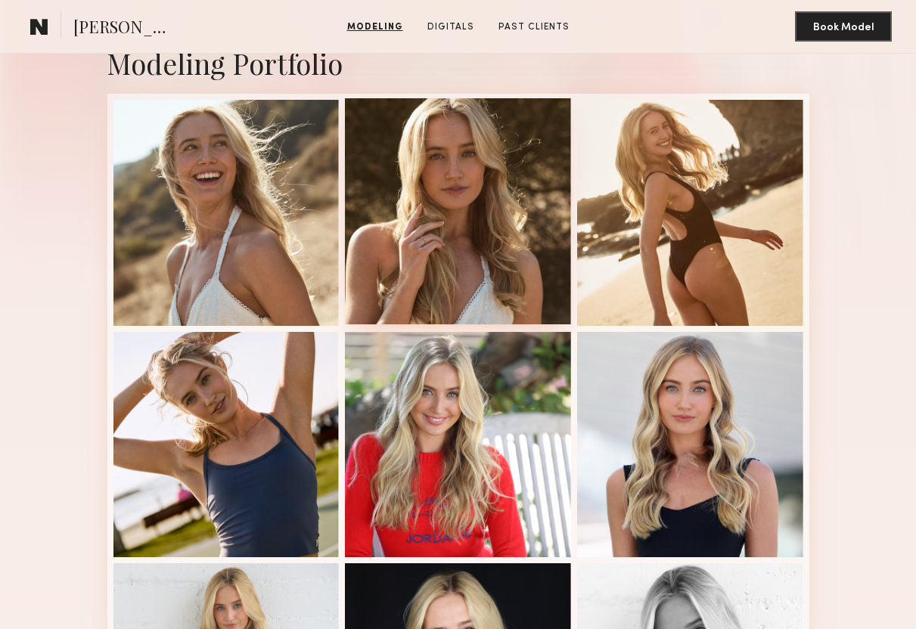
scroll to position [299, 0]
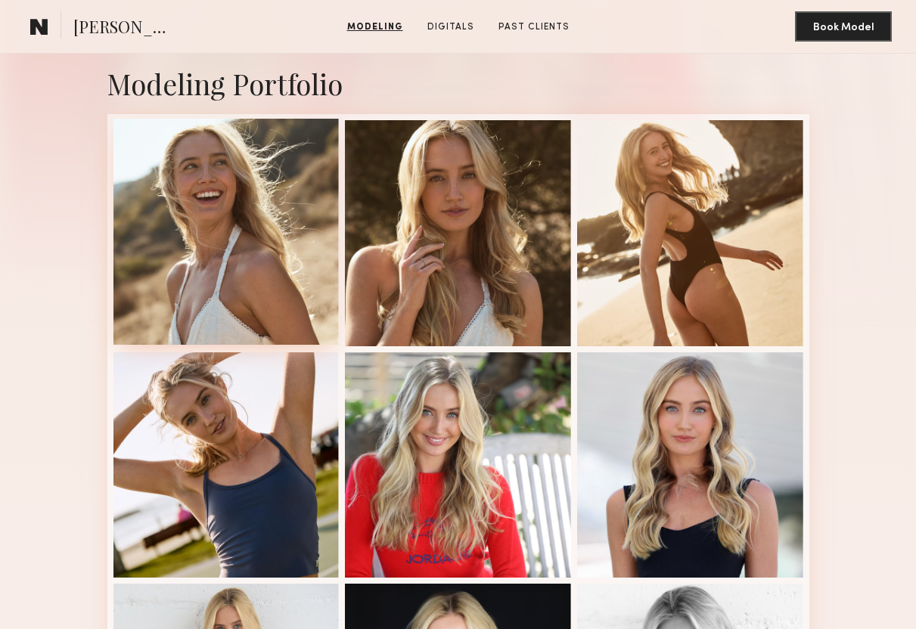
click at [211, 250] on div at bounding box center [226, 232] width 226 height 226
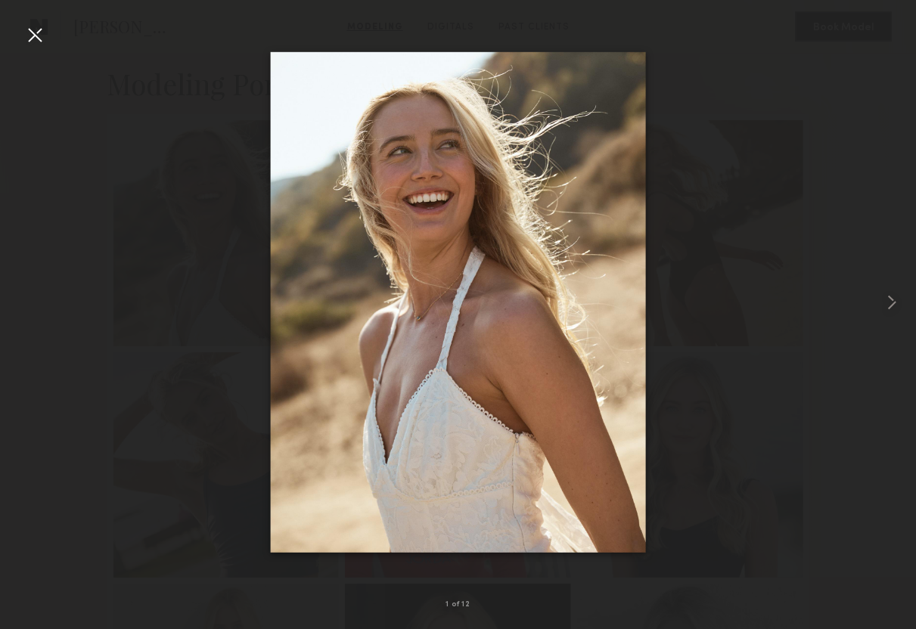
click at [34, 37] on div at bounding box center [35, 35] width 24 height 24
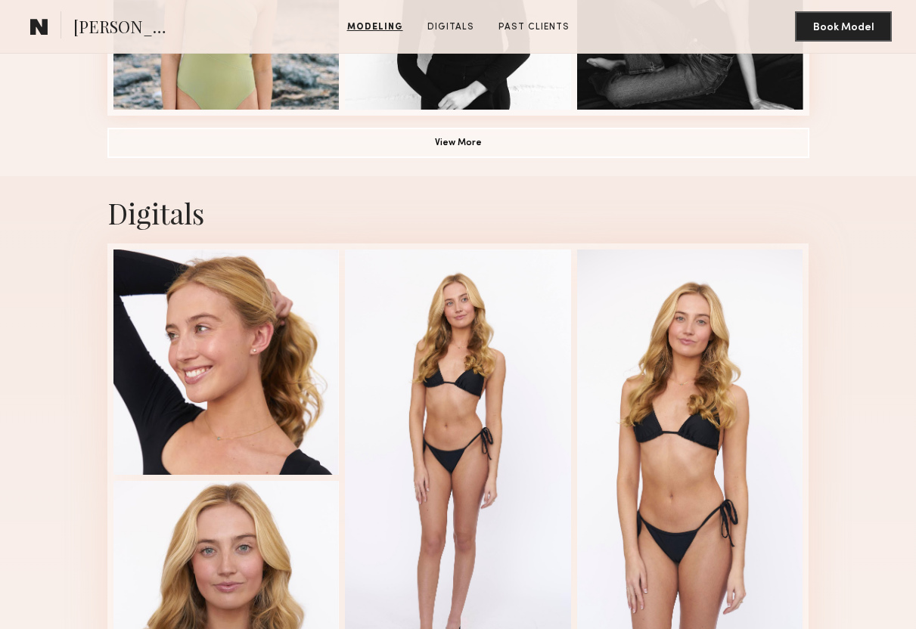
scroll to position [1233, 0]
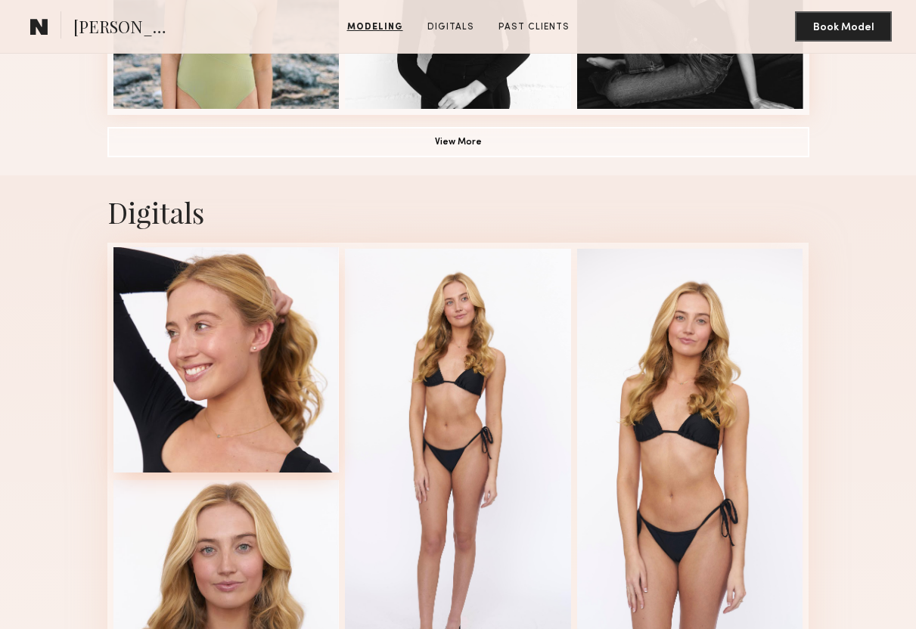
click at [237, 402] on div at bounding box center [226, 360] width 226 height 226
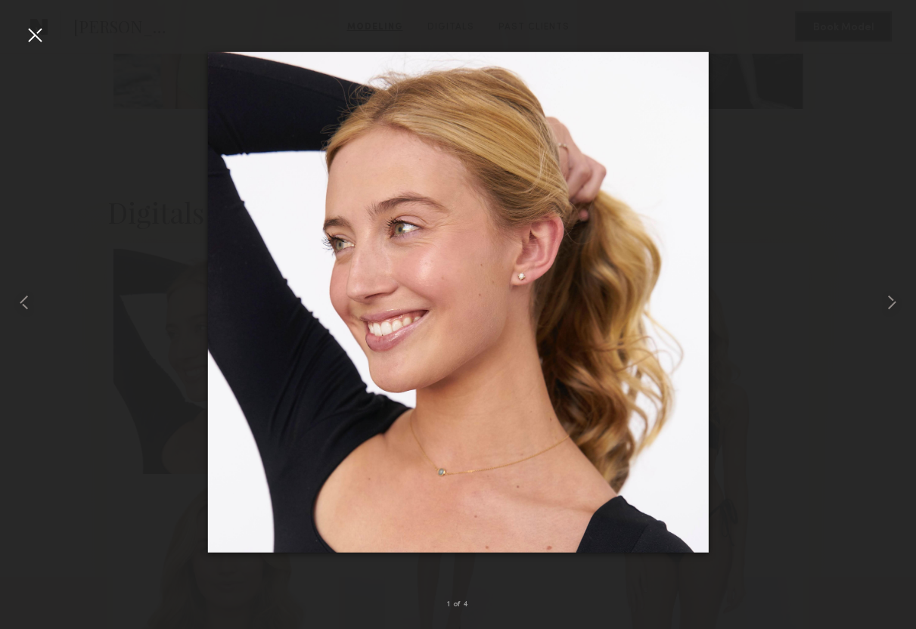
click at [29, 34] on div at bounding box center [35, 35] width 24 height 24
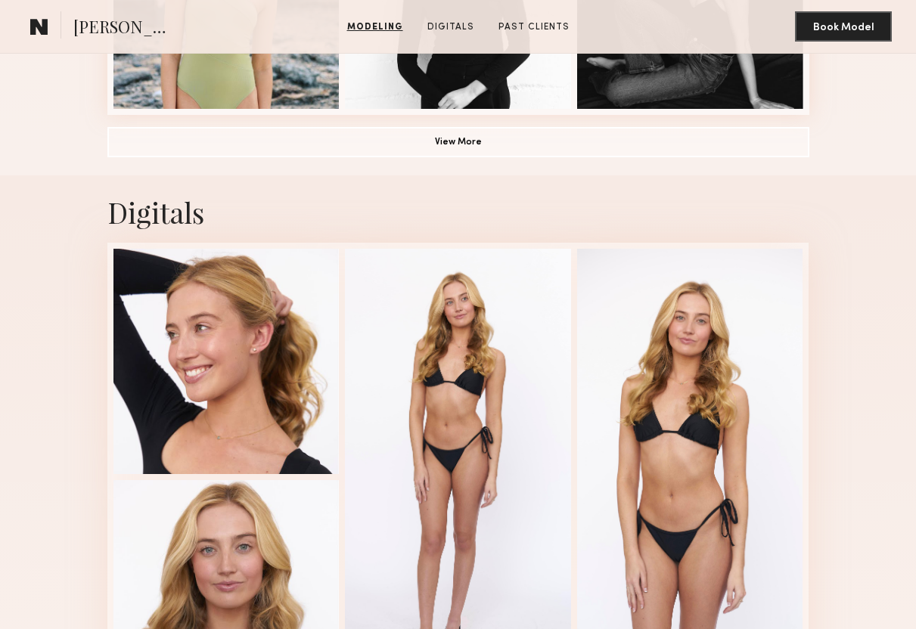
scroll to position [0, 0]
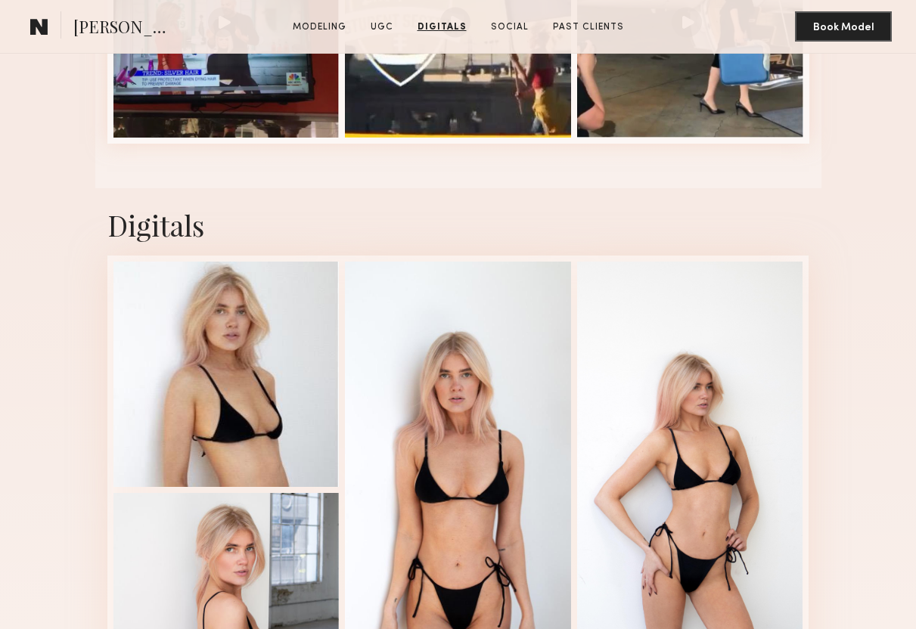
scroll to position [1205, 0]
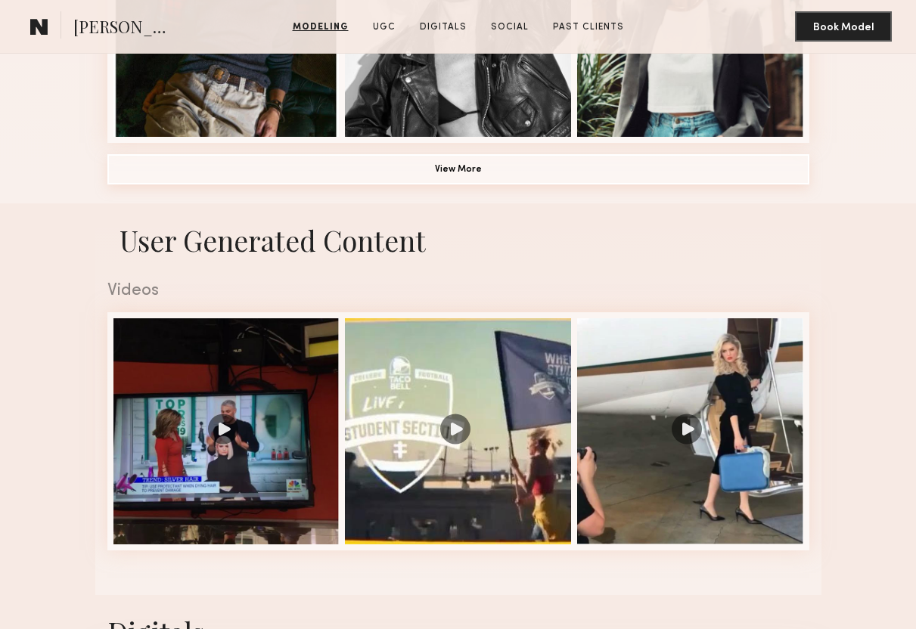
click at [474, 161] on button "View More" at bounding box center [458, 169] width 702 height 30
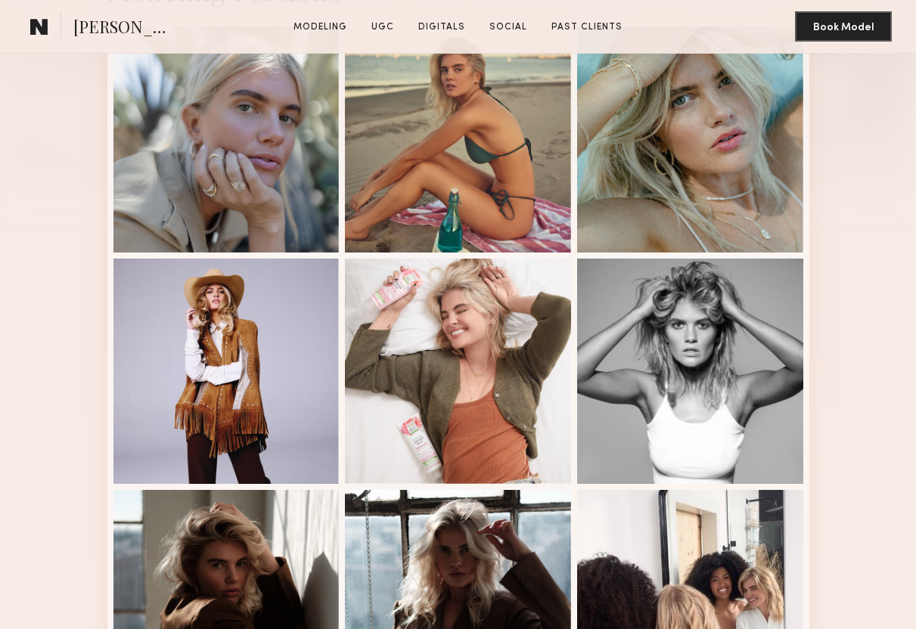
scroll to position [395, 0]
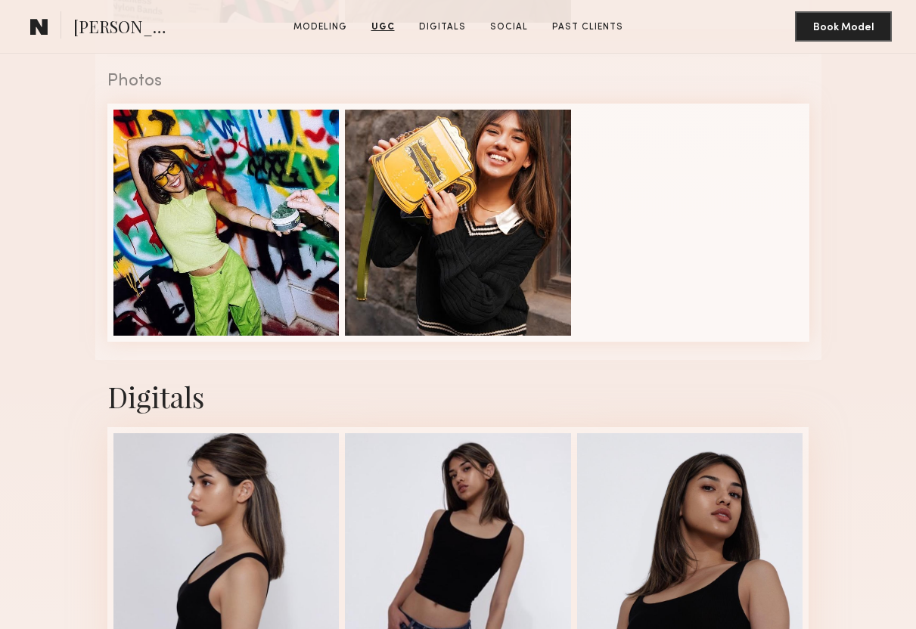
scroll to position [1940, 0]
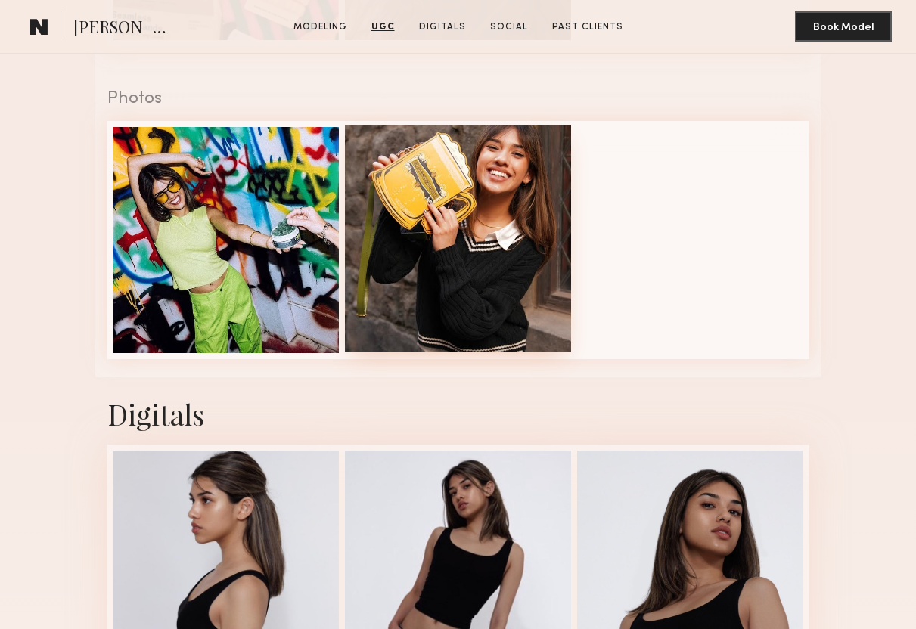
click at [490, 263] on div at bounding box center [458, 239] width 226 height 226
